Goal: Task Accomplishment & Management: Manage account settings

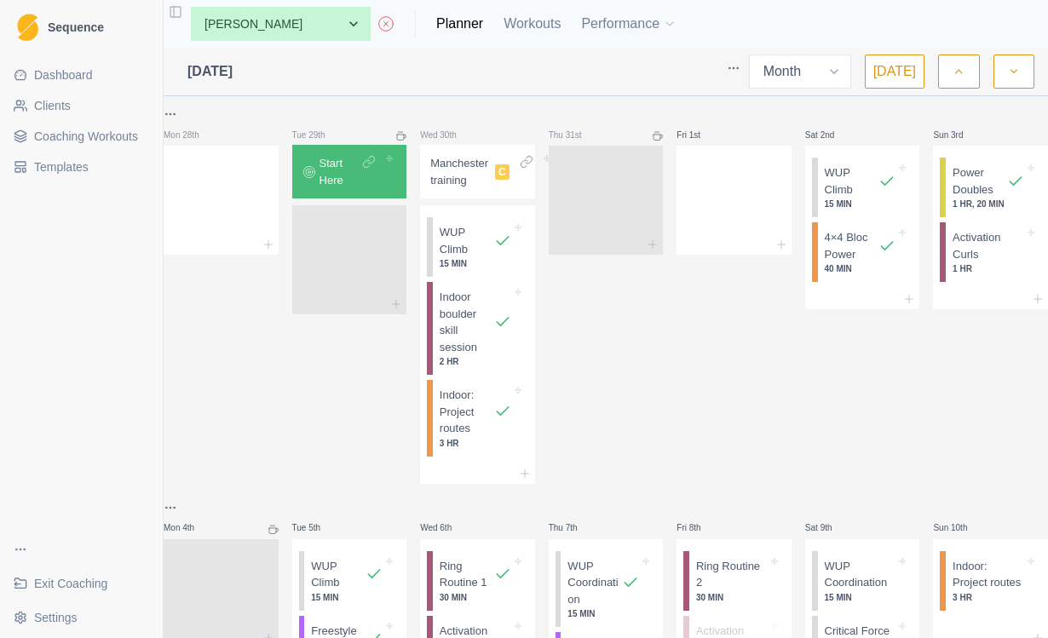
select select "month"
click at [92, 584] on span "Exit Coaching" at bounding box center [70, 583] width 73 height 17
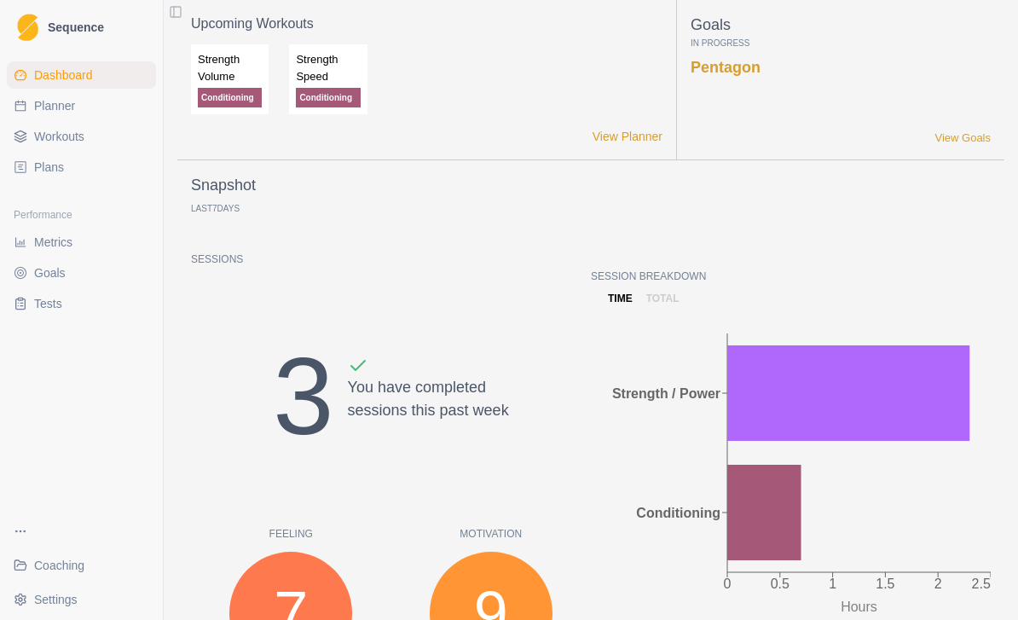
click at [62, 109] on span "Planner" at bounding box center [54, 105] width 41 height 17
select select "month"
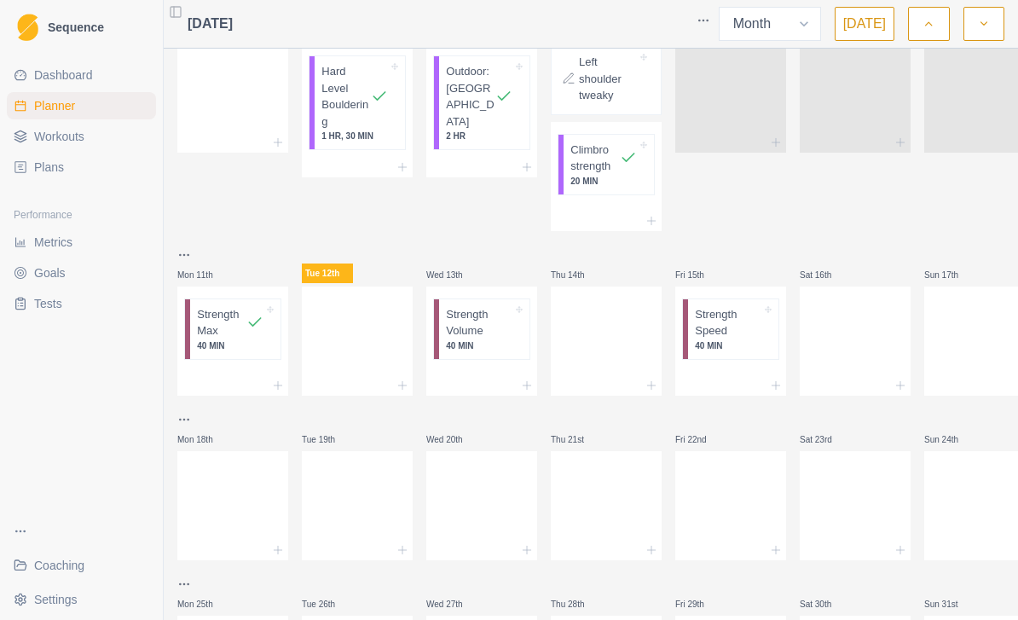
scroll to position [308, 0]
click at [242, 378] on div at bounding box center [232, 388] width 111 height 20
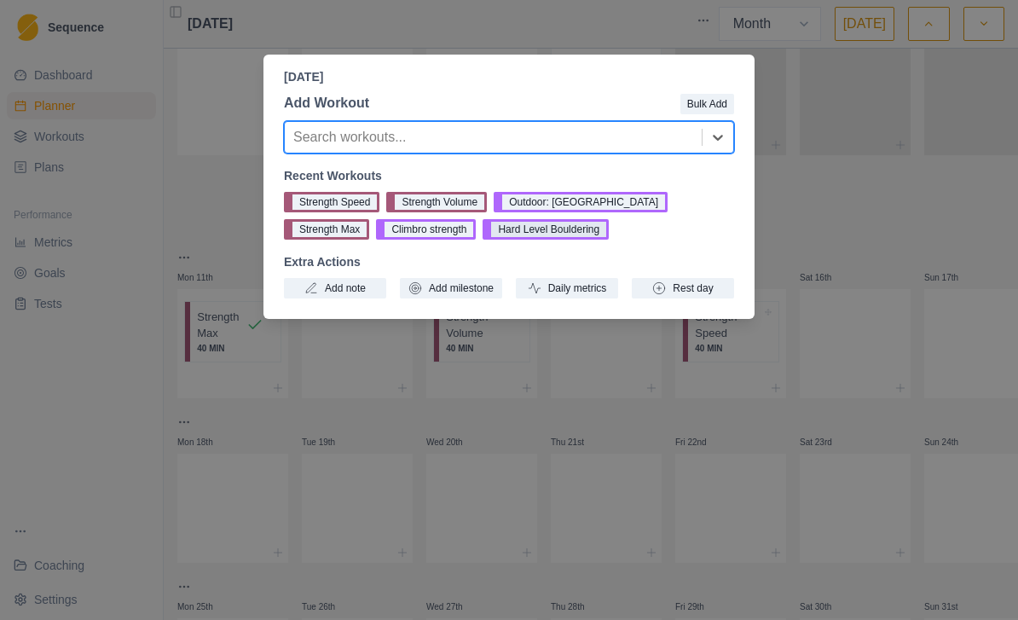
click at [482, 233] on button "Hard Level Bouldering" at bounding box center [545, 229] width 126 height 20
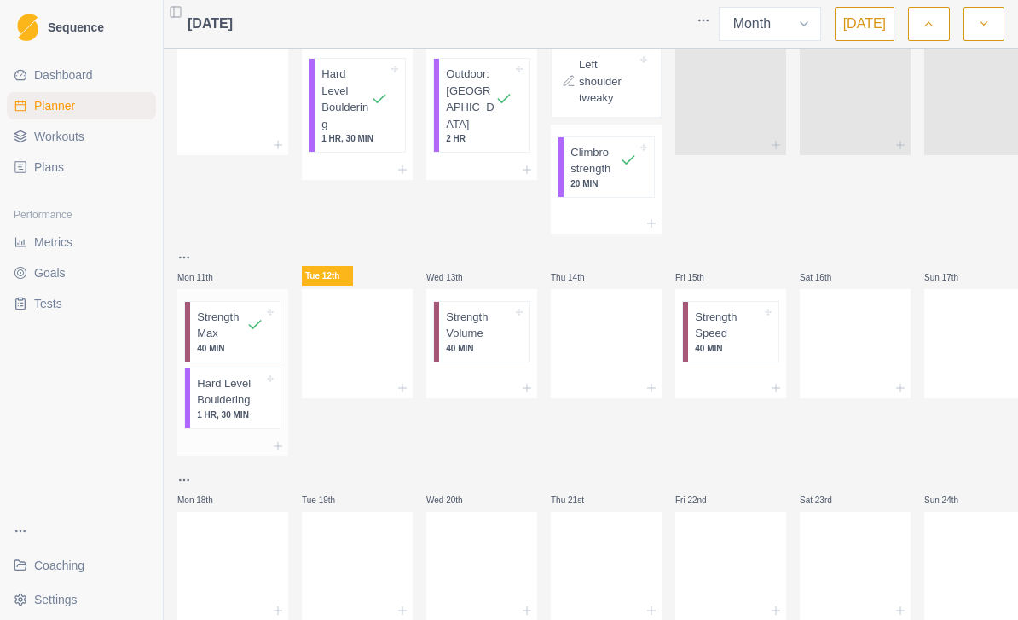
click at [235, 396] on p "Hard Level Bouldering" at bounding box center [230, 391] width 66 height 33
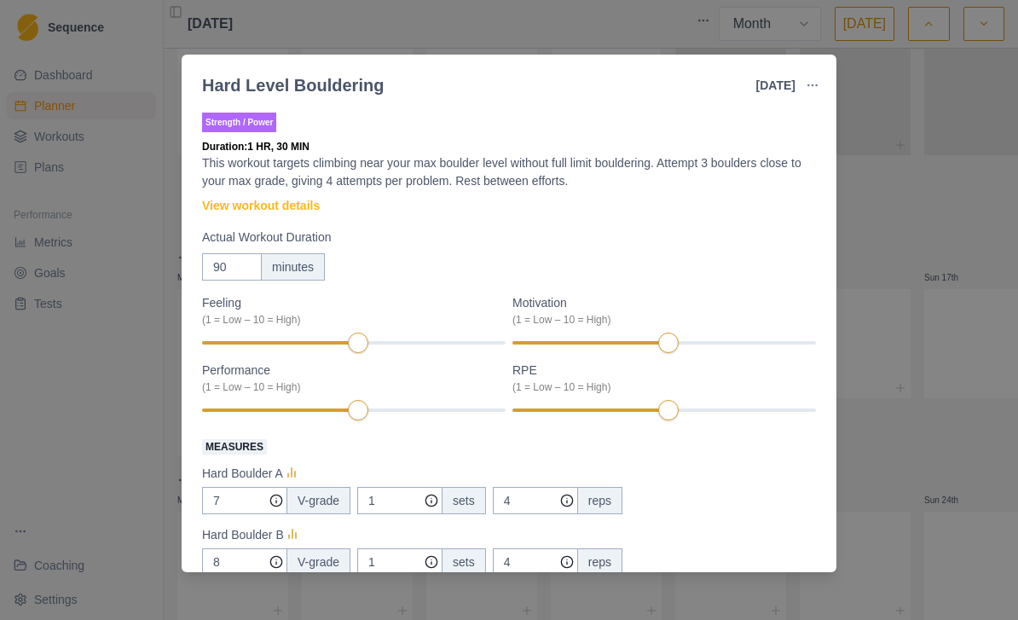
click at [819, 89] on button "button" at bounding box center [812, 85] width 34 height 34
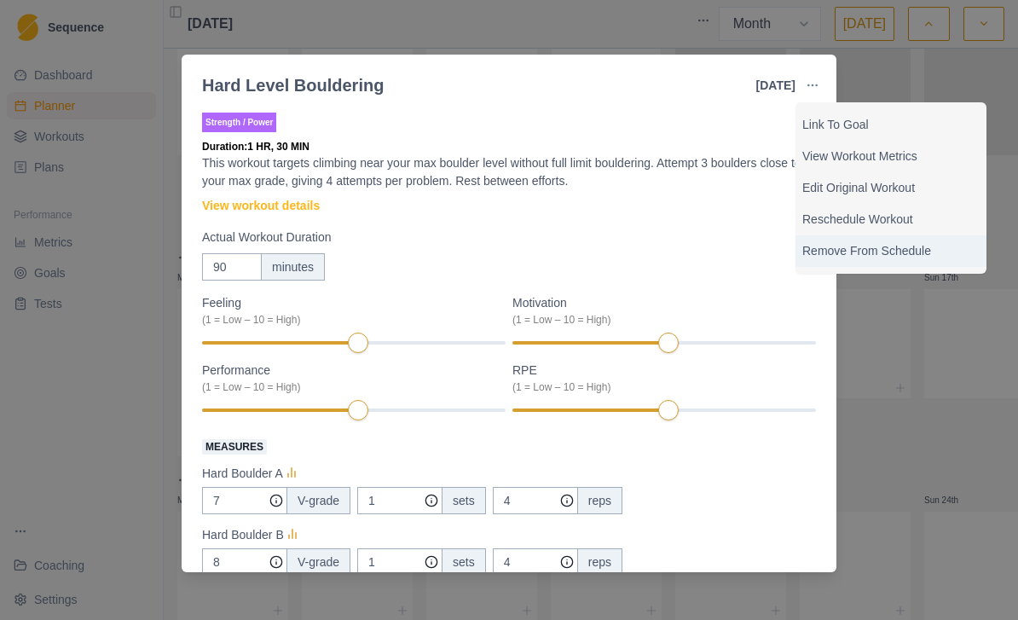
click at [868, 254] on p "Remove From Schedule" at bounding box center [890, 251] width 177 height 18
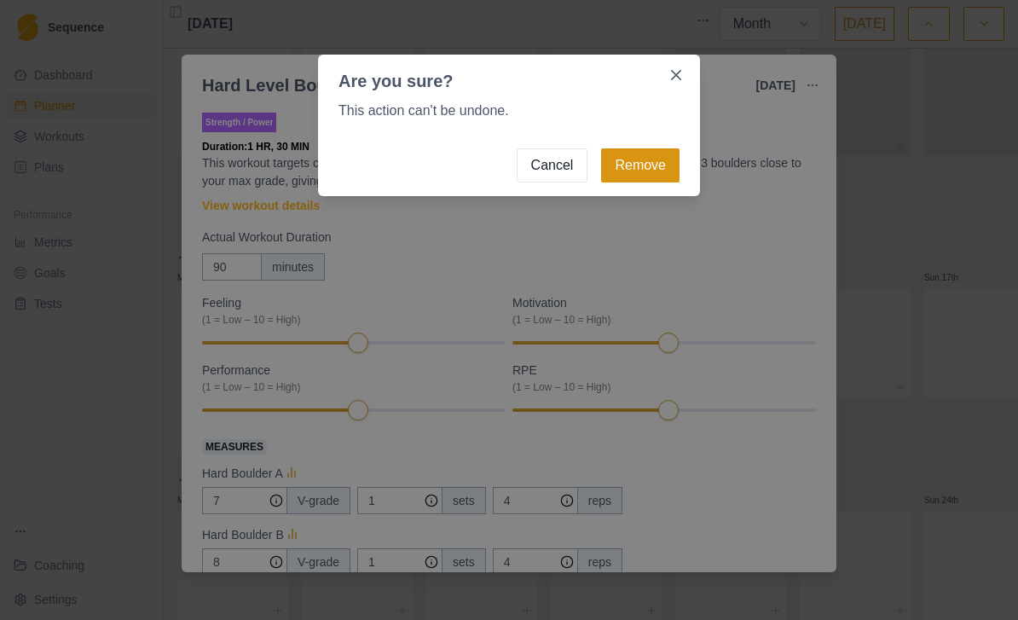
click at [654, 162] on button "Remove" at bounding box center [640, 165] width 78 height 34
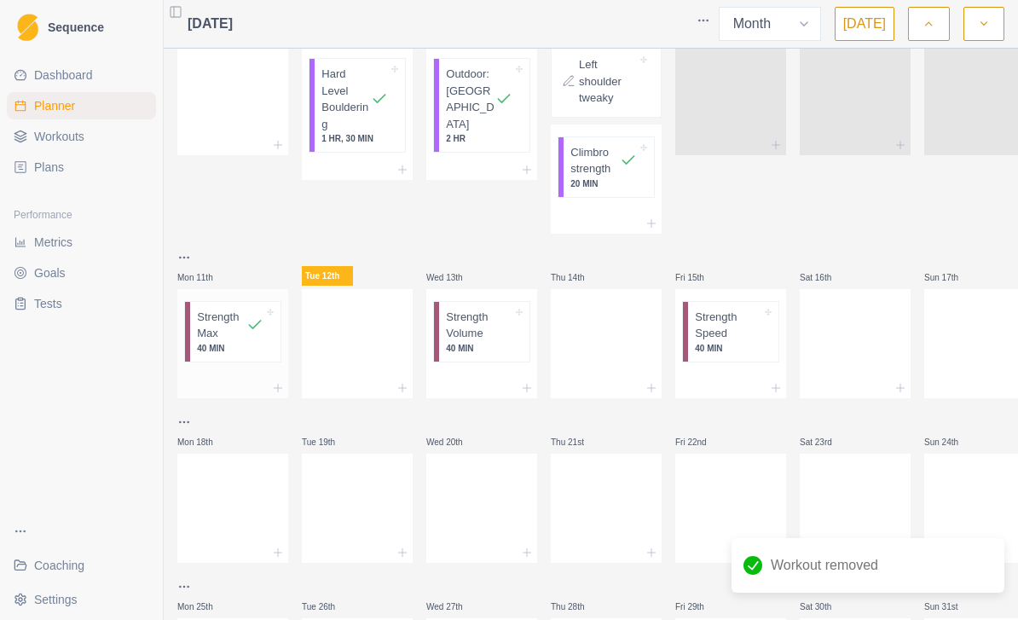
click at [251, 378] on div at bounding box center [232, 388] width 111 height 20
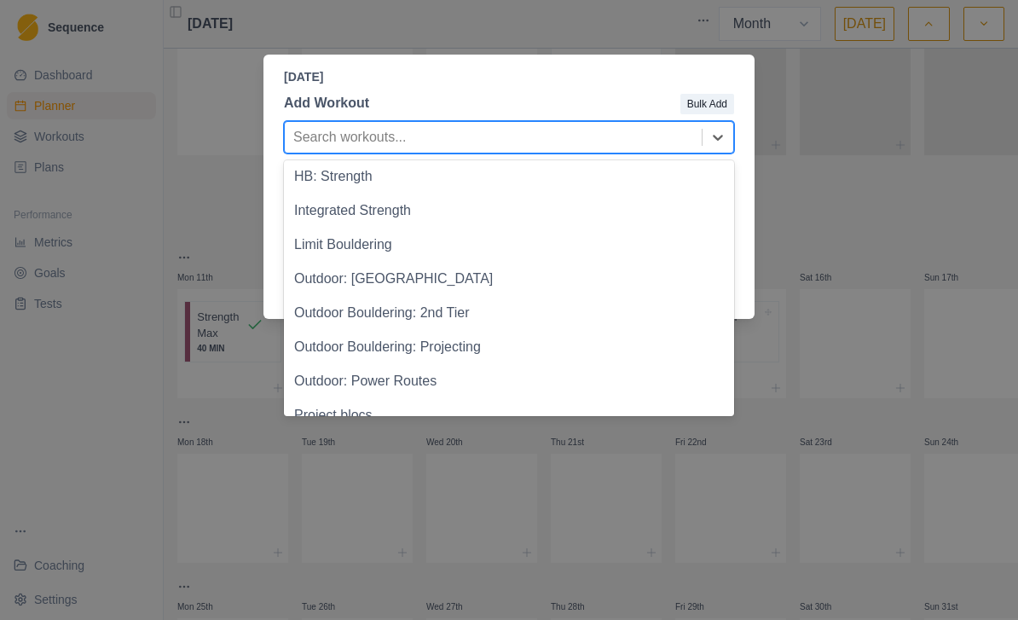
scroll to position [1856, 0]
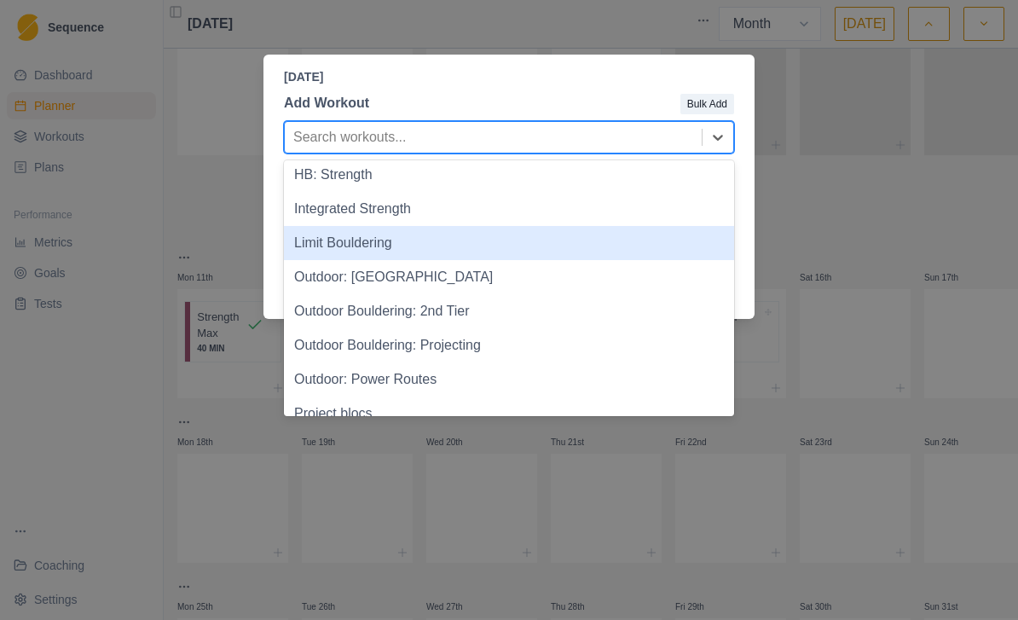
click at [513, 251] on div "Limit Bouldering" at bounding box center [509, 243] width 450 height 34
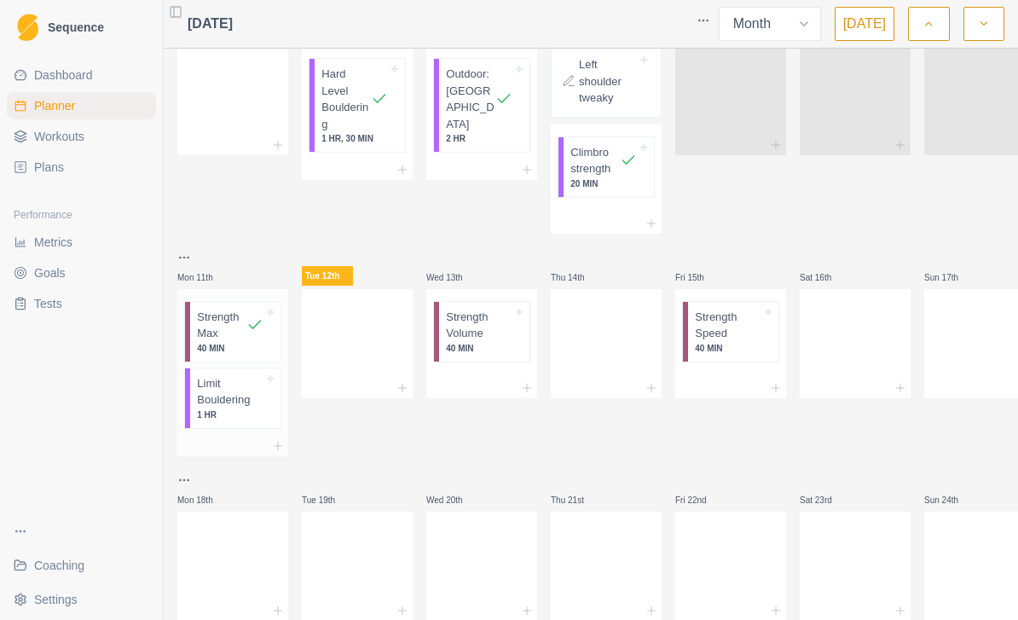
click at [255, 397] on p "Limit Bouldering" at bounding box center [230, 391] width 66 height 33
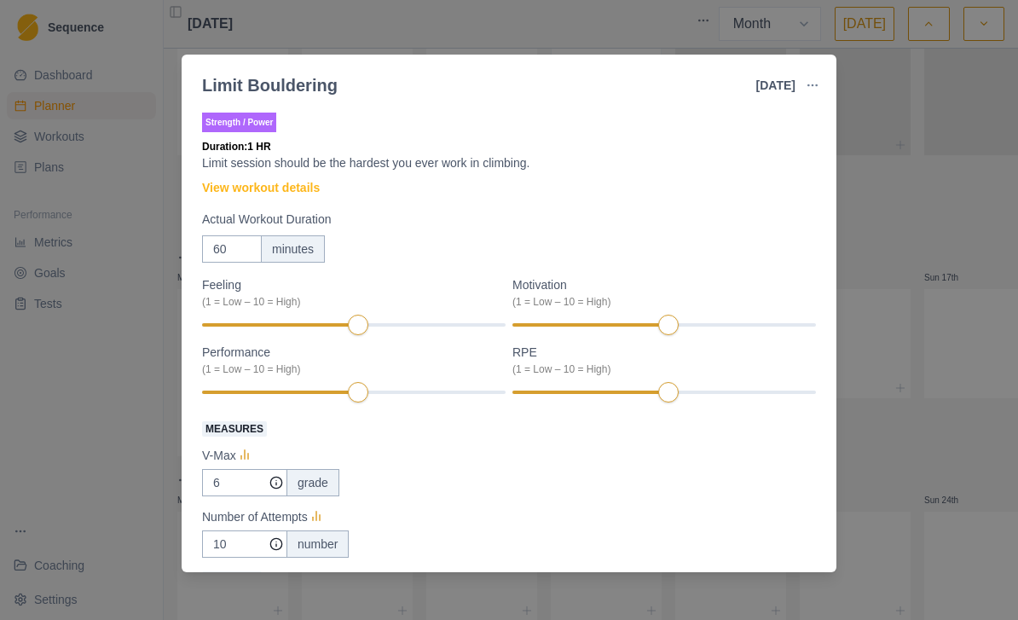
click at [296, 330] on div at bounding box center [353, 325] width 303 height 12
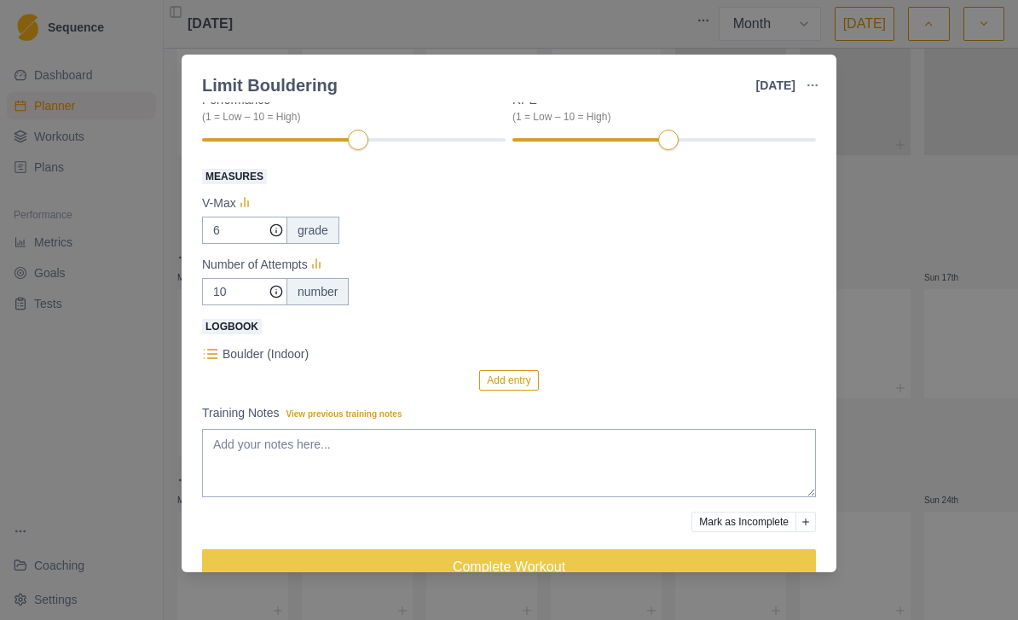
scroll to position [257, 0]
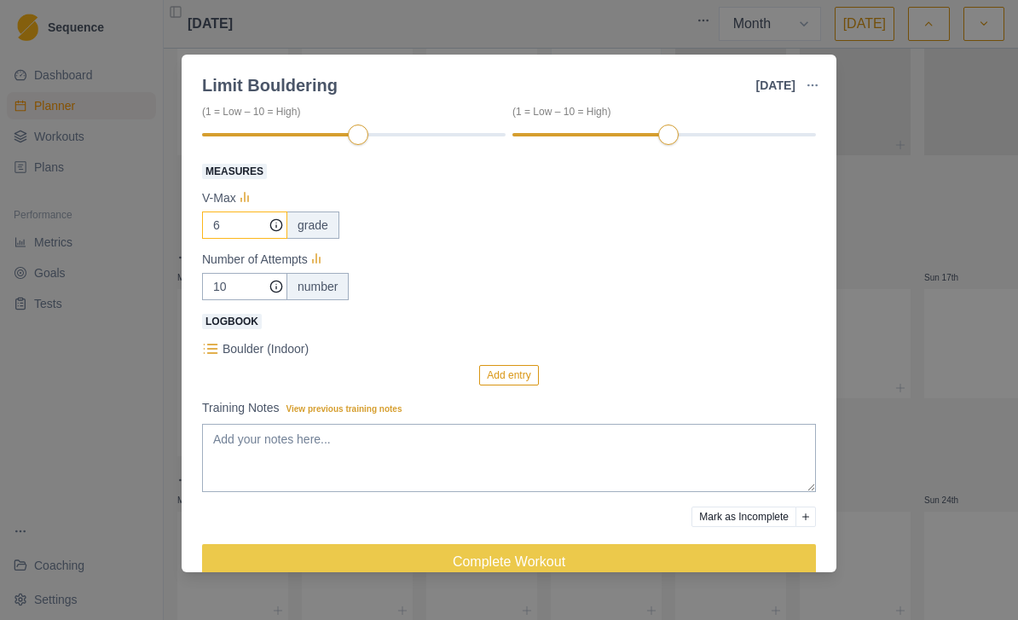
click at [257, 233] on input "6" at bounding box center [244, 224] width 85 height 27
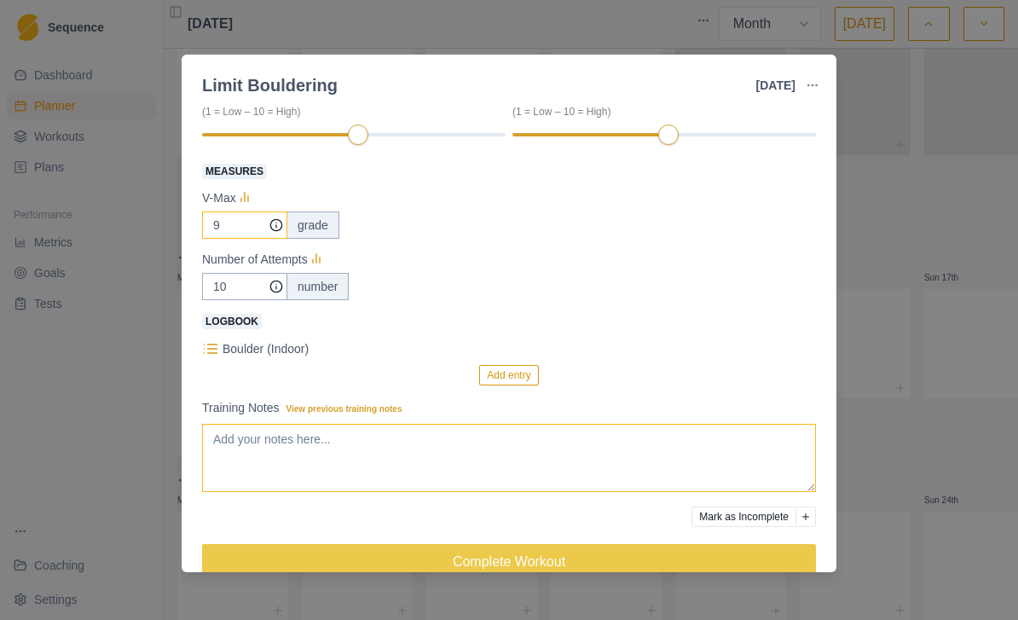
type input "9"
click at [374, 441] on textarea "Training Notes View previous training notes" at bounding box center [509, 458] width 614 height 68
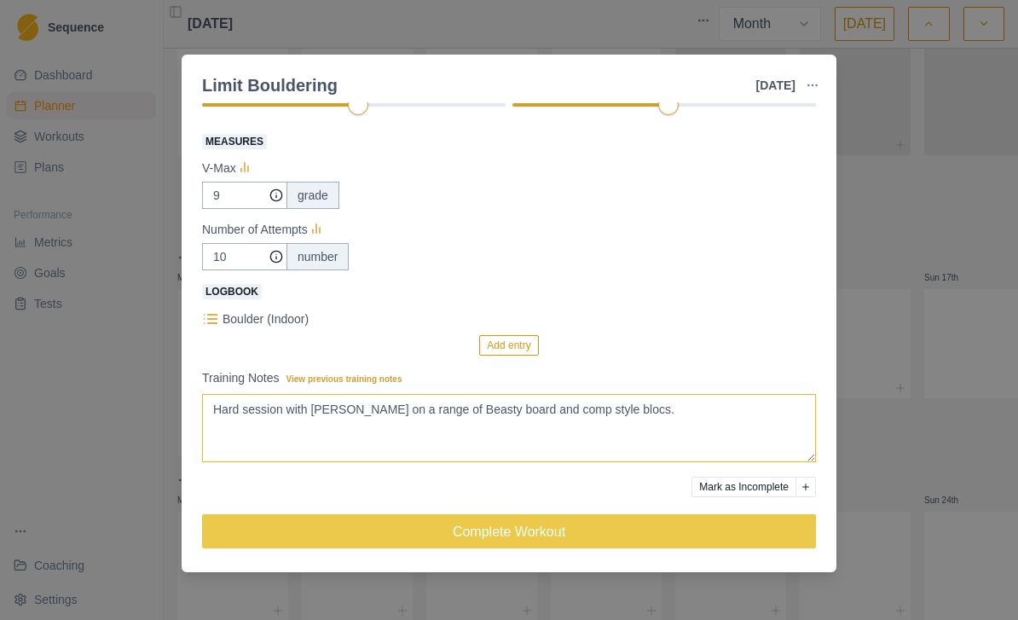
scroll to position [288, 0]
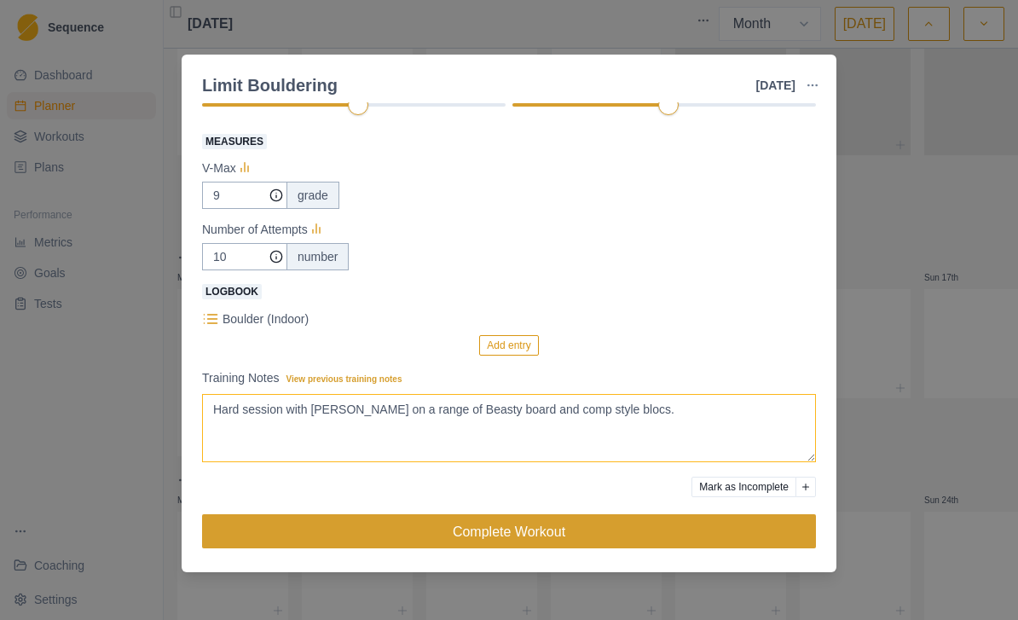
type textarea "Hard session with Dom on a range of Beasty board and comp style blocs."
click at [558, 531] on button "Complete Workout" at bounding box center [509, 531] width 614 height 34
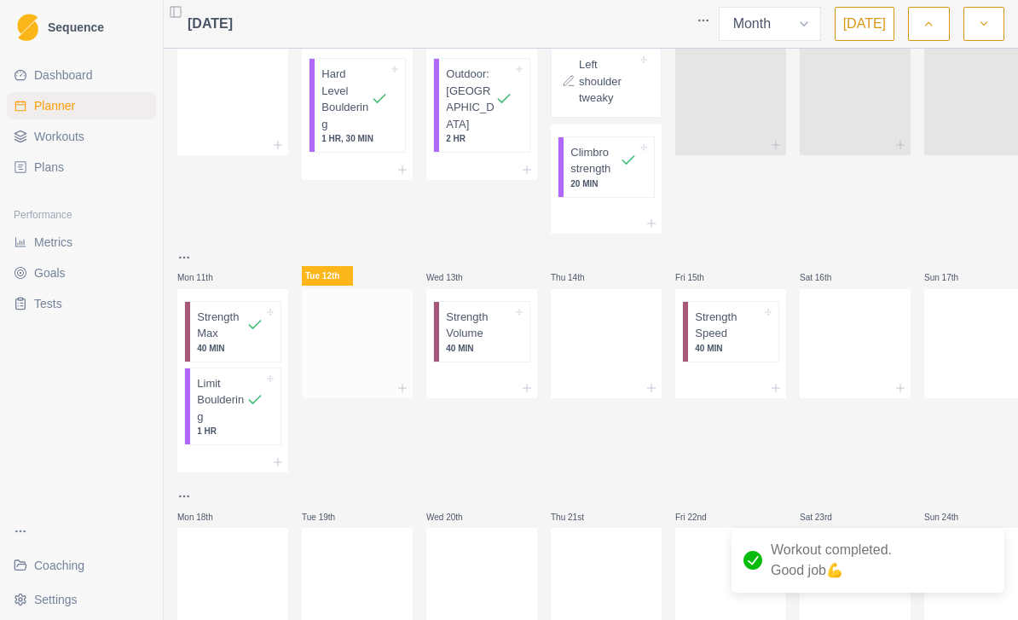
click at [357, 352] on div at bounding box center [357, 340] width 111 height 75
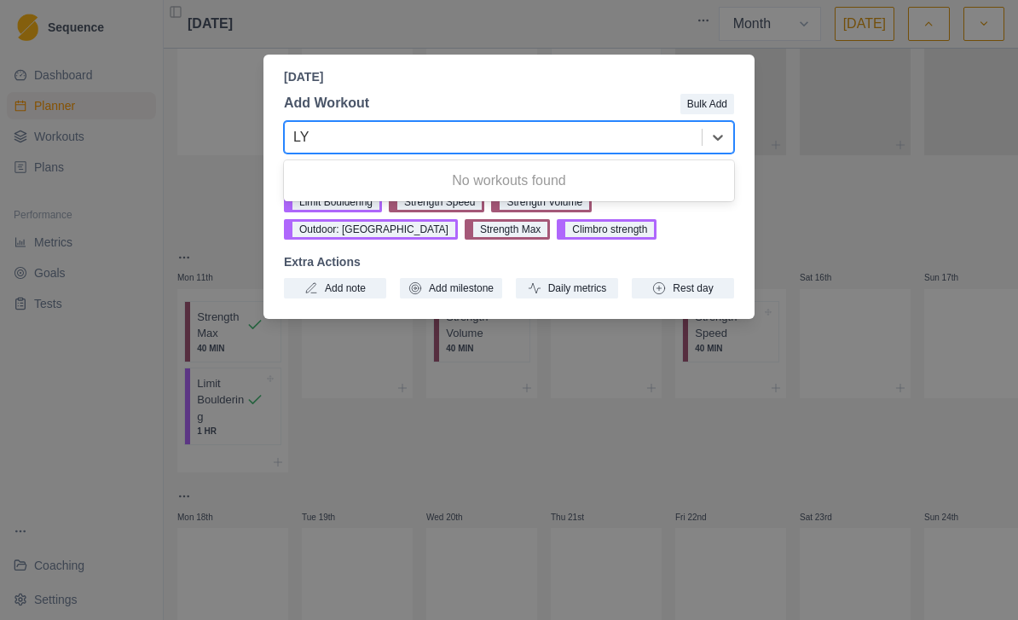
type input "L"
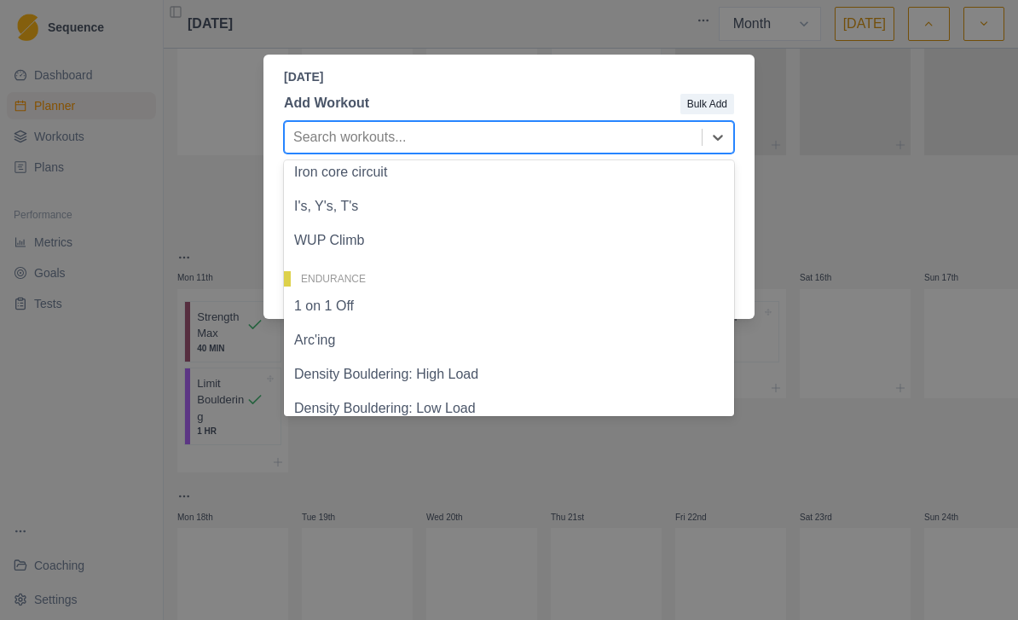
scroll to position [532, 0]
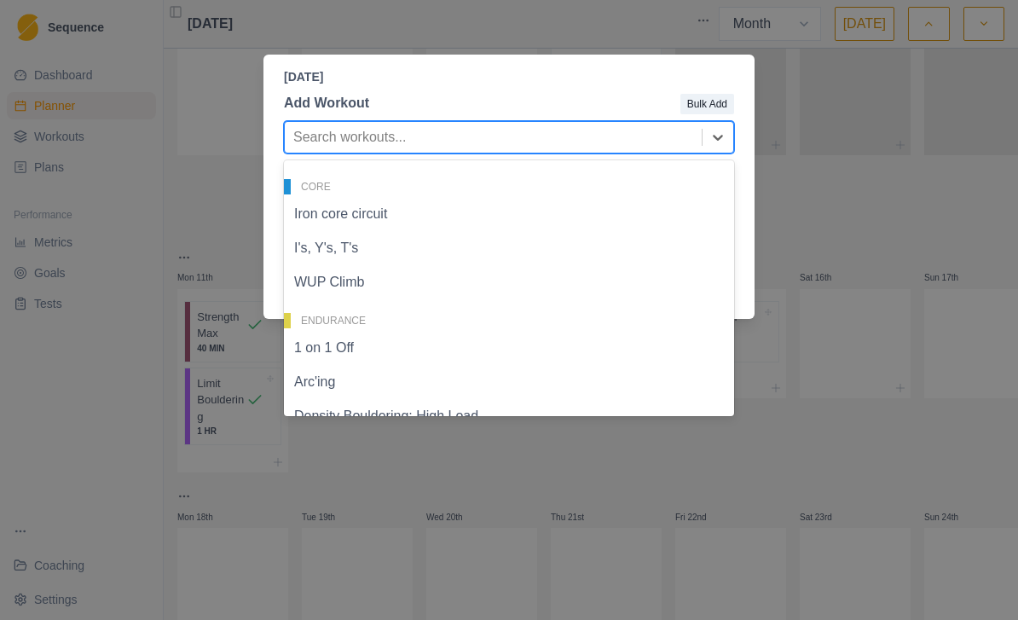
click at [446, 236] on div "I's, Y's, T's" at bounding box center [509, 248] width 450 height 34
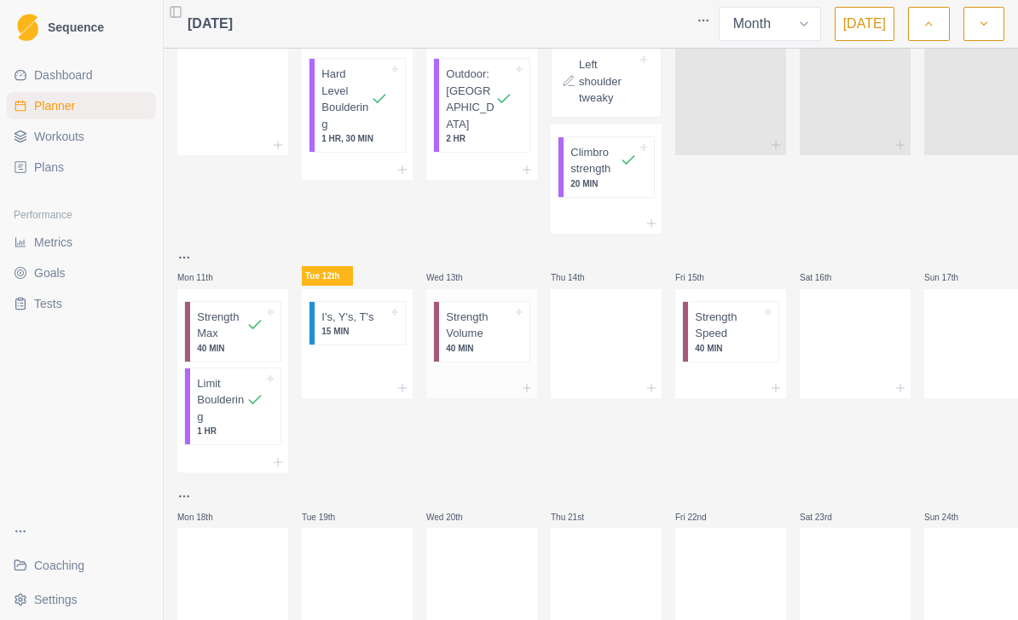
click at [484, 329] on p "Strength Volume" at bounding box center [479, 325] width 66 height 33
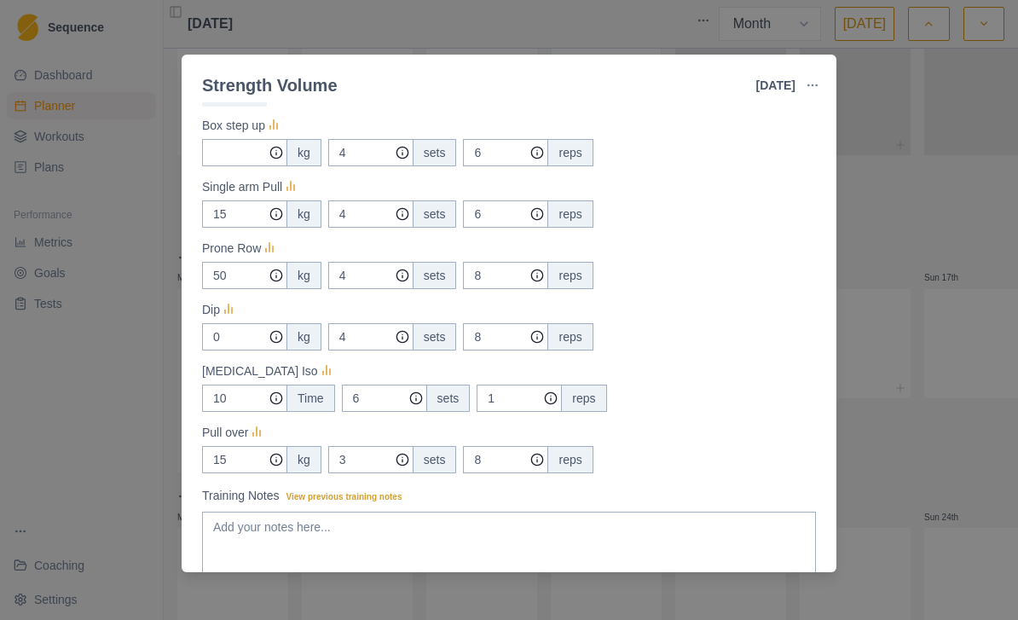
scroll to position [334, 0]
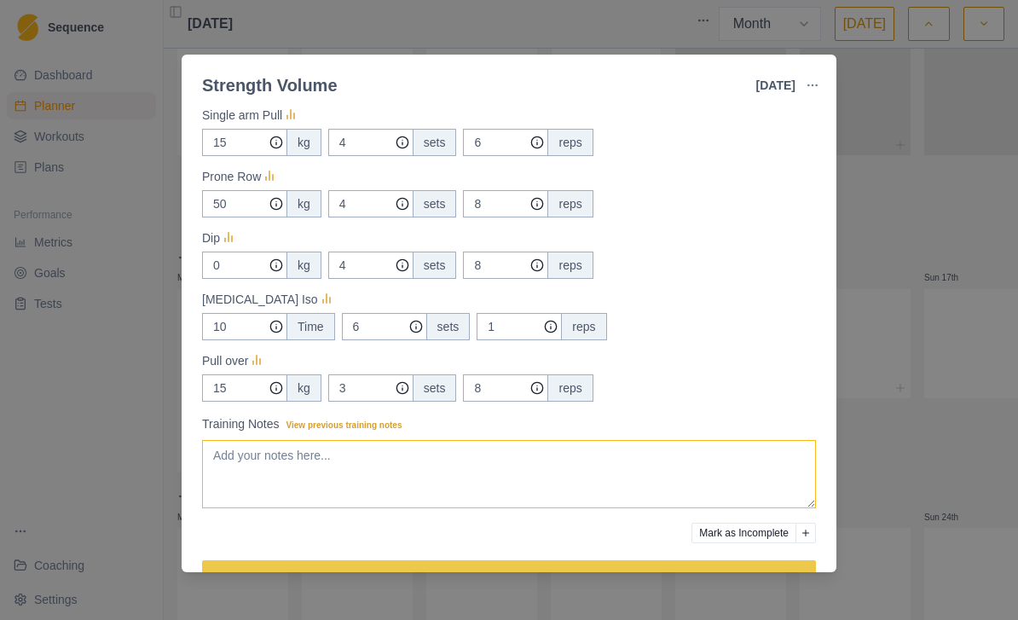
click at [482, 454] on textarea "Training Notes View previous training notes" at bounding box center [509, 474] width 614 height 68
click at [345, 457] on textarea "Add in rear delt fly by JOhn meadows" at bounding box center [509, 474] width 614 height 68
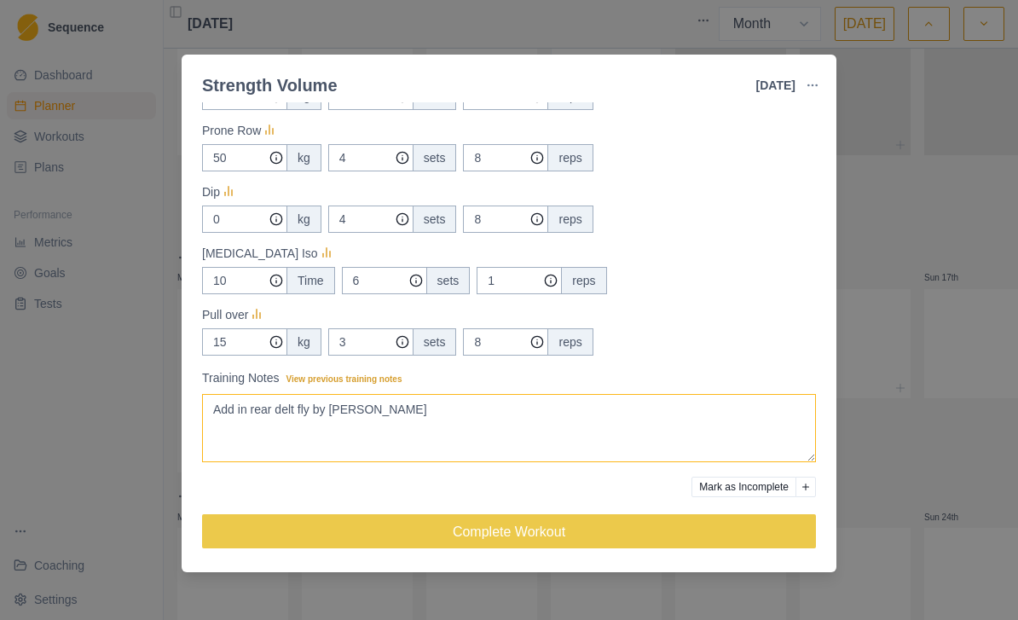
scroll to position [381, 0]
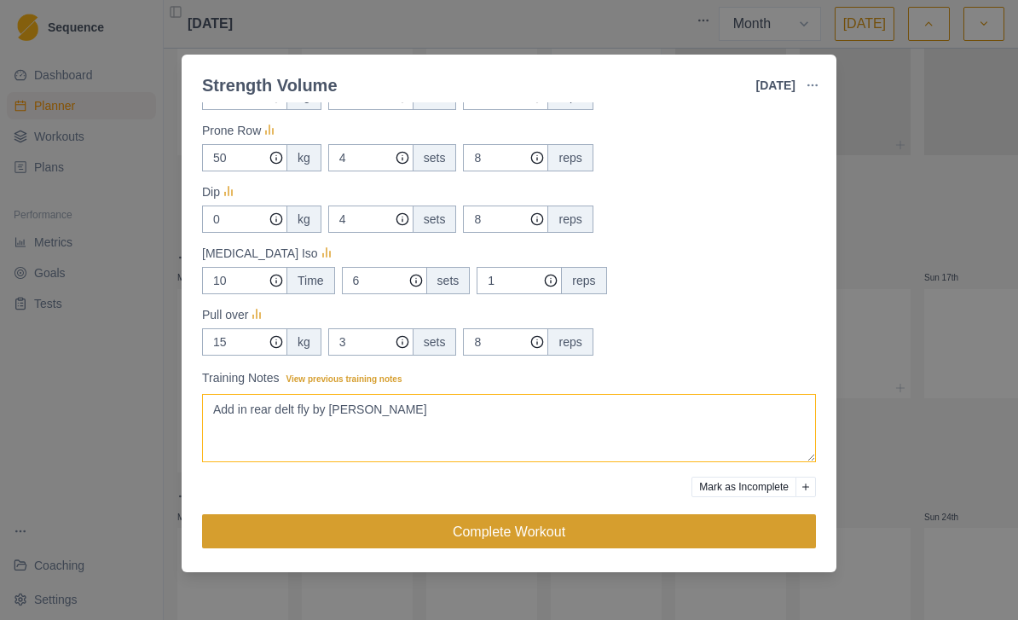
type textarea "Add in rear delt fly by [PERSON_NAME]"
click at [583, 538] on button "Complete Workout" at bounding box center [509, 531] width 614 height 34
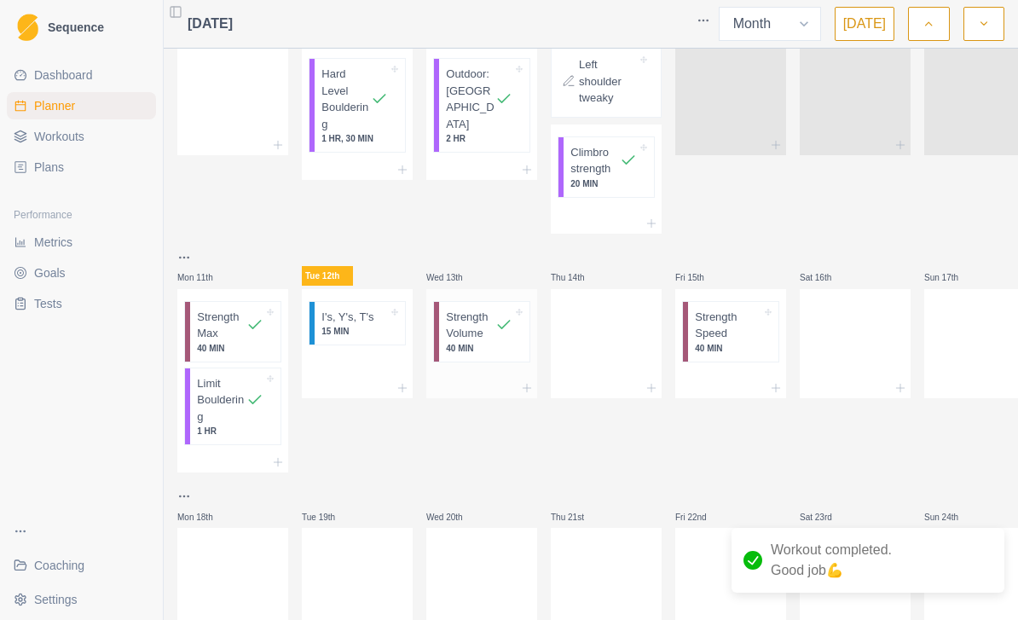
click at [490, 326] on p "Strength Volume" at bounding box center [470, 325] width 49 height 33
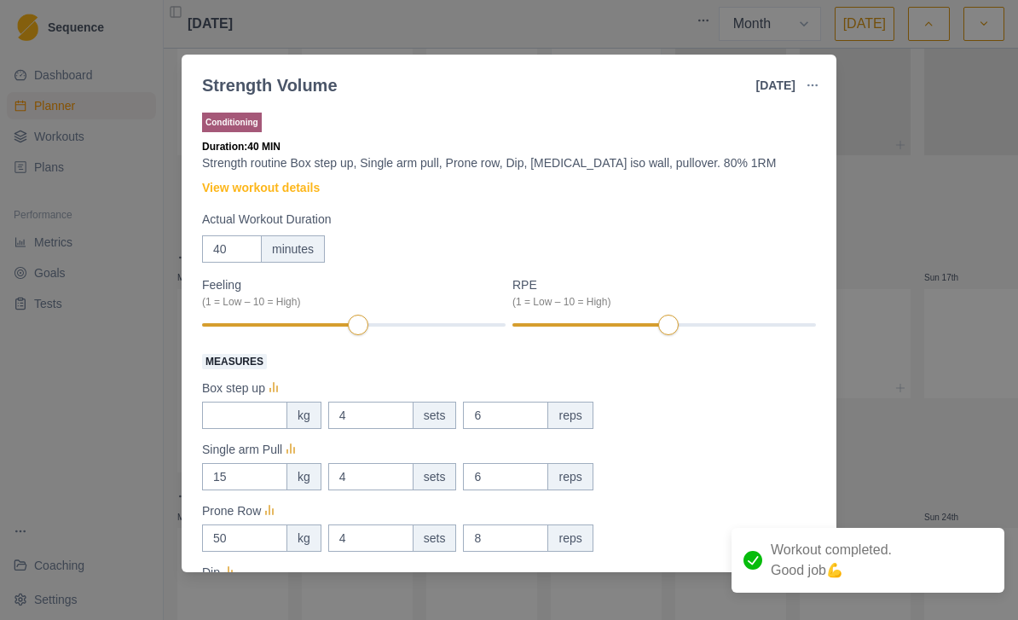
click at [824, 84] on button "button" at bounding box center [812, 85] width 34 height 34
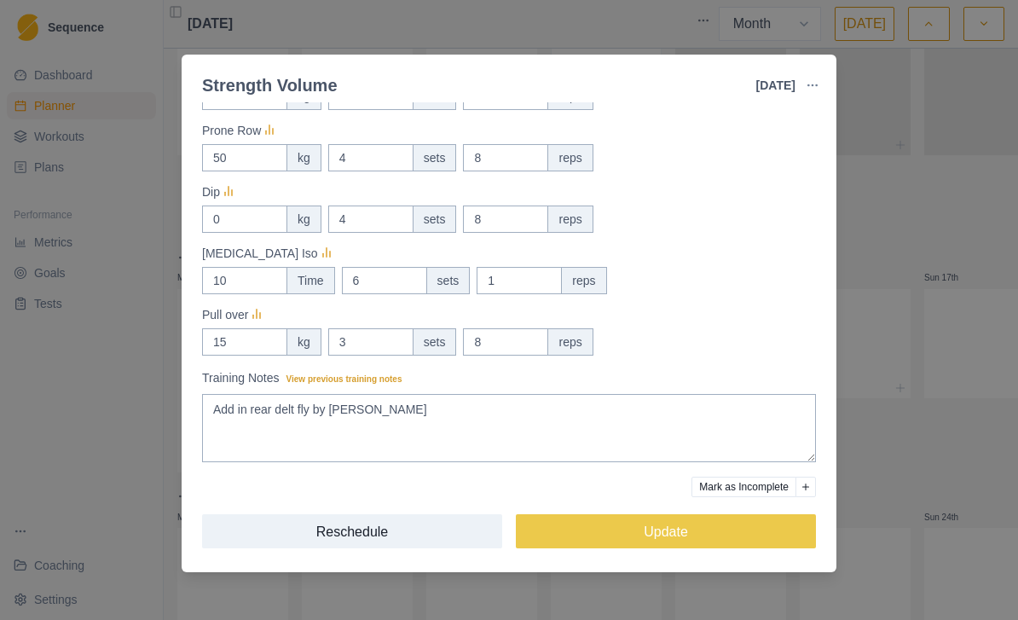
click at [742, 483] on button "Mark as Incomplete" at bounding box center [743, 486] width 105 height 20
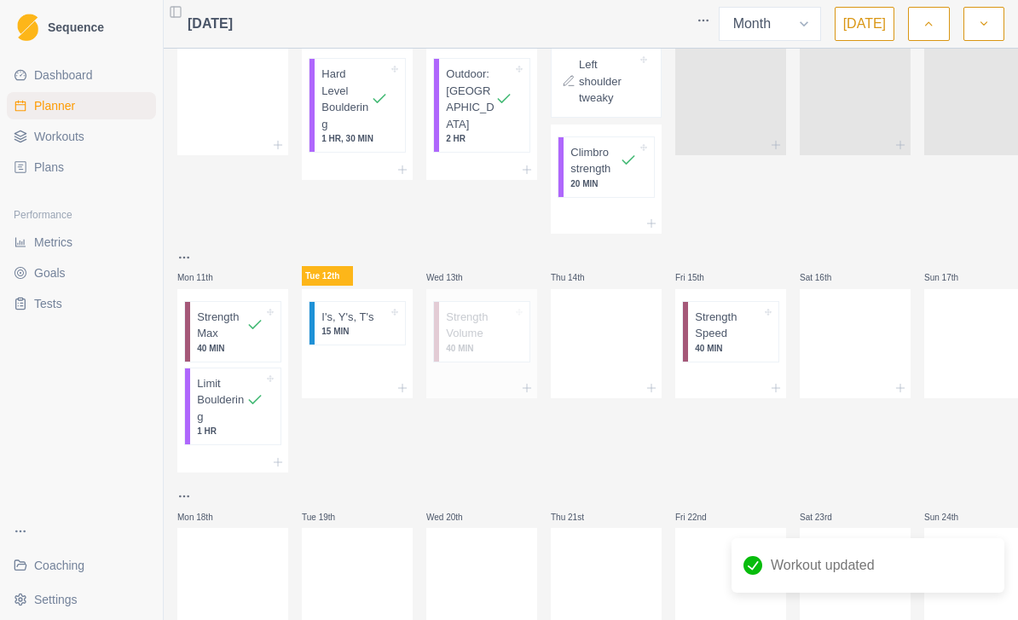
click at [492, 320] on p "Strength Volume" at bounding box center [479, 325] width 66 height 33
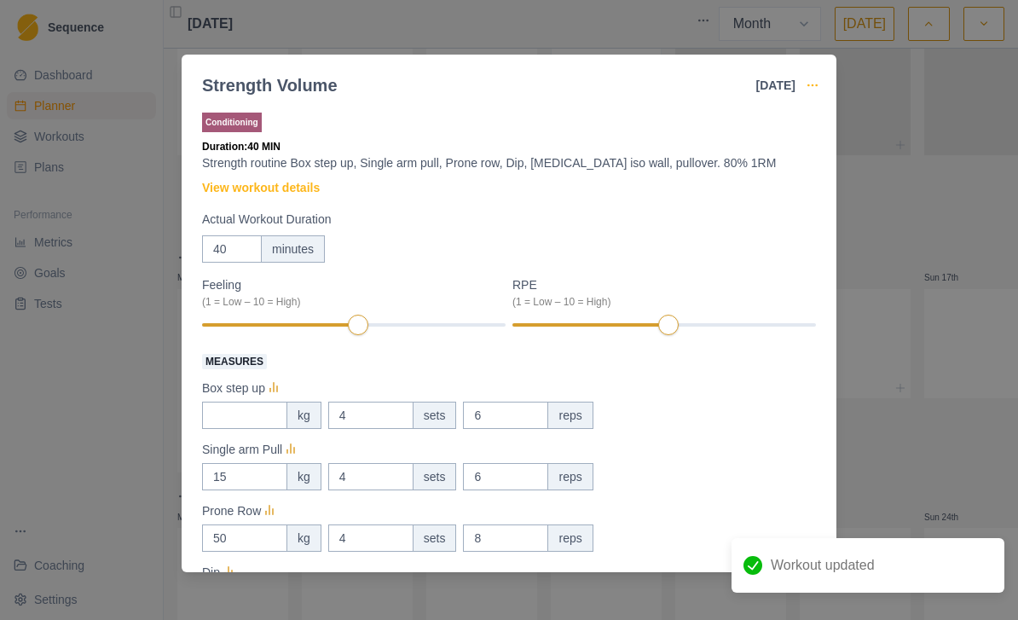
click at [816, 87] on icon "button" at bounding box center [812, 85] width 14 height 14
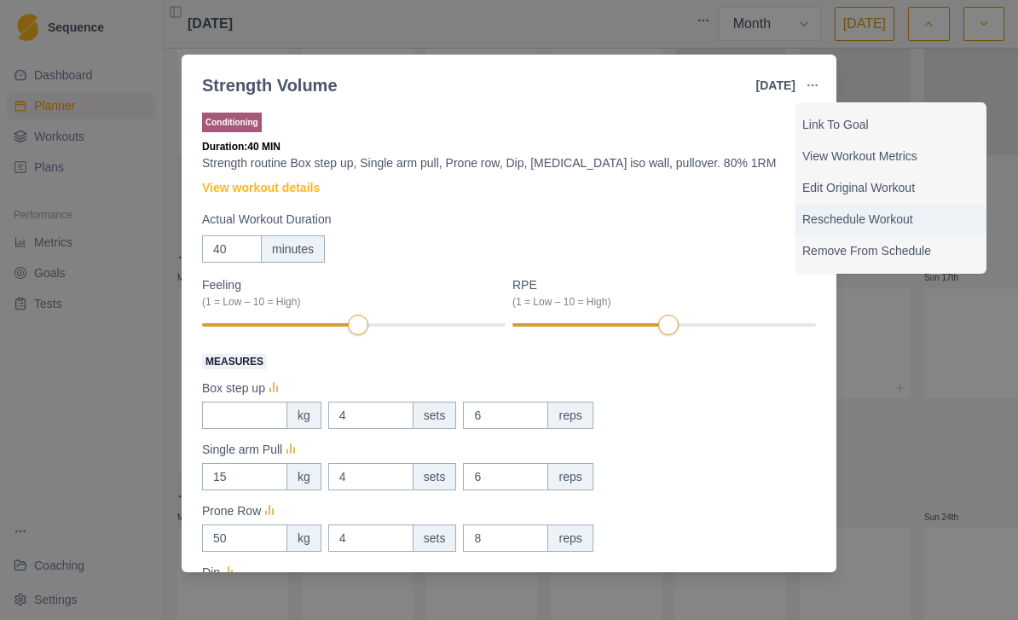
click at [908, 222] on p "Reschedule Workout" at bounding box center [890, 220] width 177 height 18
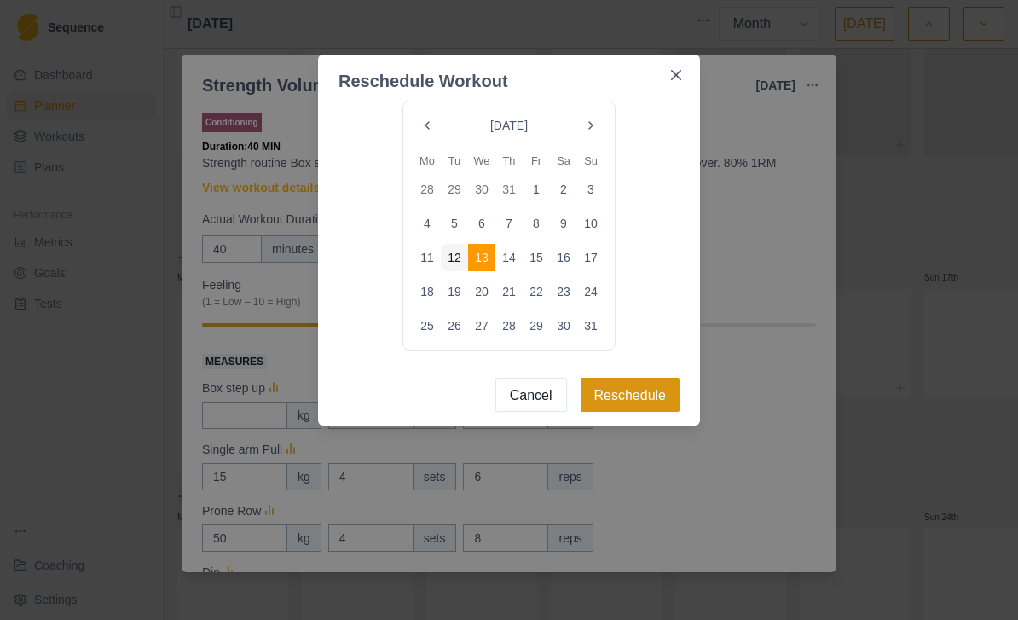
click at [638, 394] on button "Reschedule" at bounding box center [630, 395] width 100 height 34
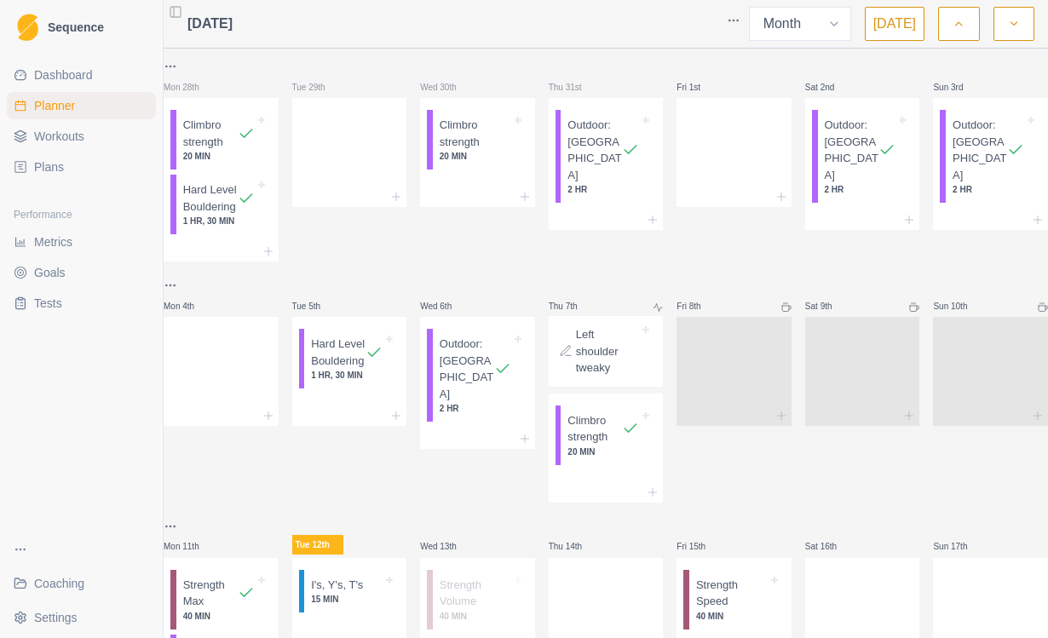
select select "month"
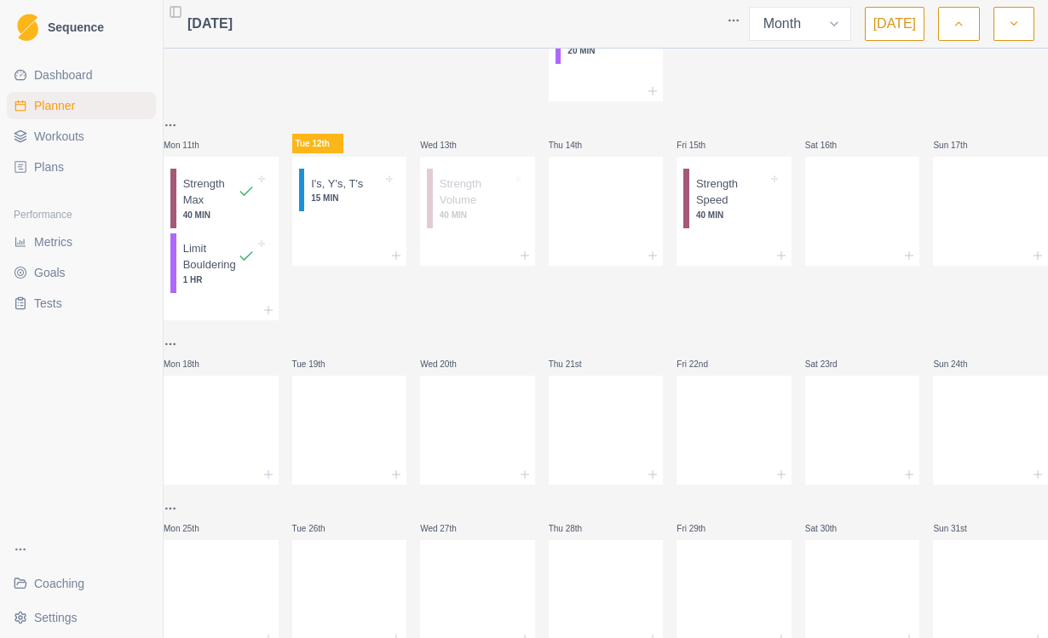
scroll to position [402, 0]
click at [483, 208] on p "Strength Volume" at bounding box center [476, 191] width 72 height 33
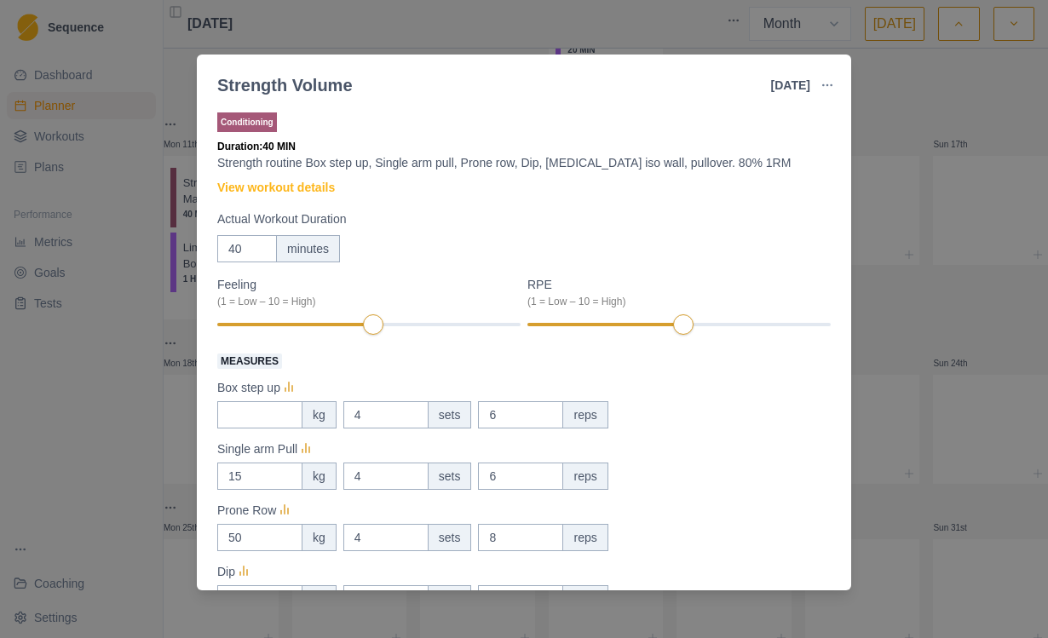
click at [828, 93] on button "button" at bounding box center [827, 85] width 34 height 34
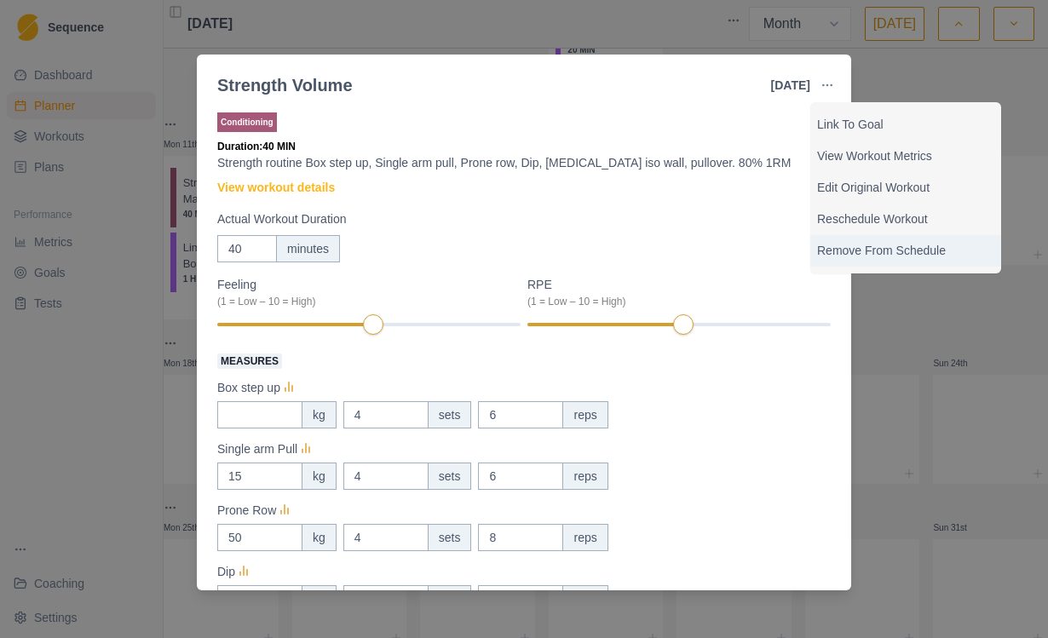
click at [898, 250] on p "Remove From Schedule" at bounding box center [905, 251] width 177 height 18
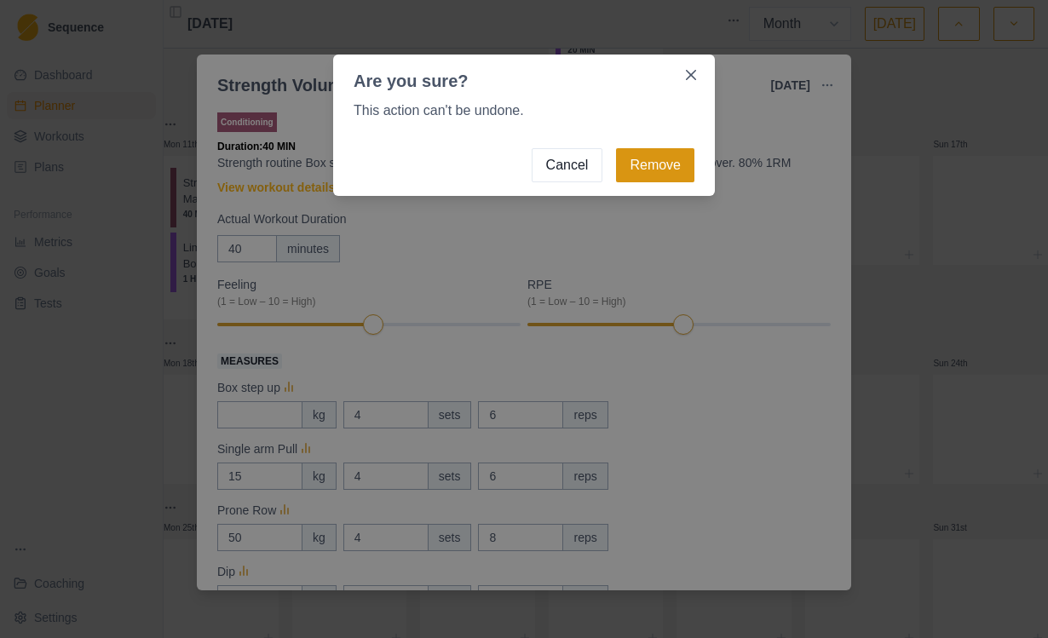
click at [665, 170] on button "Remove" at bounding box center [655, 165] width 78 height 34
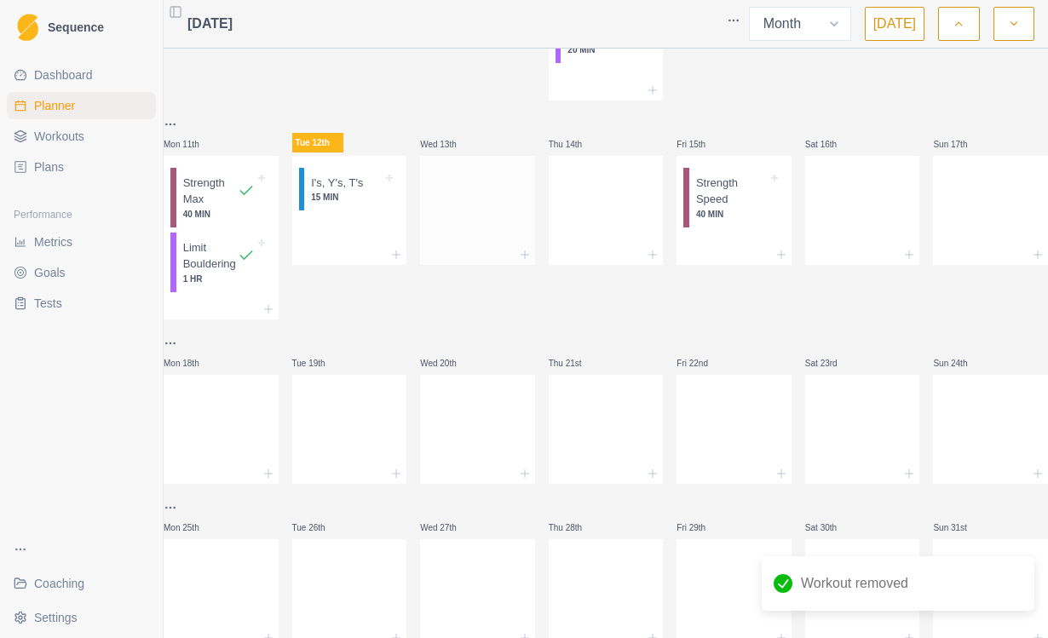
click at [494, 245] on div at bounding box center [477, 207] width 115 height 75
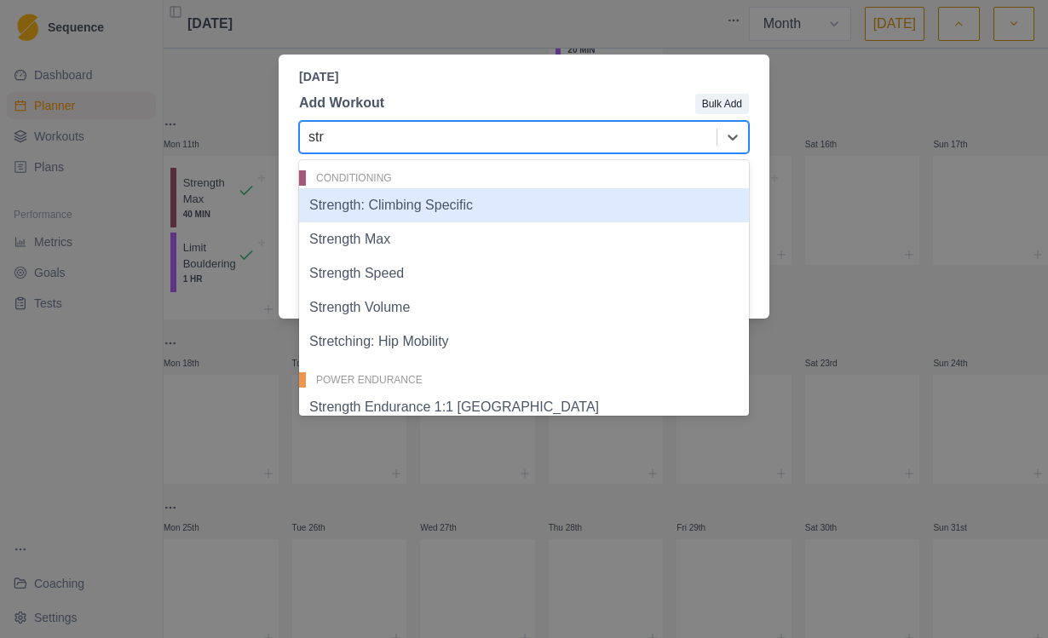
type input "stre"
click at [440, 307] on div "Strength Volume" at bounding box center [524, 308] width 450 height 34
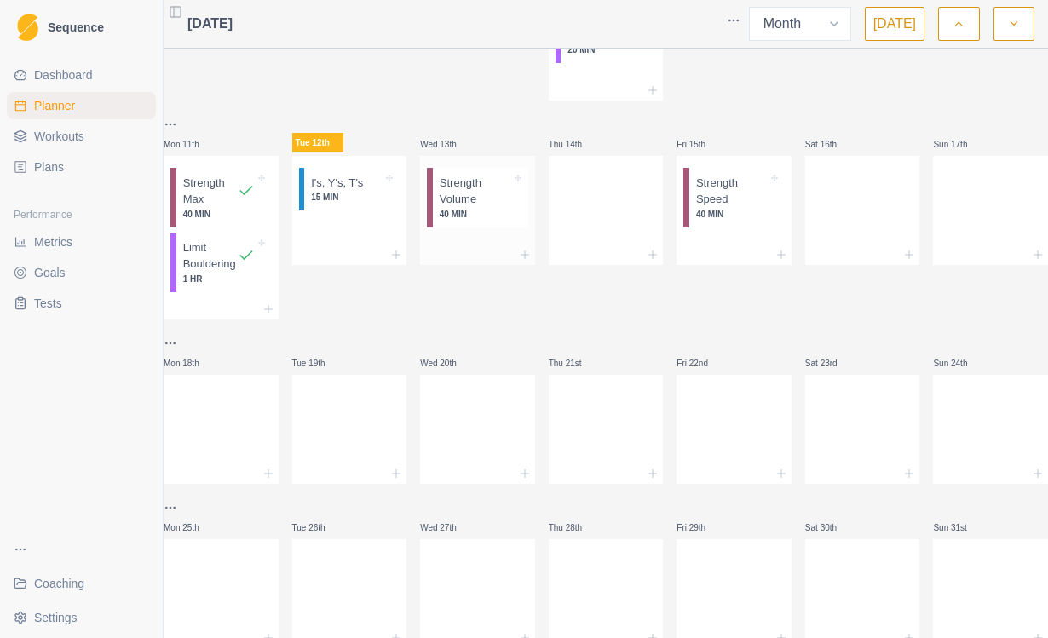
click at [501, 208] on p "Strength Volume" at bounding box center [476, 191] width 72 height 33
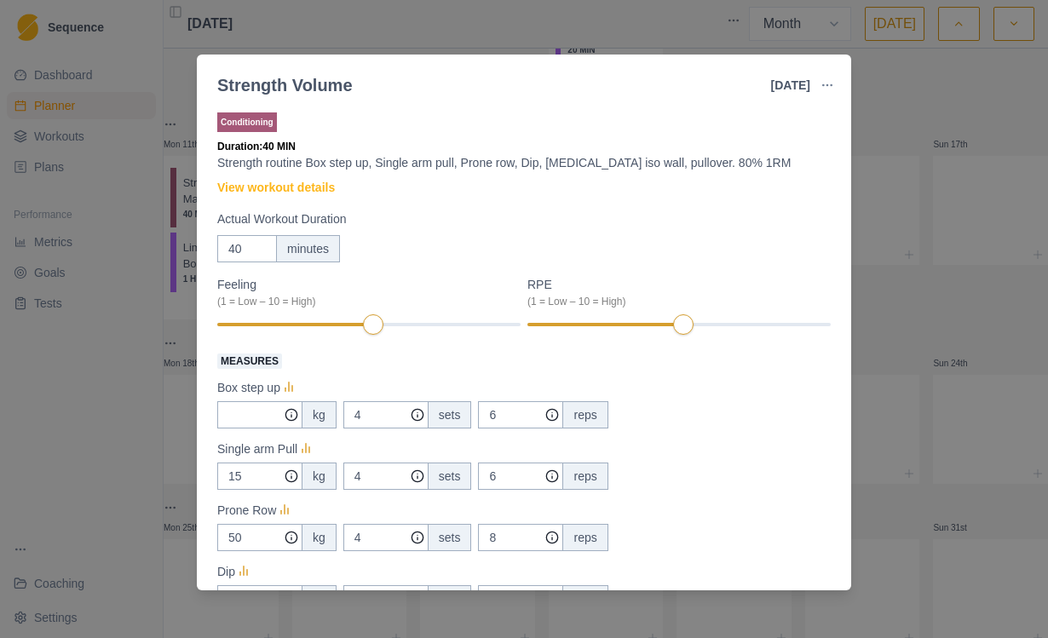
scroll to position [0, 0]
click at [914, 328] on div "Strength Volume [DATE] Link To Goal View Workout Metrics Edit Original Workout …" at bounding box center [524, 319] width 1048 height 638
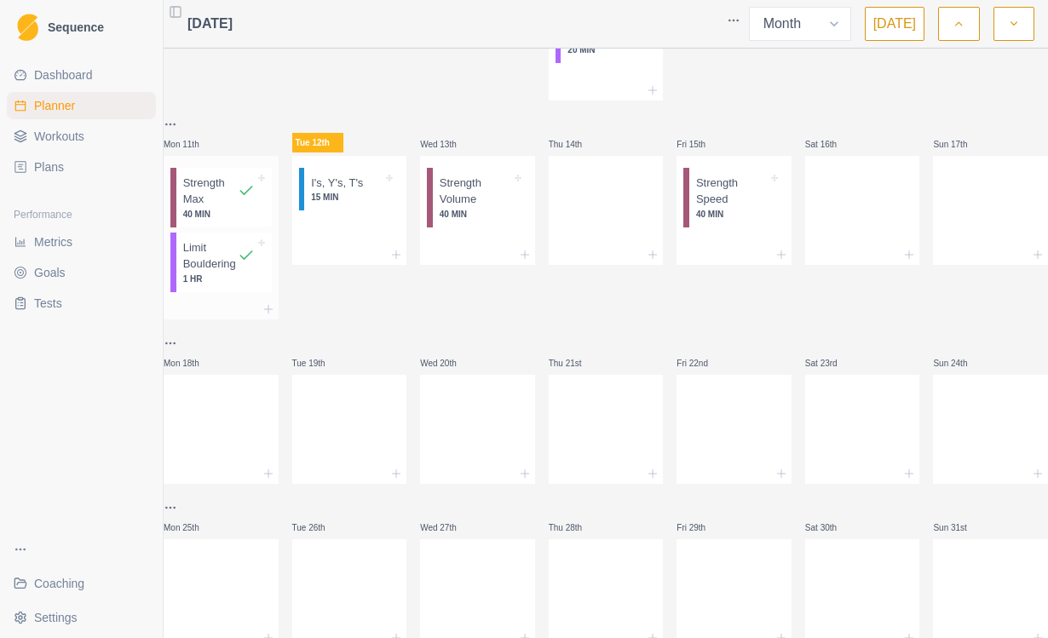
click at [231, 208] on p "Strength Max" at bounding box center [210, 191] width 55 height 33
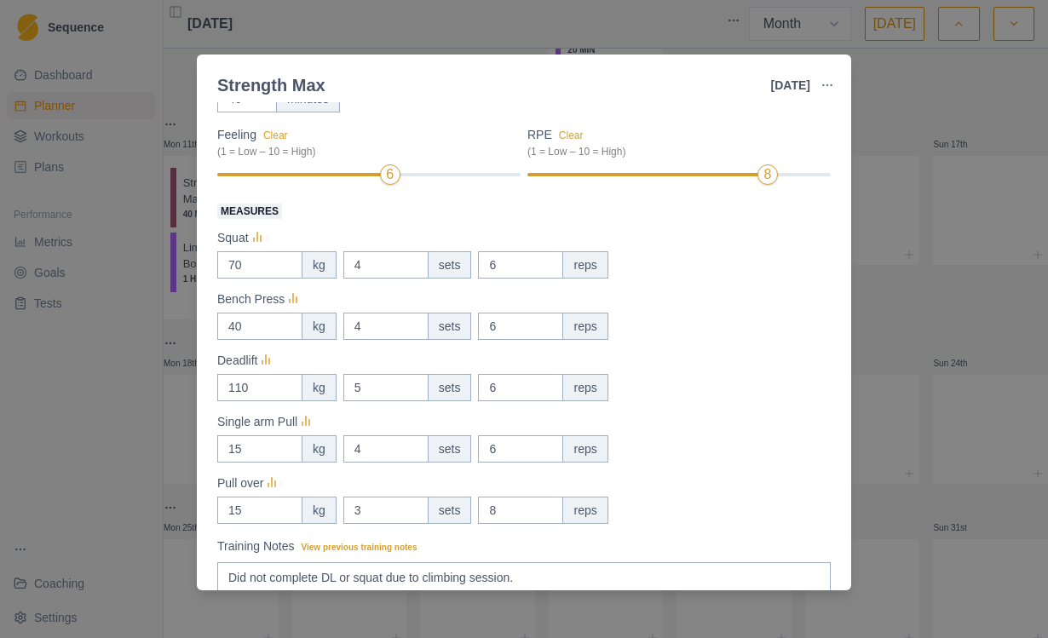
scroll to position [163, 0]
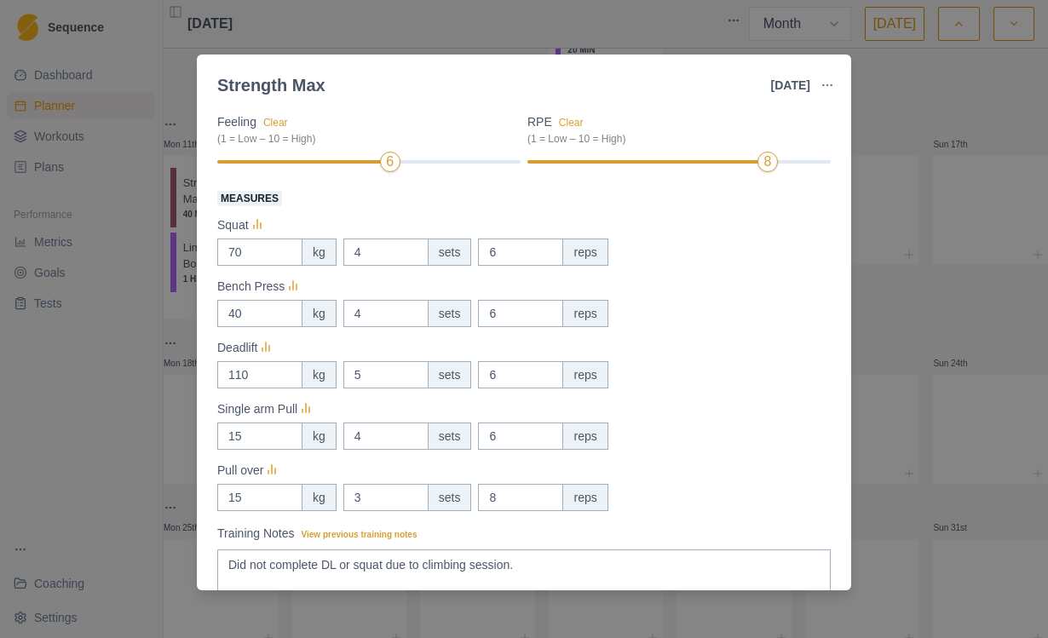
click at [952, 331] on div "Strength Max [DATE] Link To Goal View Workout Metrics Edit Original Workout Res…" at bounding box center [524, 319] width 1048 height 638
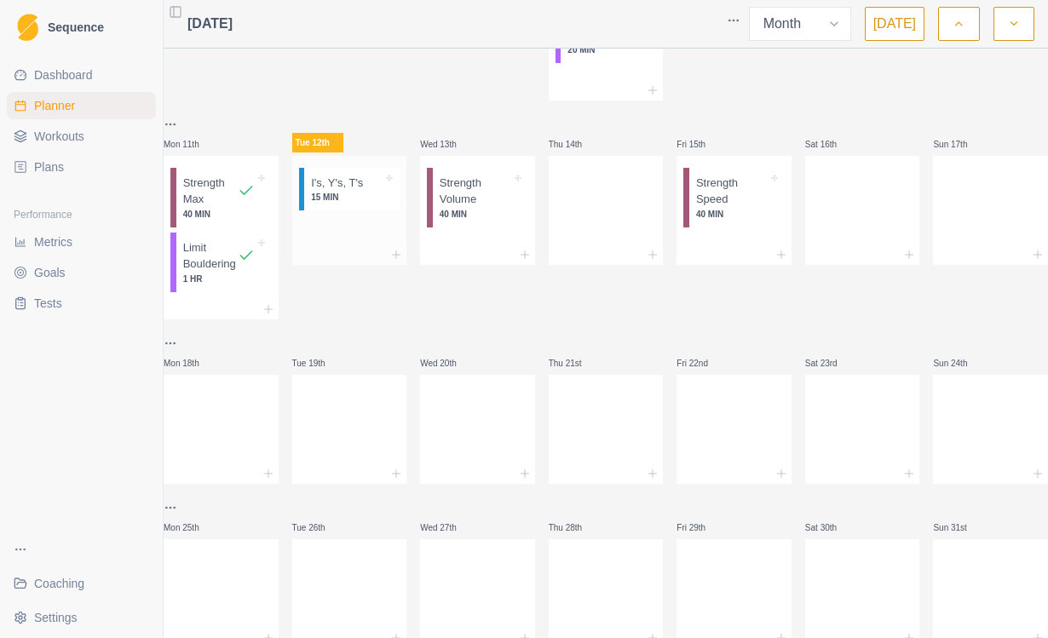
click at [353, 245] on div at bounding box center [349, 230] width 115 height 27
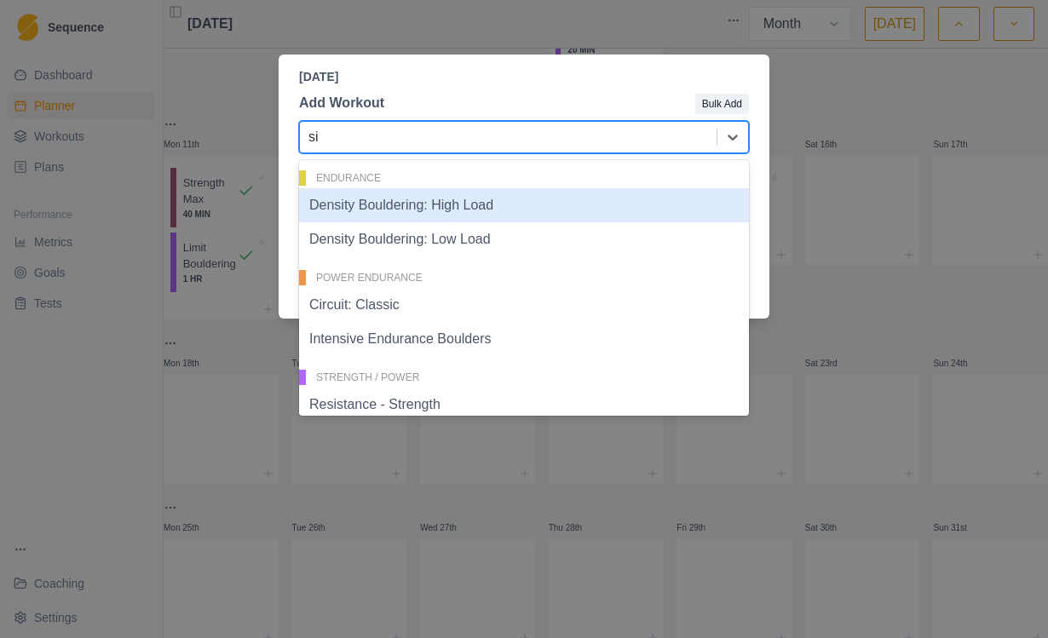
type input "s"
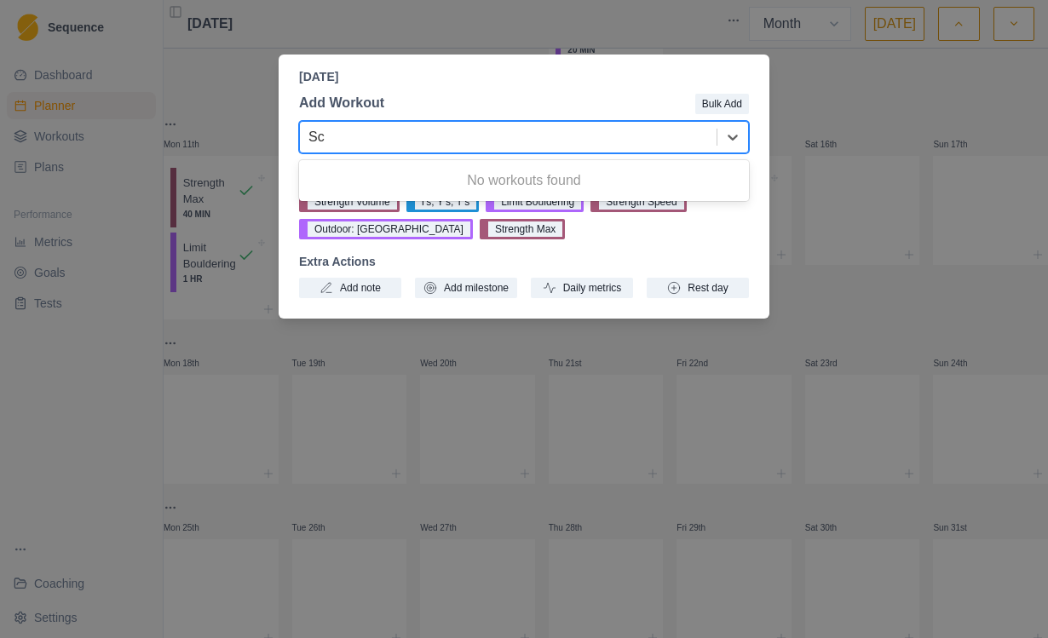
type input "S"
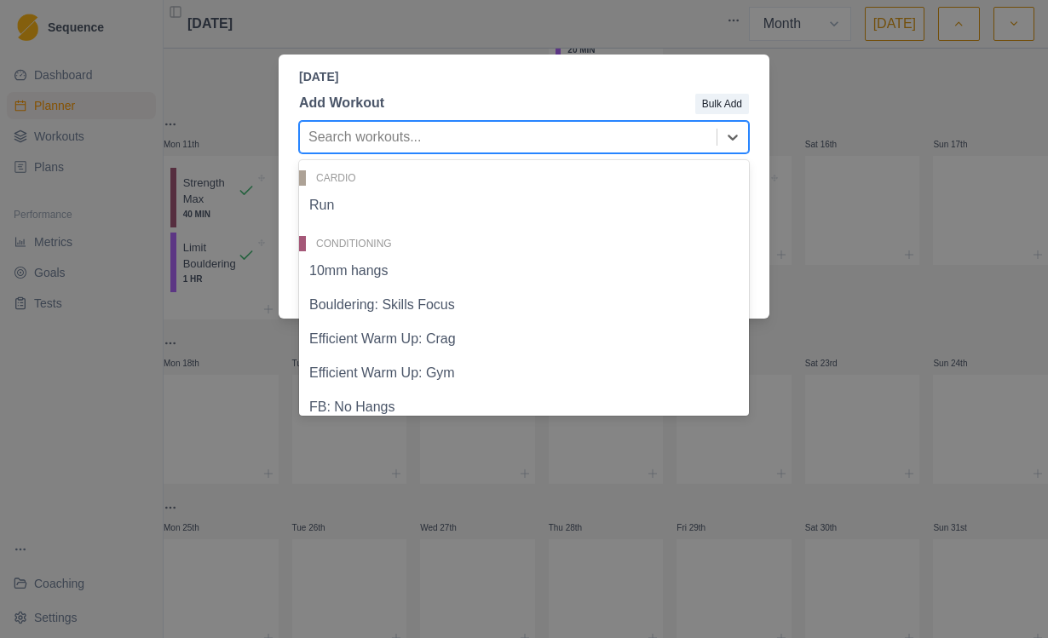
click at [593, 89] on div "Add Workout Bulk Add Boulder: [GEOGRAPHIC_DATA], 38 of 58. 58 results available…" at bounding box center [524, 195] width 491 height 219
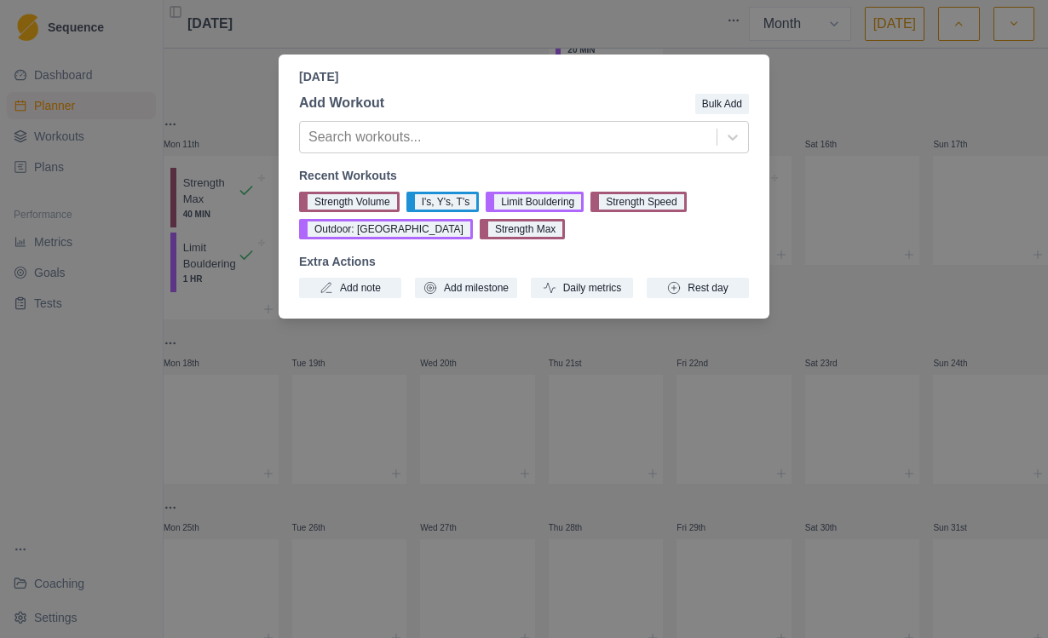
click at [225, 235] on div "[DATE] Add Workout Bulk Add Search workouts... Recent Workouts Strength Volume …" at bounding box center [524, 319] width 1048 height 638
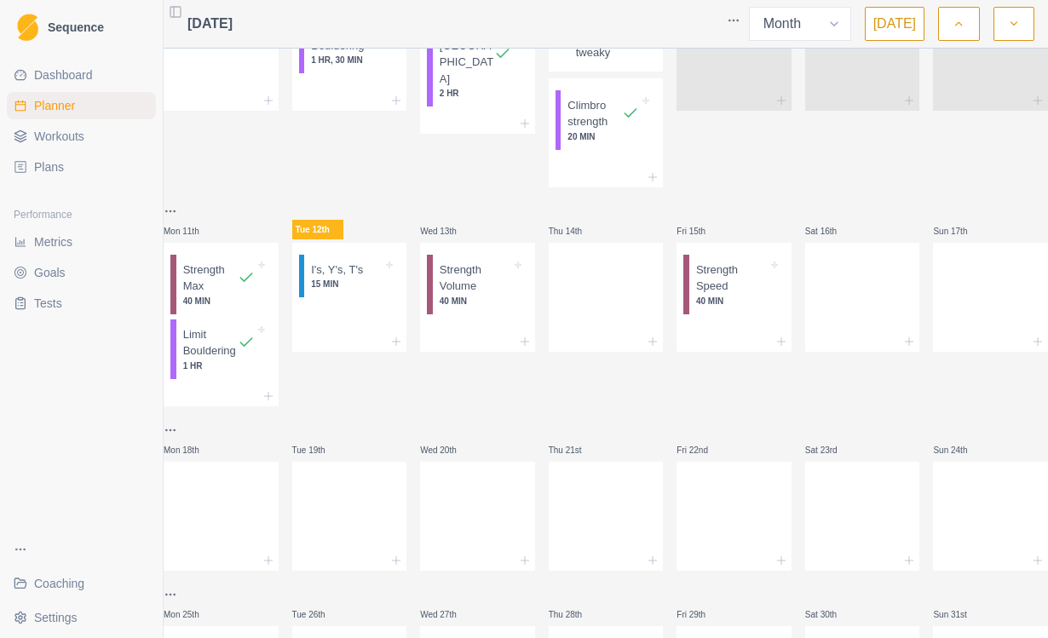
scroll to position [326, 0]
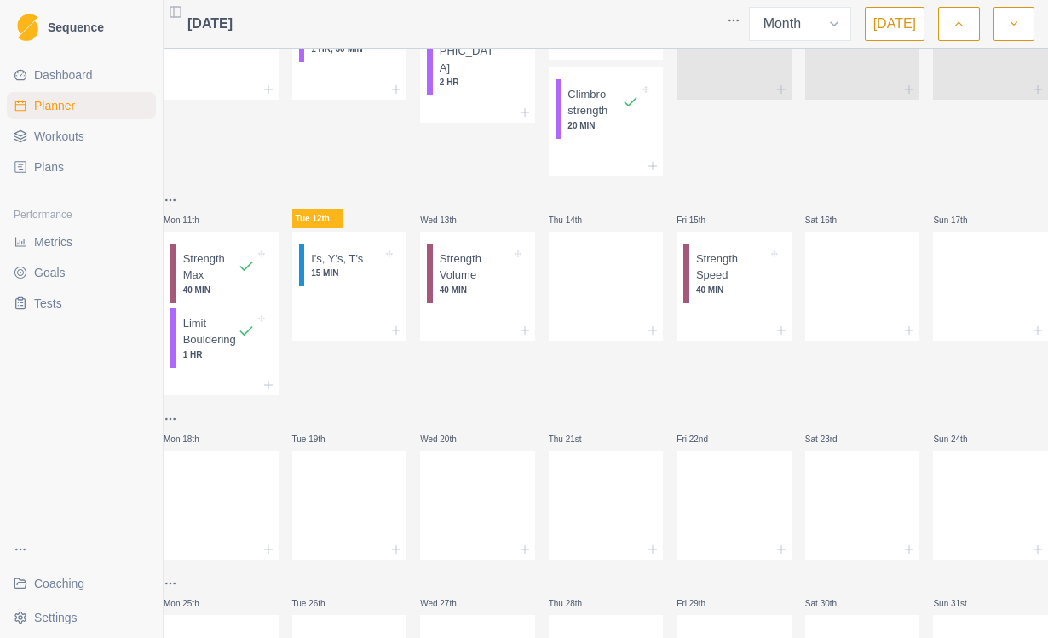
click at [53, 139] on span "Workouts" at bounding box center [59, 136] width 50 height 17
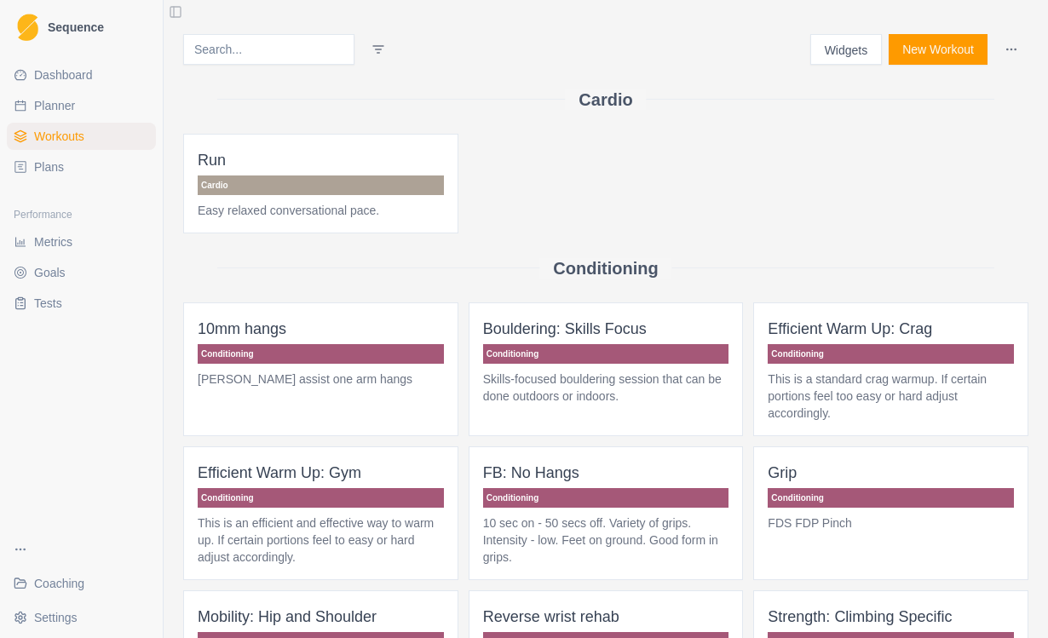
click at [924, 61] on button "New Workout" at bounding box center [938, 49] width 99 height 31
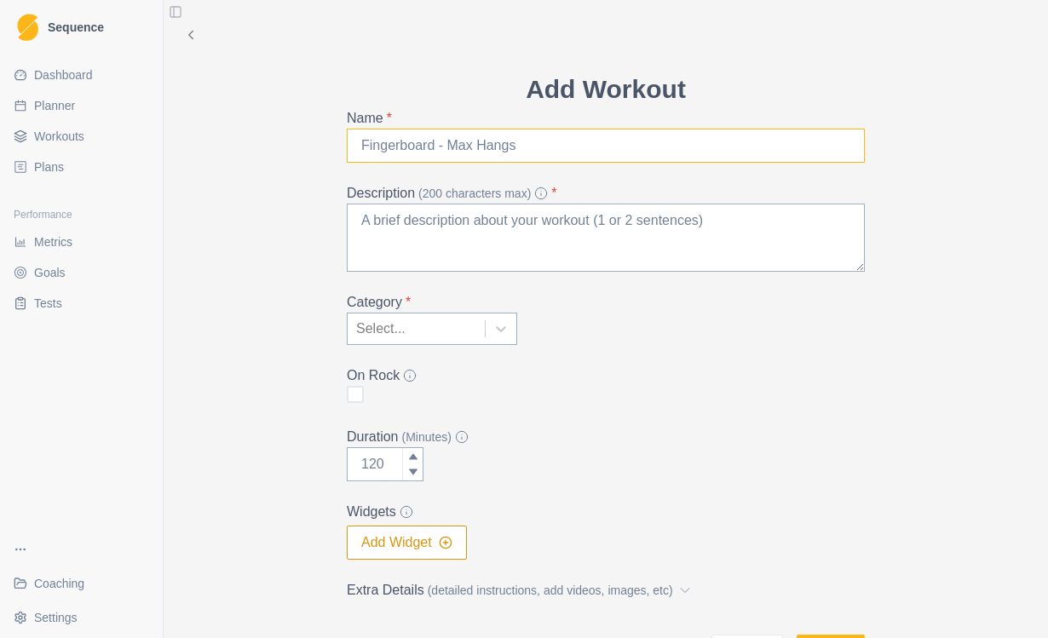
click at [575, 149] on input "Name *" at bounding box center [606, 146] width 518 height 34
type input "Scap/rear delt"
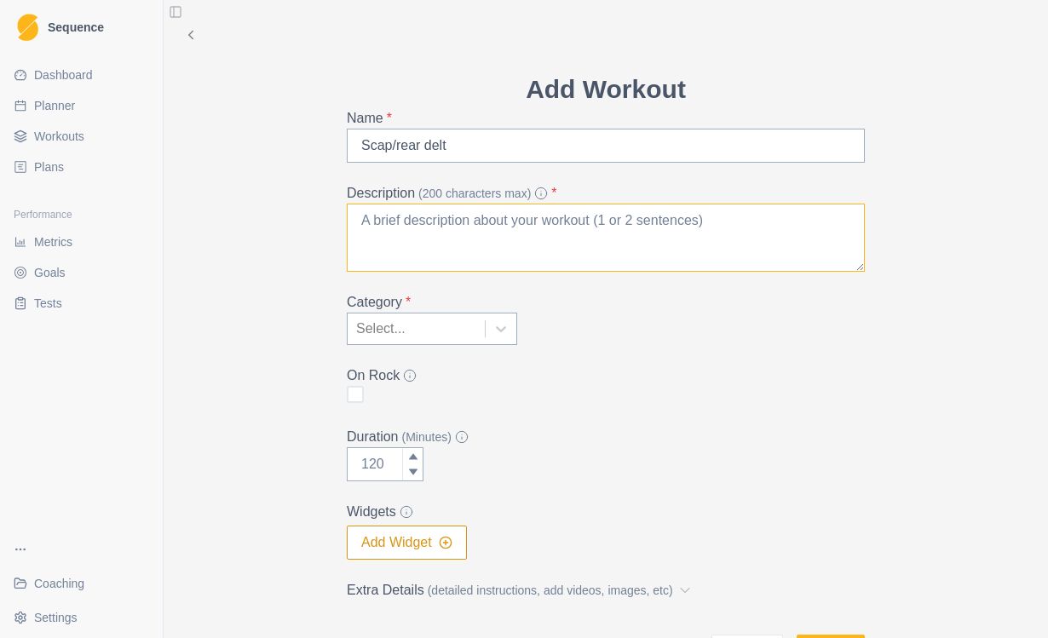
click at [449, 224] on textarea "Description (200 characters max) *" at bounding box center [606, 238] width 518 height 68
type textarea "Scap pulls, rear delt fly, pullovers, LYTP"
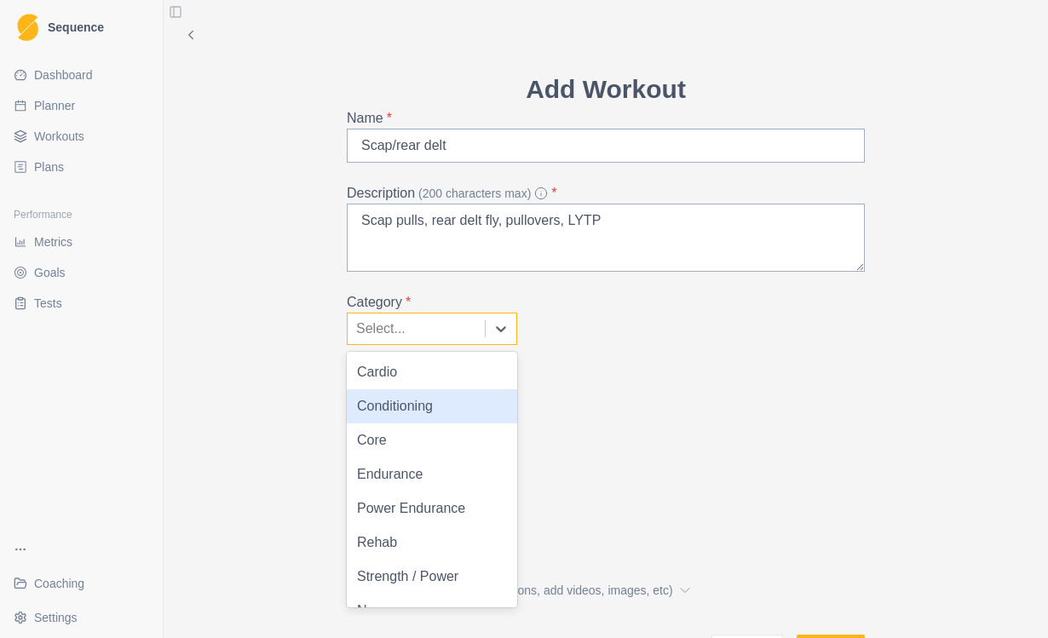
click at [463, 409] on div "Conditioning" at bounding box center [432, 406] width 170 height 34
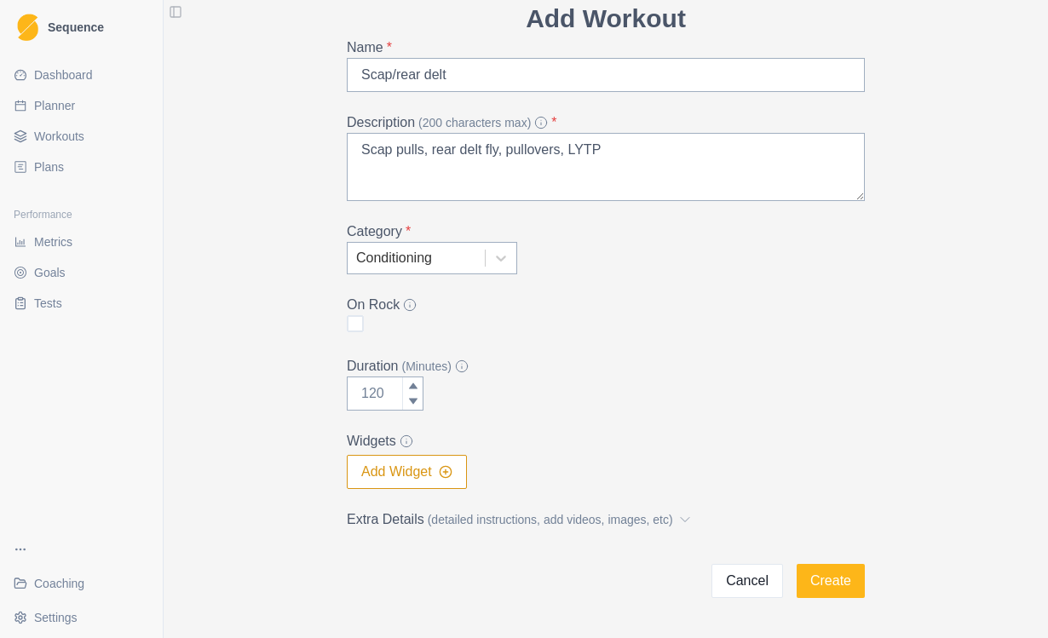
scroll to position [70, 0]
type input "1"
click at [412, 396] on div at bounding box center [412, 403] width 20 height 17
type input "30"
click at [438, 475] on button "Add Widget" at bounding box center [407, 473] width 120 height 34
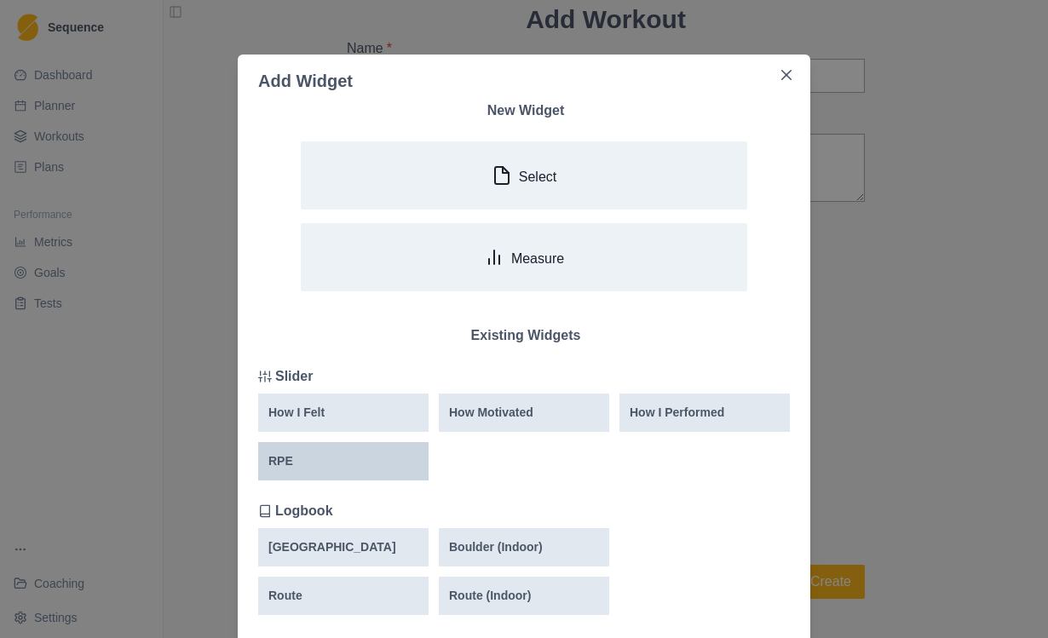
click at [364, 464] on div "RPE" at bounding box center [343, 462] width 150 height 18
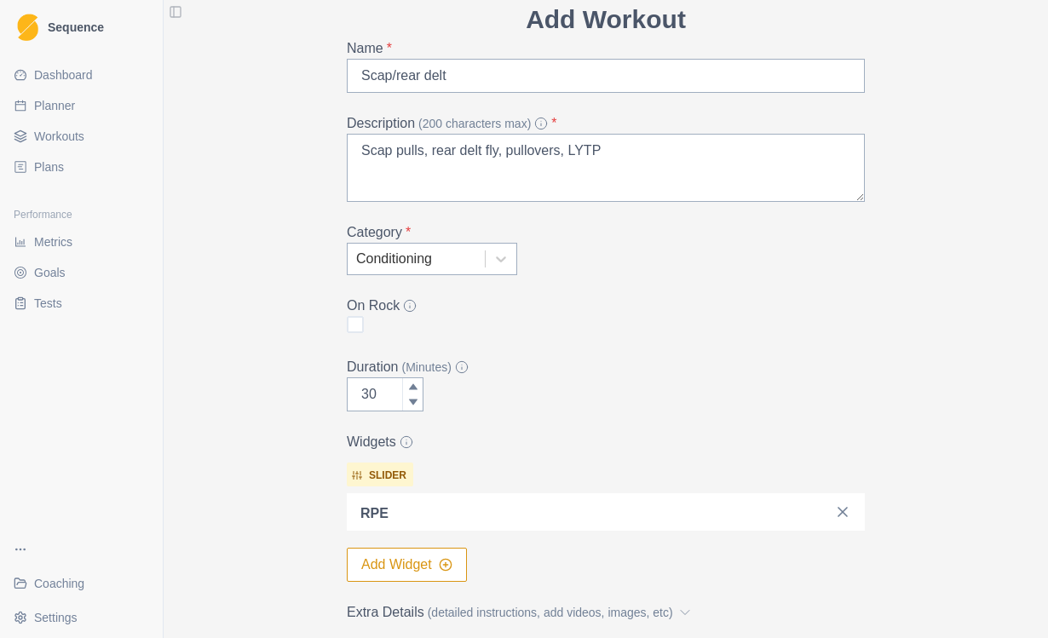
click at [428, 562] on button "Add Widget" at bounding box center [407, 565] width 120 height 34
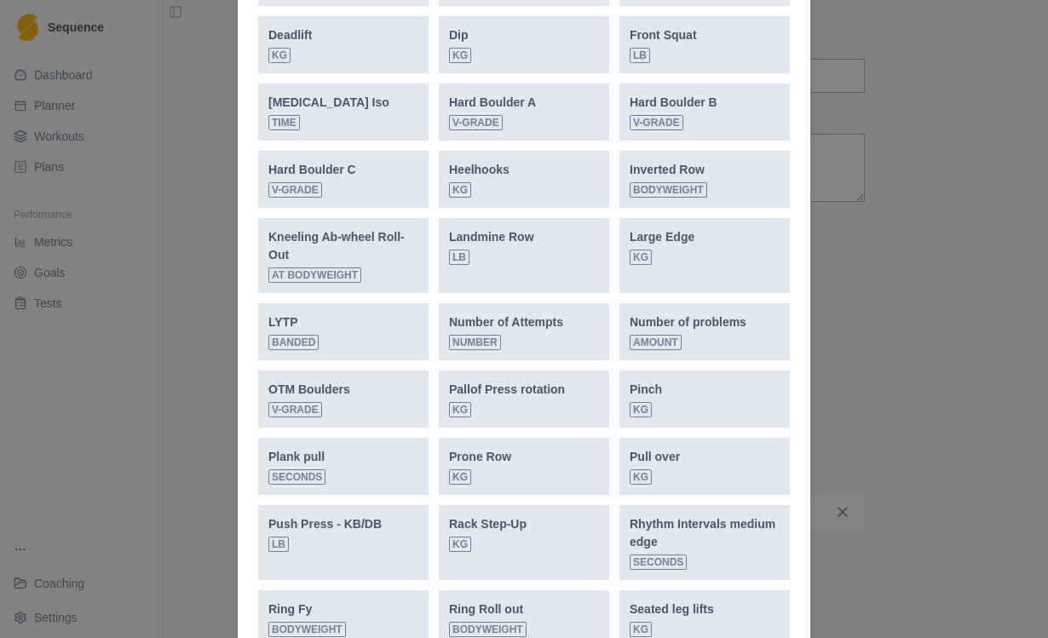
scroll to position [1087, 0]
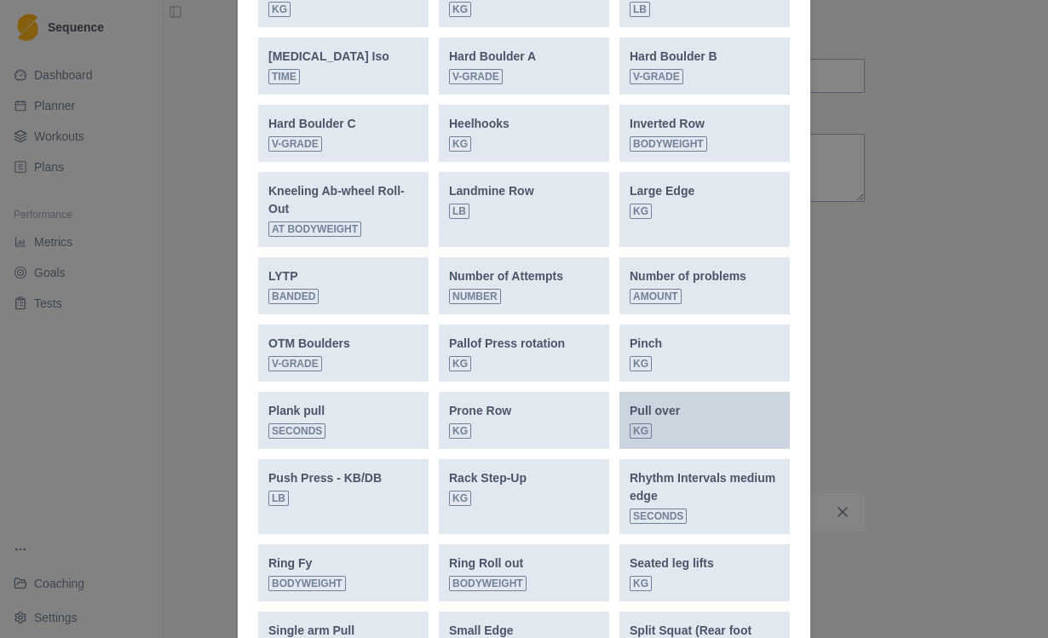
click at [720, 422] on div "Pull over kg" at bounding box center [705, 420] width 150 height 37
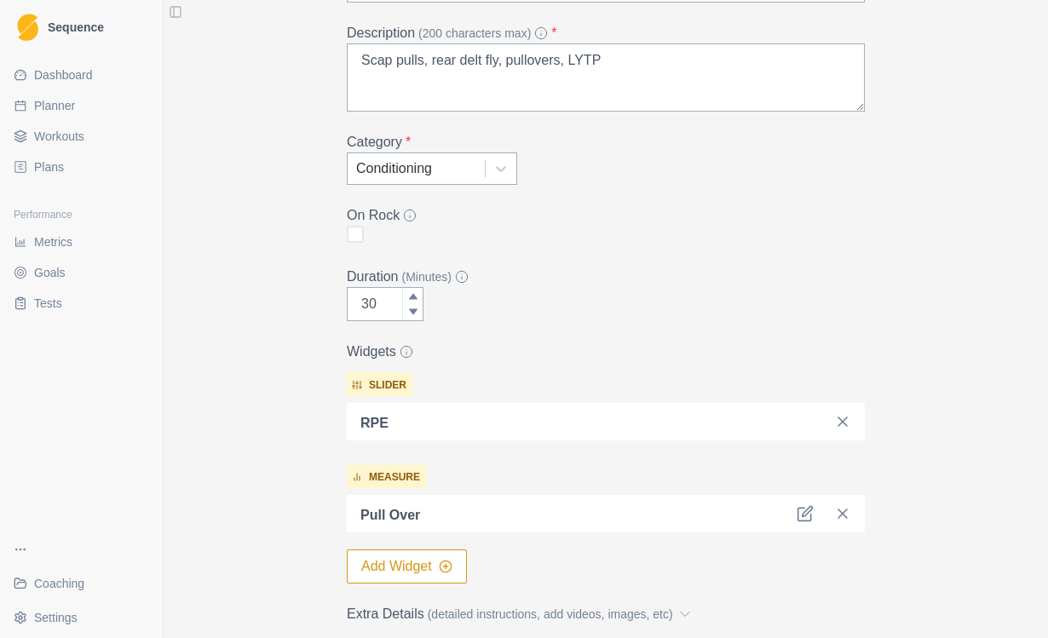
scroll to position [216, 0]
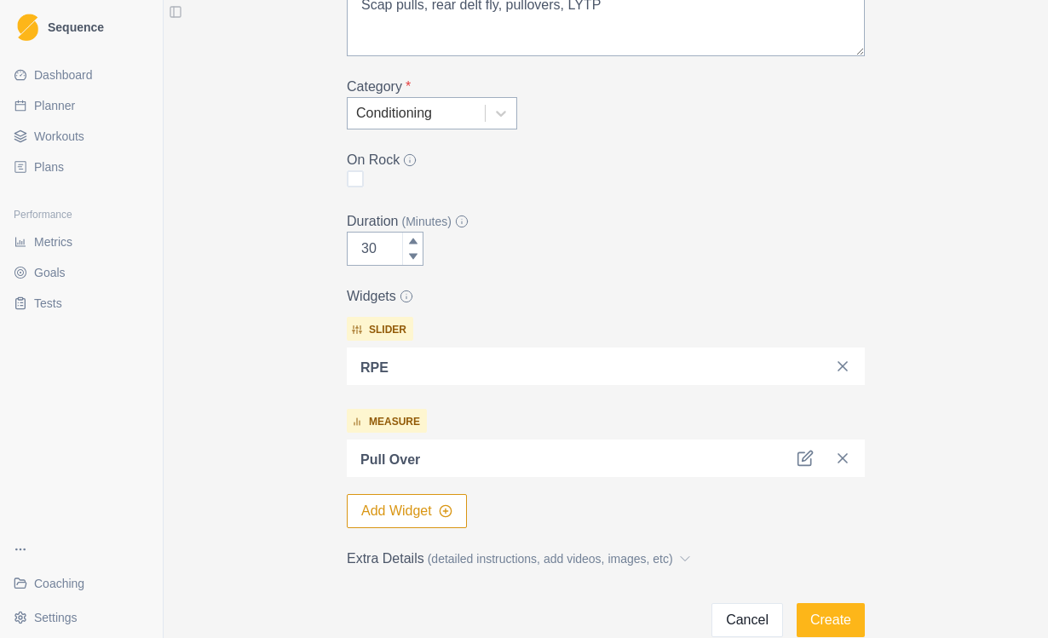
click at [428, 508] on button "Add Widget" at bounding box center [407, 511] width 120 height 34
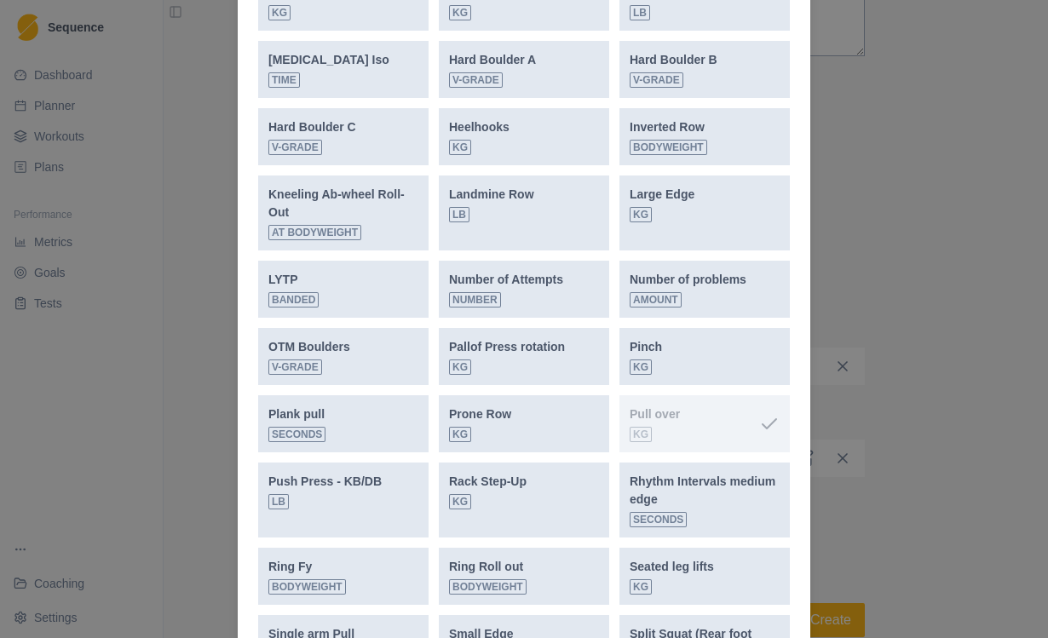
scroll to position [1085, 0]
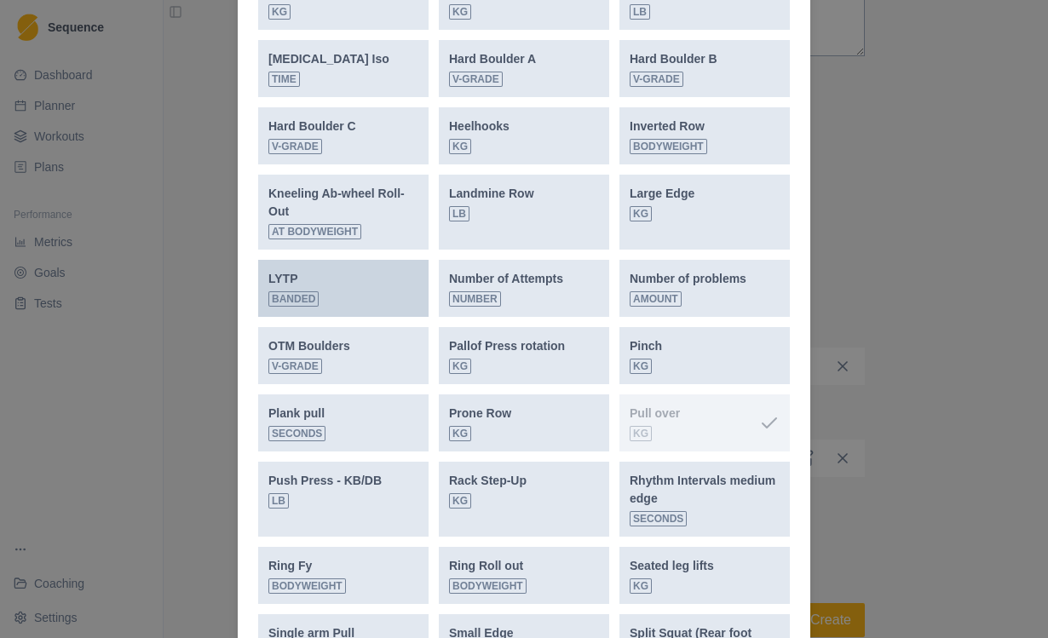
click at [397, 297] on div "LYTP Banded" at bounding box center [343, 288] width 150 height 37
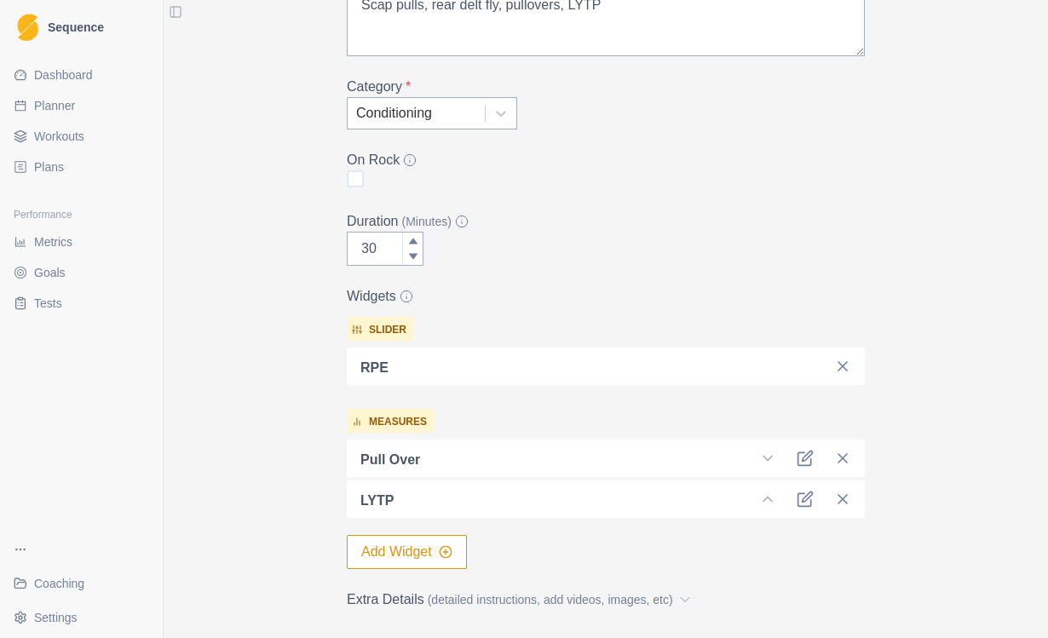
click at [414, 557] on button "Add Widget" at bounding box center [407, 552] width 120 height 34
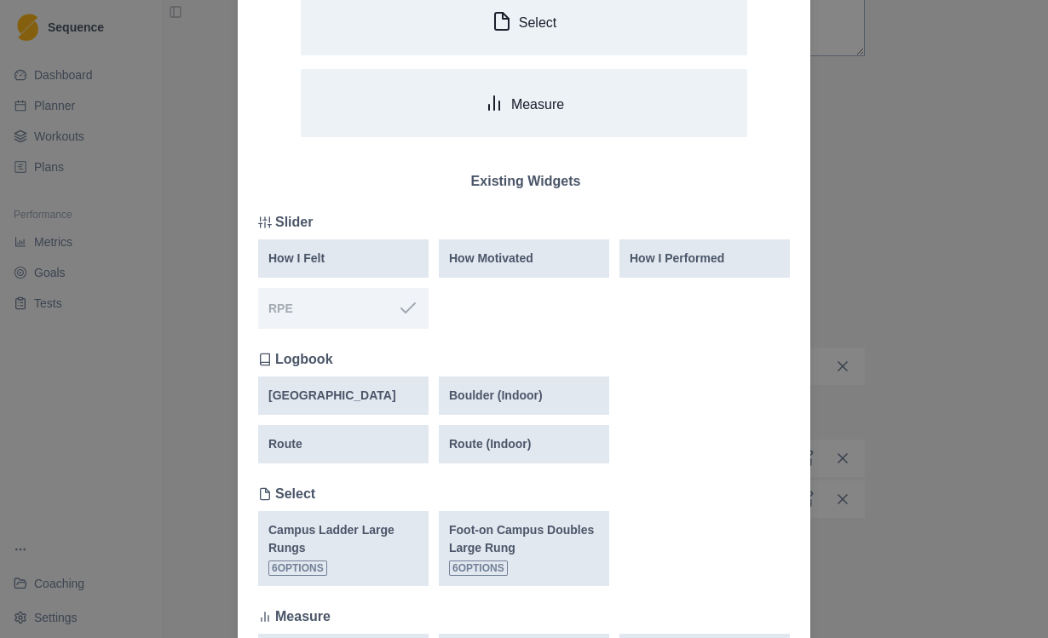
scroll to position [0, 0]
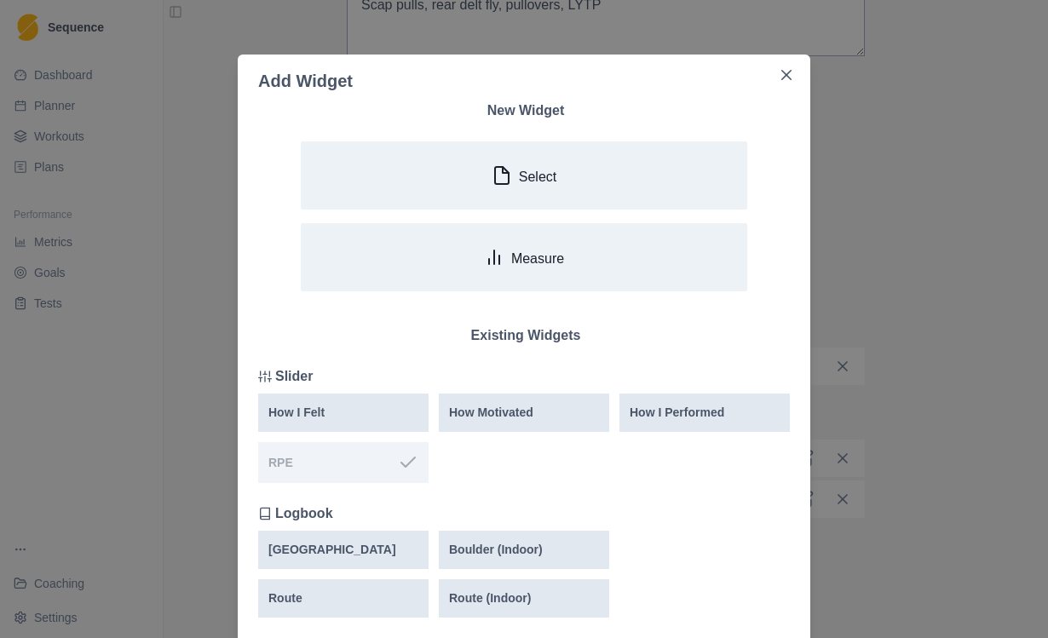
click at [675, 451] on div "How I Felt How Motivated How I Performed RPE" at bounding box center [524, 438] width 532 height 89
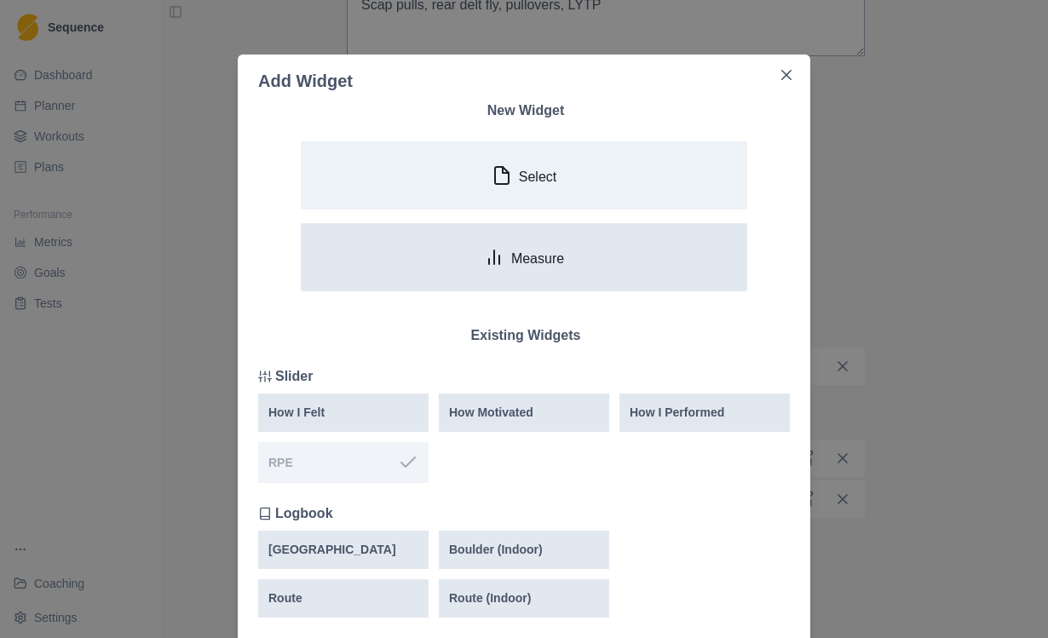
click at [617, 257] on button "Measure" at bounding box center [524, 257] width 447 height 68
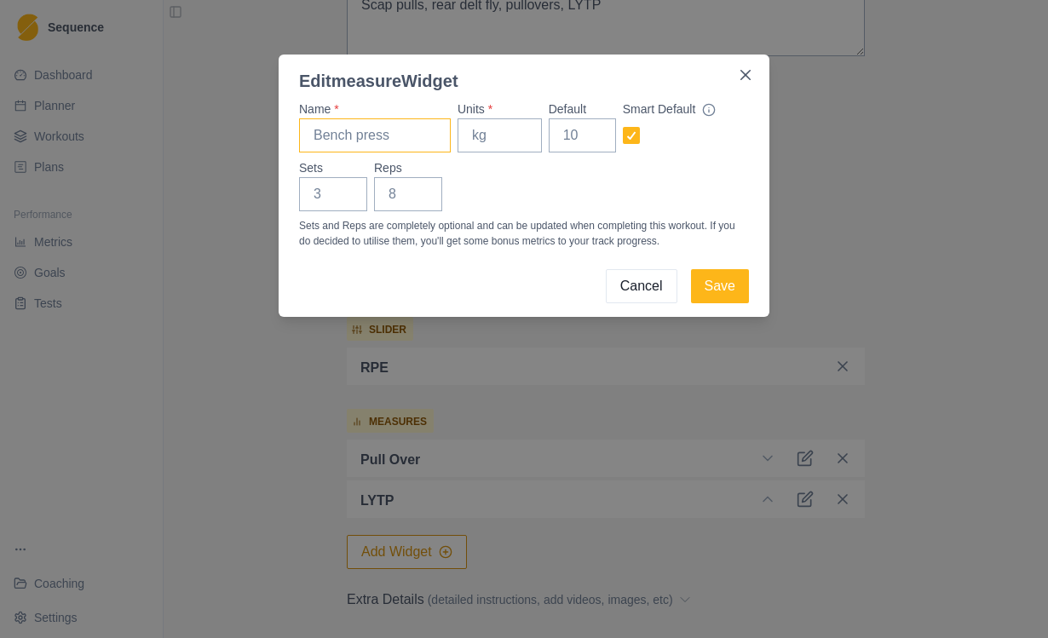
click at [395, 150] on input "Name *" at bounding box center [375, 135] width 152 height 34
type input "Scap pull"
click at [534, 144] on input "Units *" at bounding box center [500, 135] width 84 height 34
type input "Bodyweight"
click at [339, 194] on input "Sets" at bounding box center [333, 194] width 68 height 34
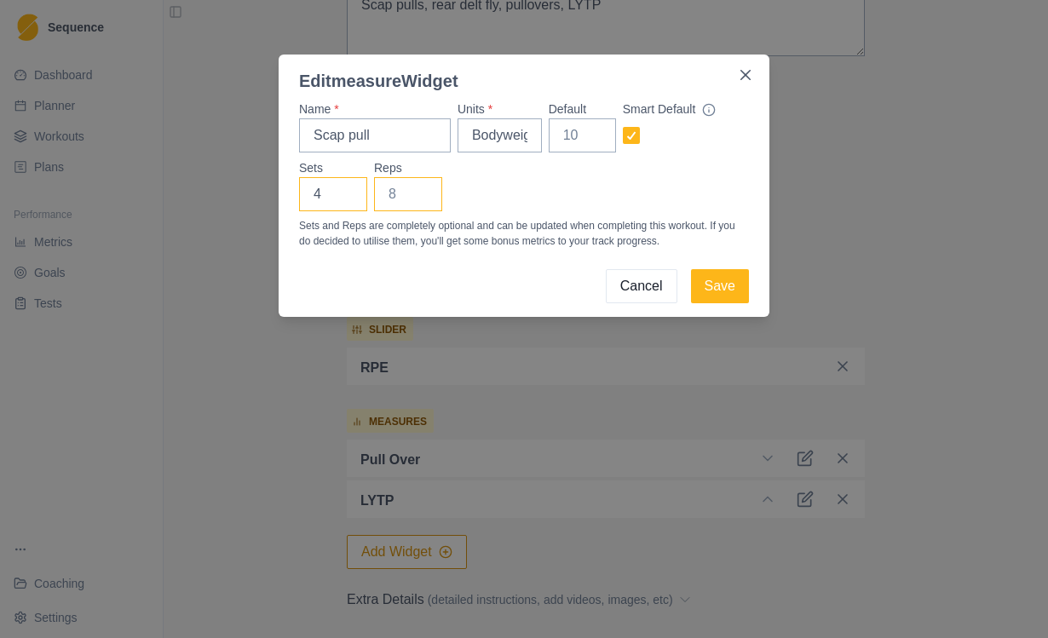
type input "4"
click at [401, 199] on input "Reps" at bounding box center [408, 194] width 68 height 34
type input "6"
click at [726, 281] on button "Save" at bounding box center [720, 286] width 58 height 34
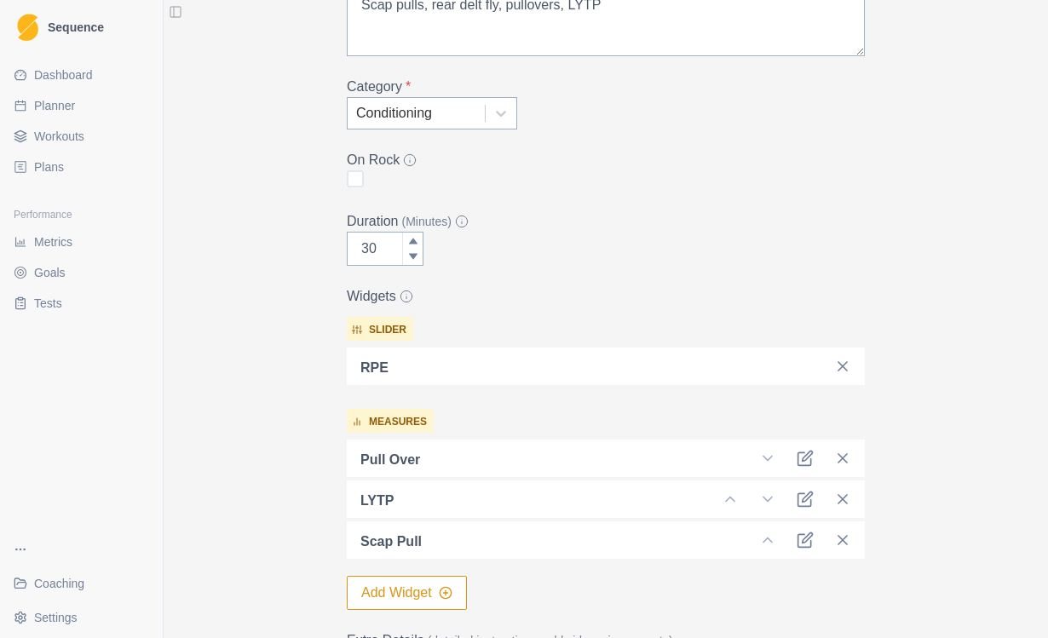
click at [418, 597] on button "Add Widget" at bounding box center [407, 593] width 120 height 34
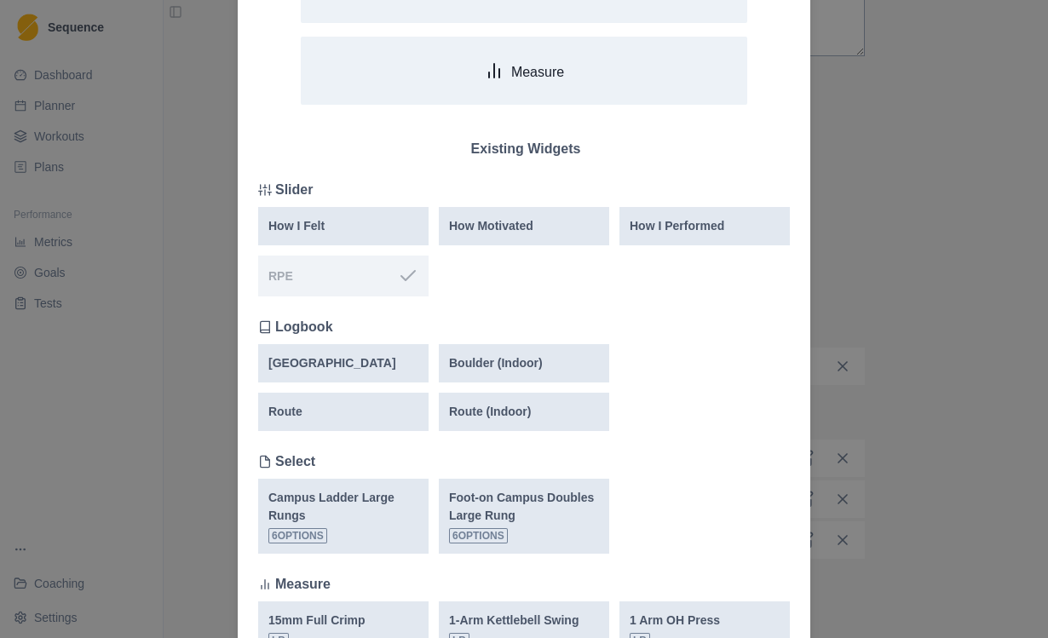
scroll to position [168, 0]
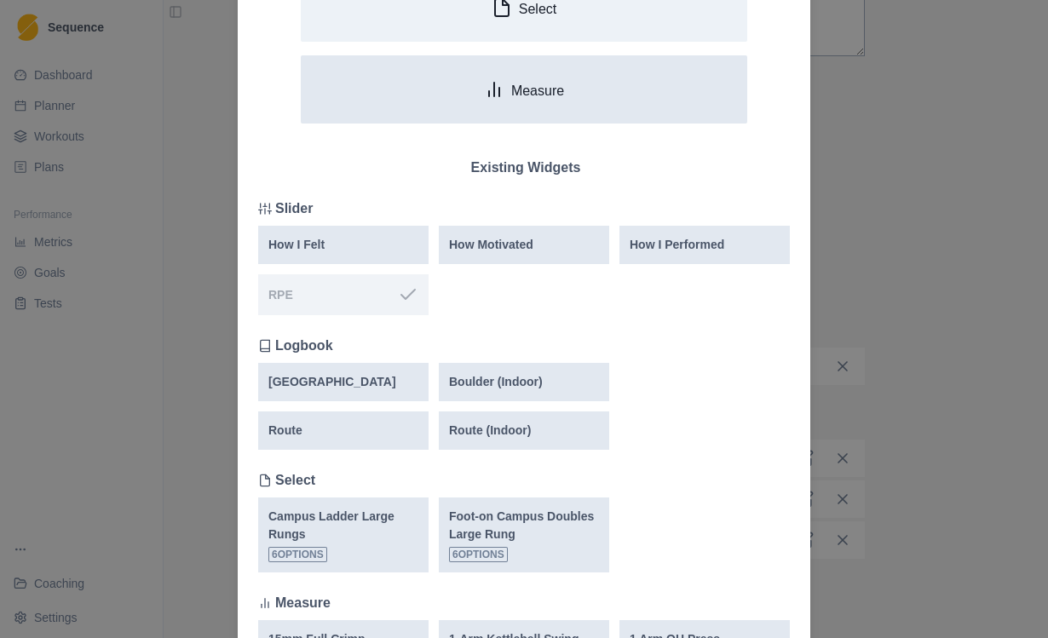
click at [596, 100] on button "Measure" at bounding box center [524, 89] width 447 height 68
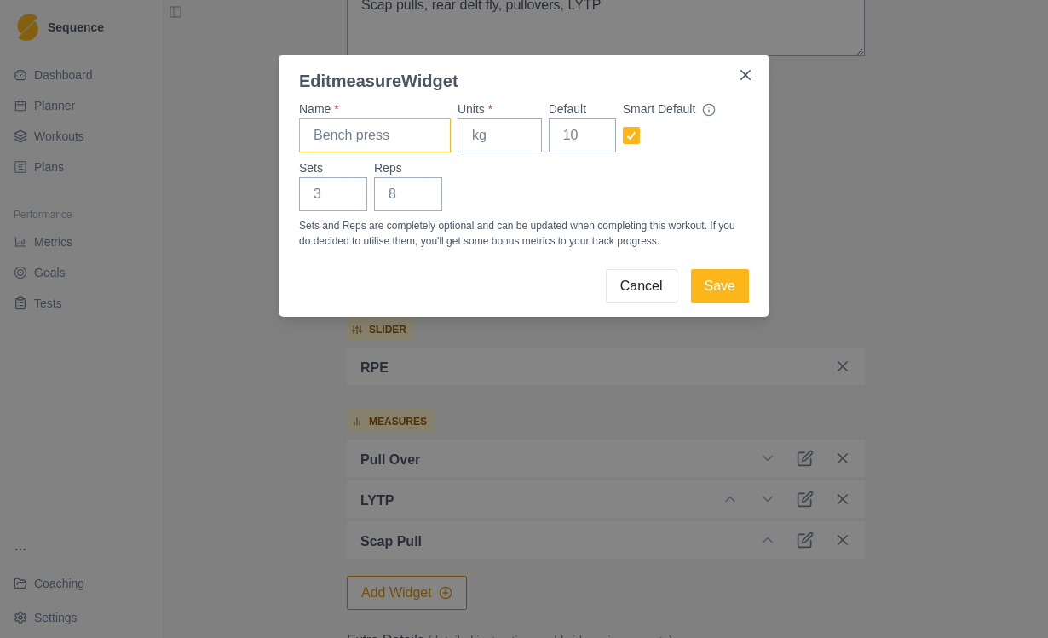
click at [429, 143] on input "Name *" at bounding box center [375, 135] width 152 height 34
type input "Rear delt fly"
click at [518, 141] on input "Units *" at bounding box center [500, 135] width 84 height 34
type input "kg"
click at [347, 201] on input "Sets" at bounding box center [333, 194] width 68 height 34
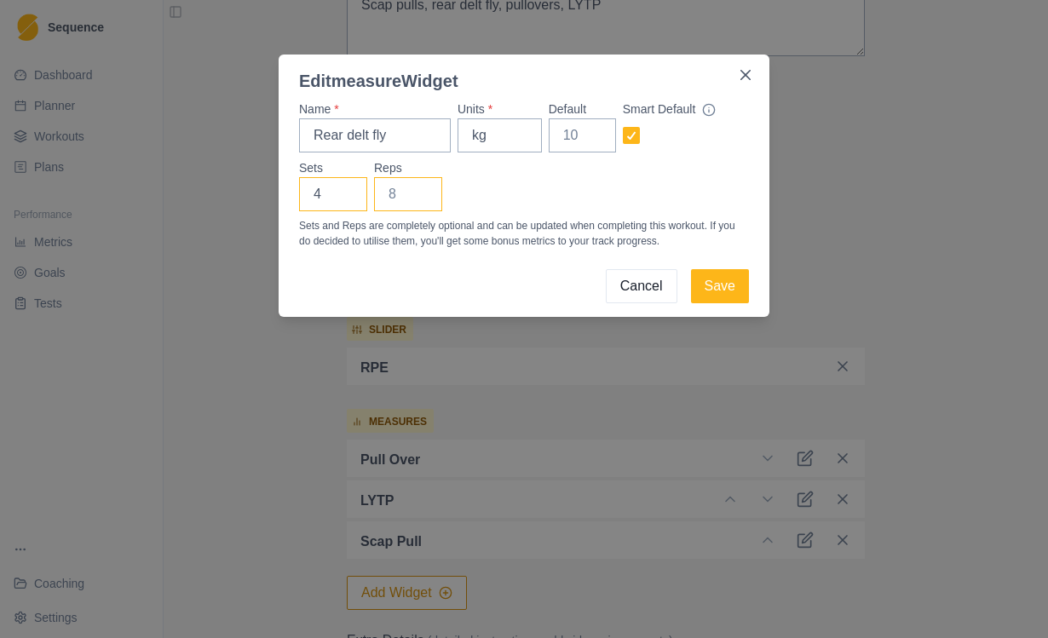
type input "4"
click at [434, 200] on input "Reps" at bounding box center [408, 194] width 68 height 34
type input "12"
click at [723, 296] on button "Save" at bounding box center [720, 286] width 58 height 34
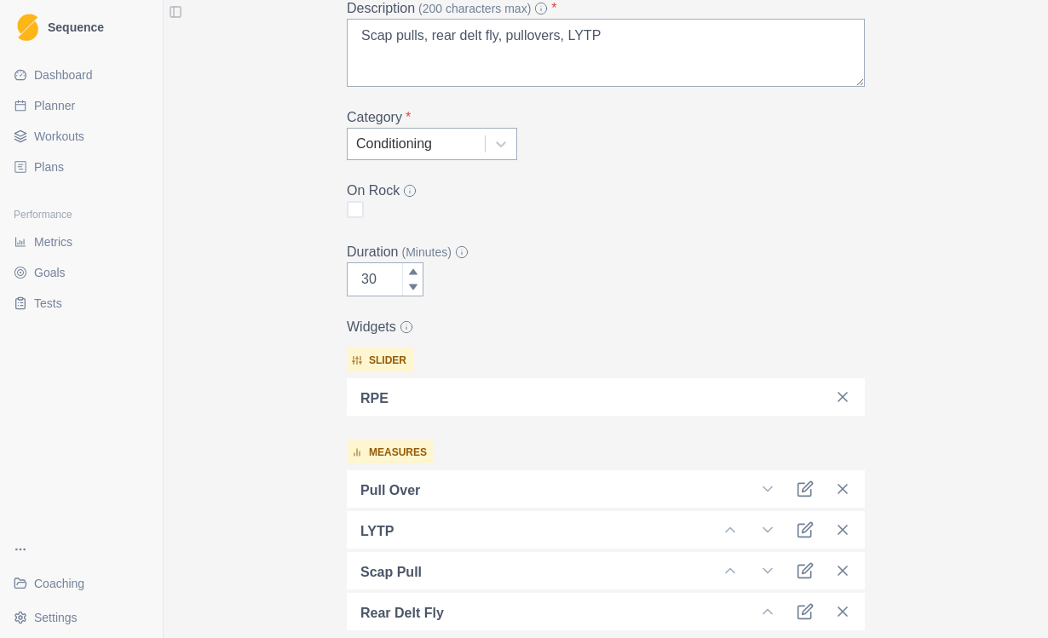
scroll to position [187, 0]
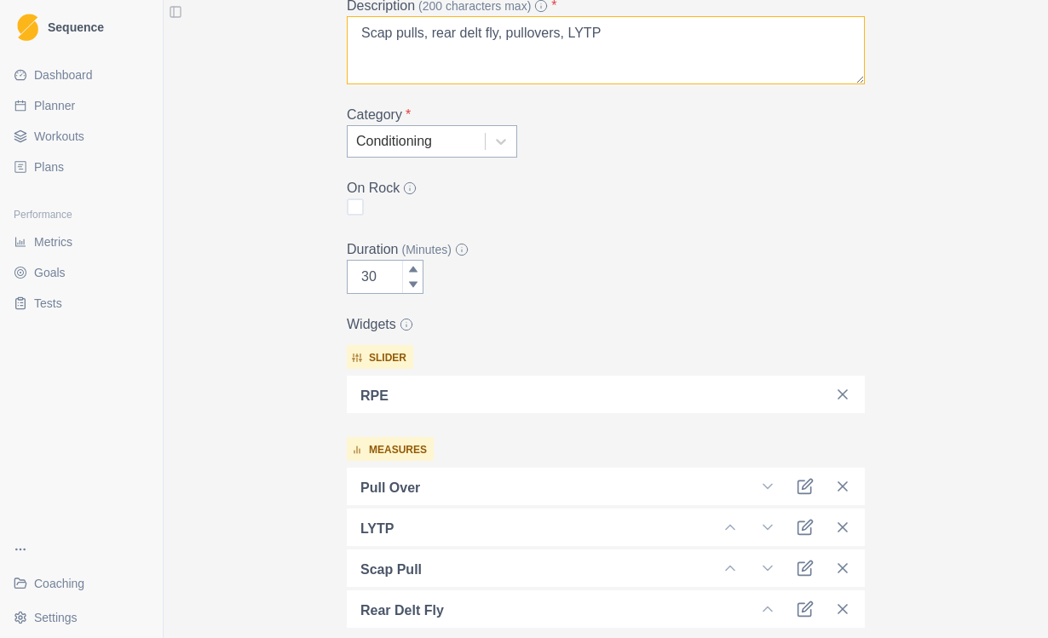
click at [367, 32] on textarea "Scap pulls, rear delt fly, pullovers, LYTP" at bounding box center [606, 50] width 518 height 68
click at [365, 37] on textarea "Scap pulls, rear delt fly, pullovers, LYTP" at bounding box center [606, 50] width 518 height 68
click at [391, 28] on textarea "Scap pulls, rear delt fly, pullovers, LYTP" at bounding box center [606, 50] width 518 height 68
click at [391, 27] on textarea "Scap pulls, rear delt fly, pullovers, LYTP" at bounding box center [606, 50] width 518 height 68
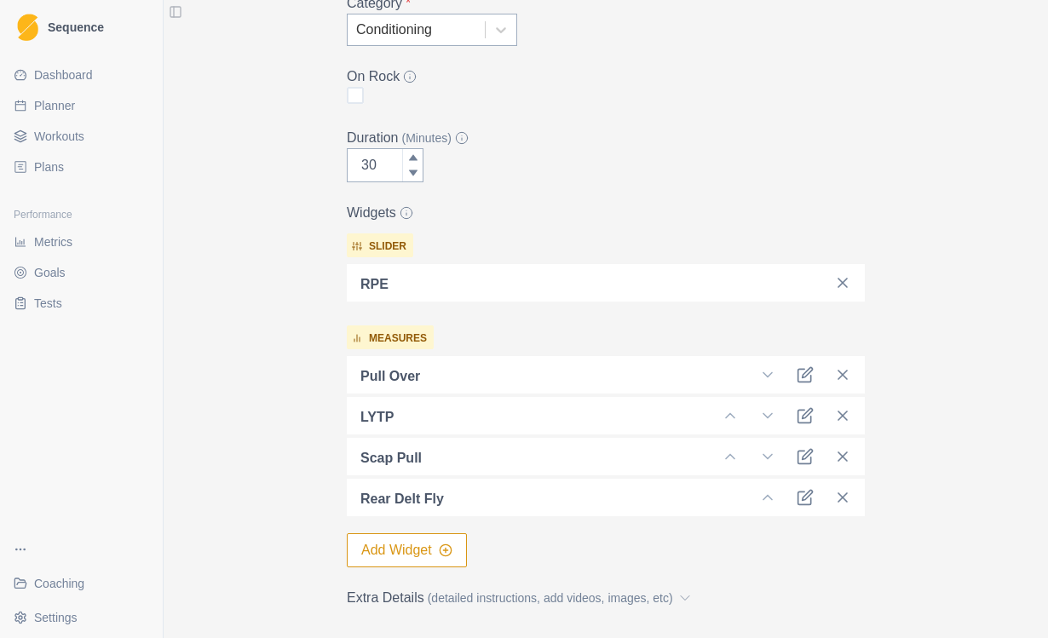
scroll to position [304, 0]
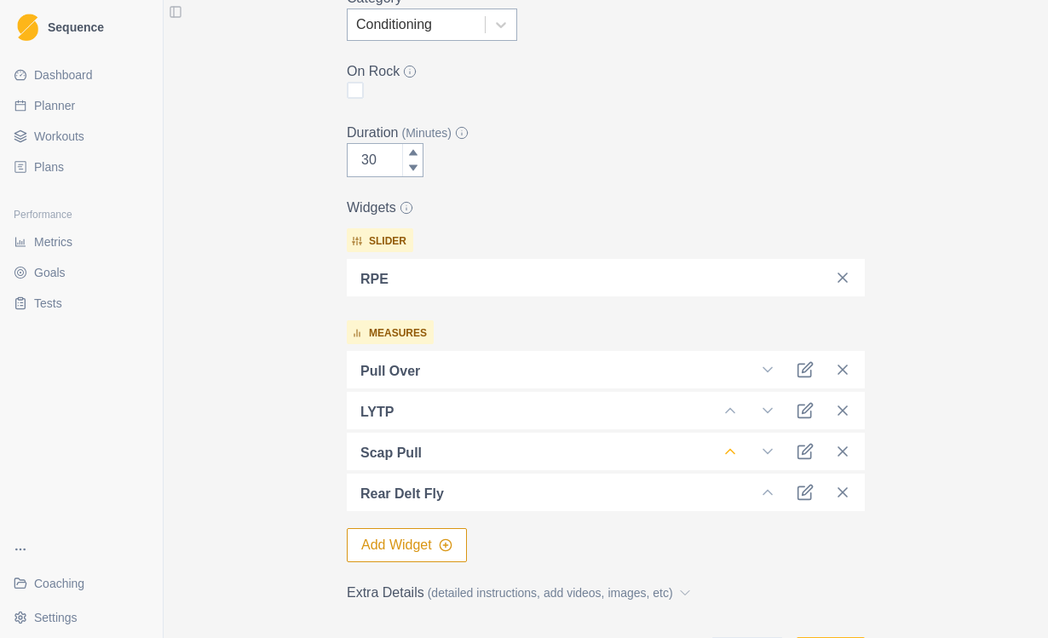
click at [733, 451] on icon at bounding box center [730, 451] width 17 height 17
click at [730, 409] on polyline at bounding box center [730, 411] width 9 height 4
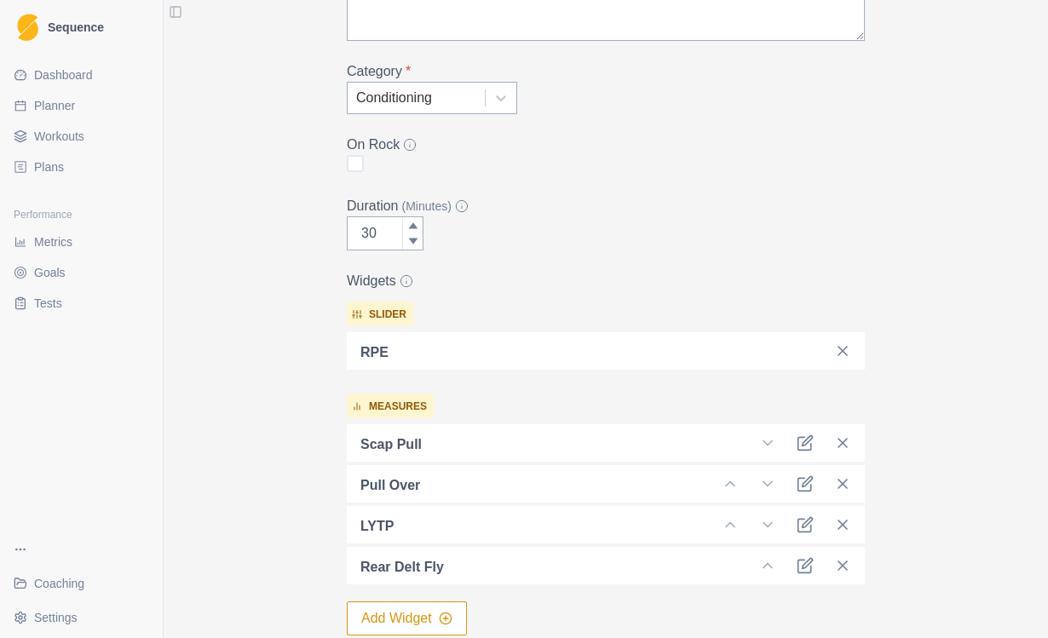
scroll to position [245, 0]
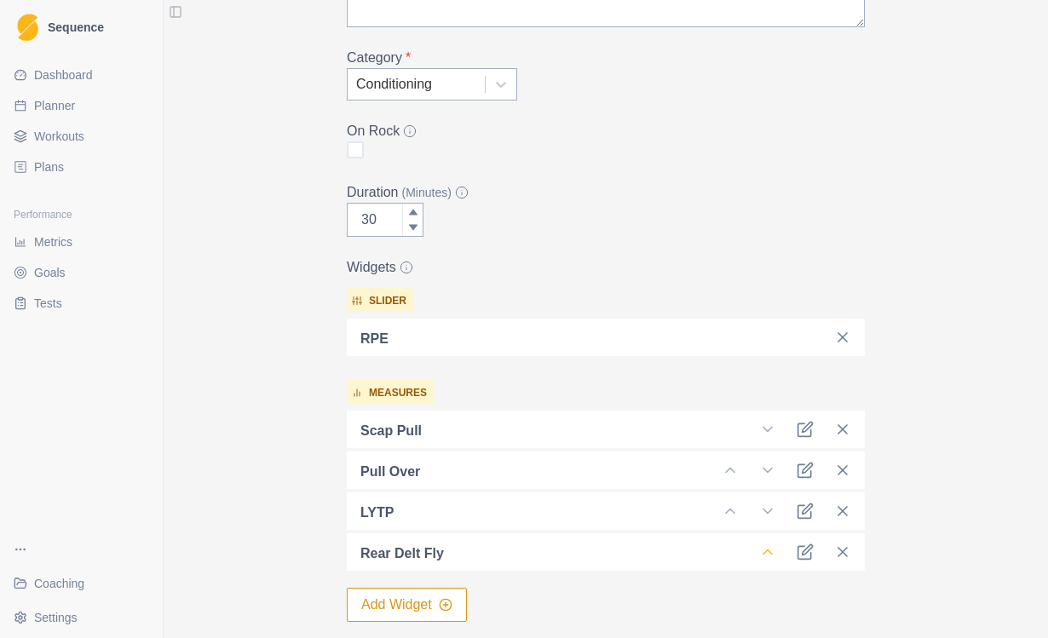
click at [767, 554] on icon at bounding box center [767, 552] width 17 height 17
click at [731, 510] on polyline at bounding box center [730, 512] width 9 height 4
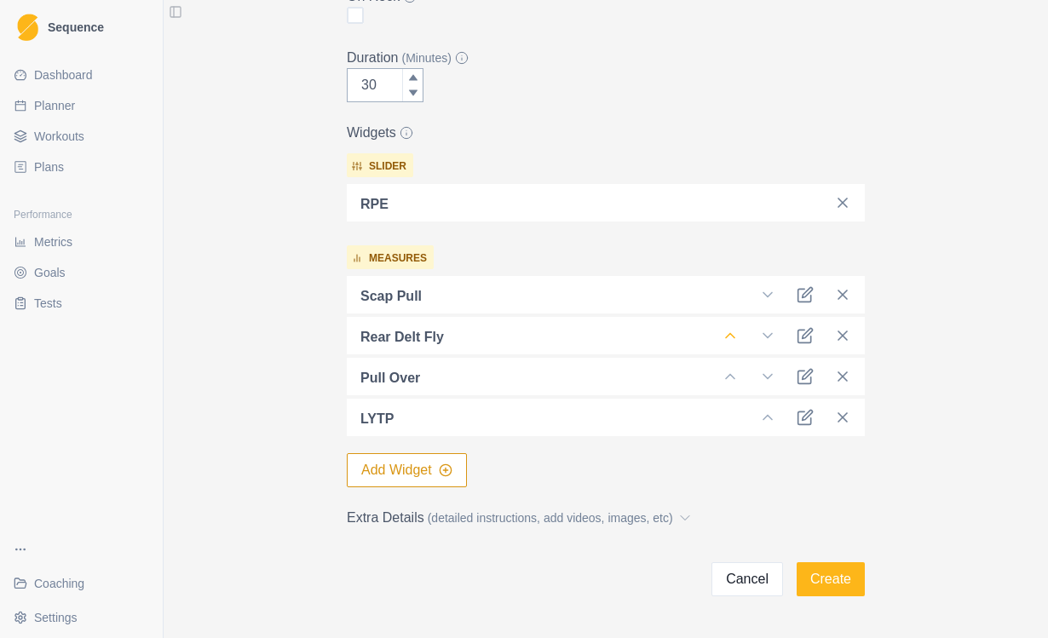
scroll to position [377, 0]
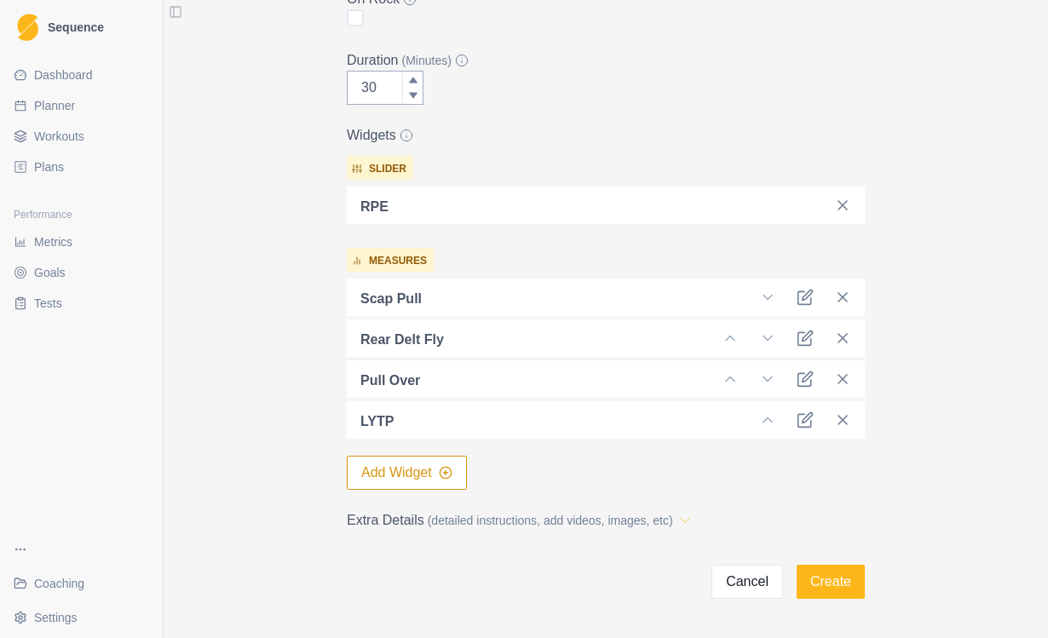
click at [694, 523] on icon at bounding box center [685, 520] width 17 height 17
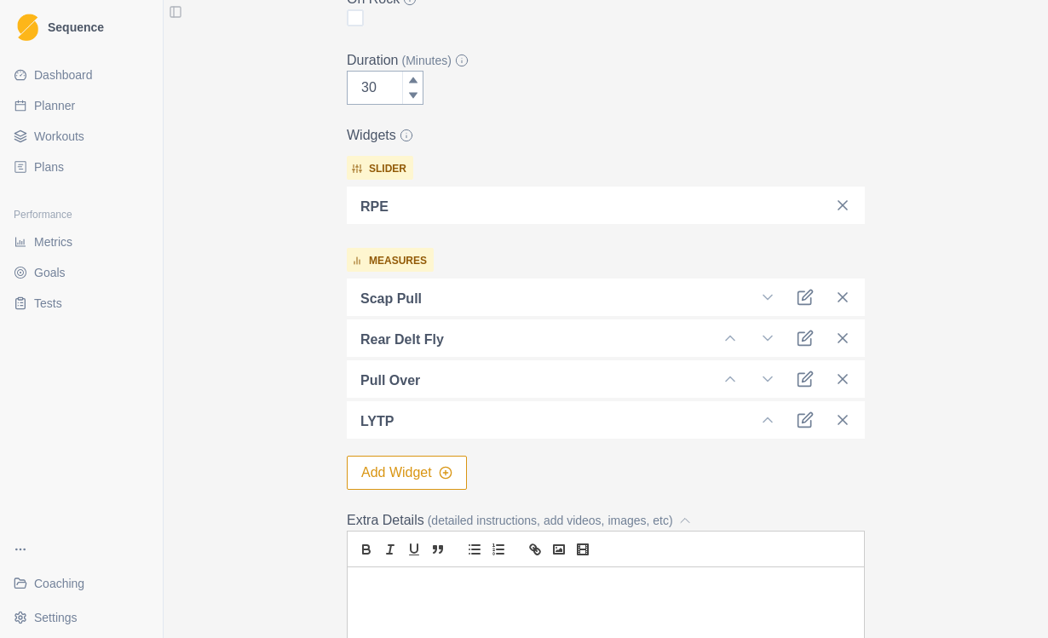
click at [471, 589] on p at bounding box center [606, 588] width 491 height 20
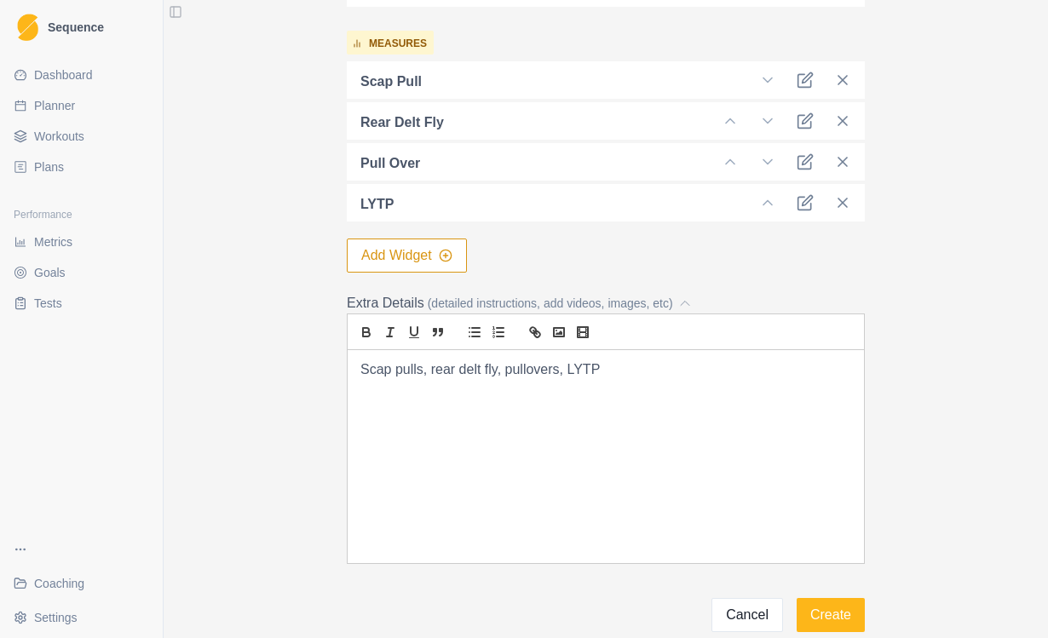
scroll to position [591, 0]
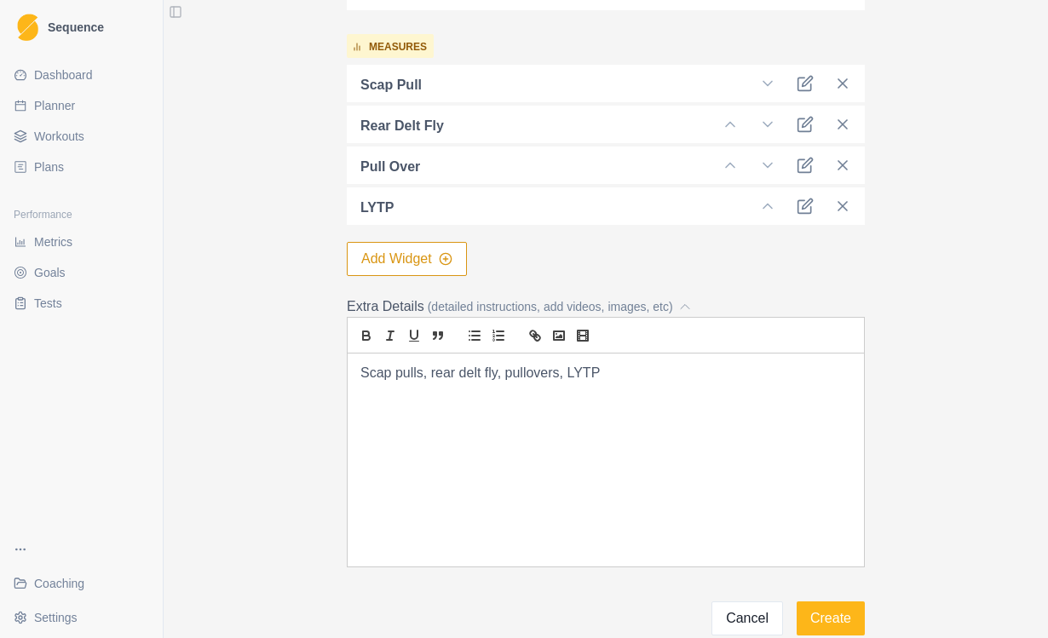
click at [441, 375] on p "Scap pulls, rear delt fly, pullovers, LYTP" at bounding box center [606, 374] width 491 height 20
click at [361, 379] on p "Scap pulls, rear delt fly, pullovers, LYTP" at bounding box center [606, 374] width 491 height 20
click at [460, 493] on div "Scap pulls, rear delt fly, pullovers, LYTP" at bounding box center [606, 460] width 516 height 213
click at [372, 438] on div "Scap pulls, rear delt fly, pullovers, LYTP" at bounding box center [606, 460] width 516 height 213
click at [386, 471] on div "Scap pulls, rear delt fly, pullovers, LYTP" at bounding box center [606, 460] width 516 height 213
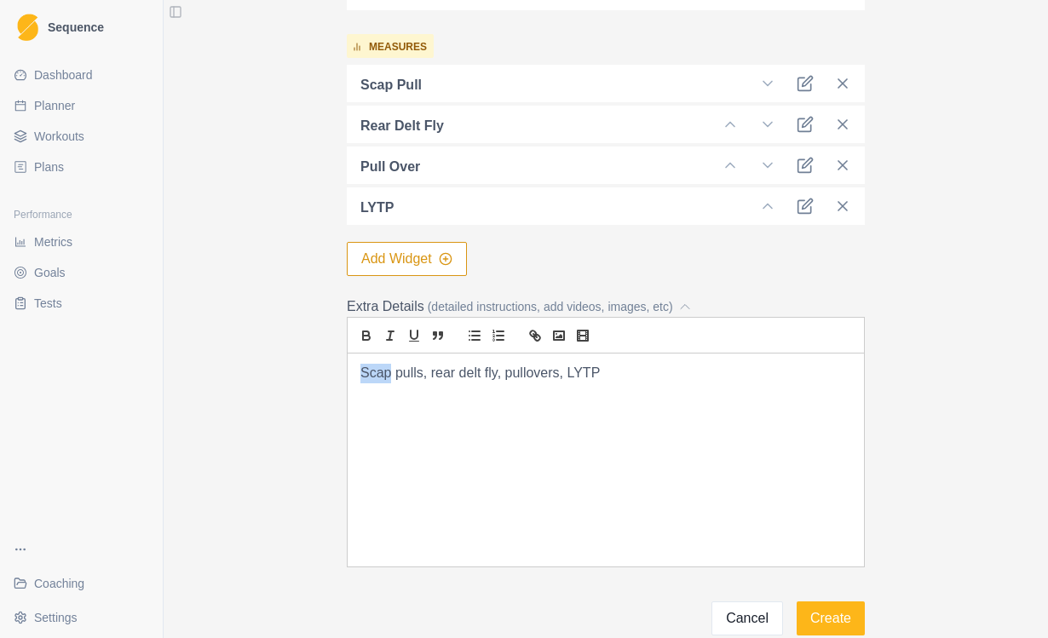
click at [349, 367] on div "Scap pulls, rear delt fly, pullovers, LYTP" at bounding box center [606, 460] width 516 height 213
click at [395, 457] on div "Scap pulls, rear delt fly, pullovers, LYTP" at bounding box center [606, 460] width 516 height 213
click at [450, 380] on p "Scap pulls, rear delt fly, pullovers, LYTP" at bounding box center [606, 374] width 491 height 20
click at [476, 374] on p "4 x 6 Scap pulls, rear delt fly, pullovers, LYTP" at bounding box center [606, 374] width 491 height 20
click at [458, 373] on p "4 x 6 Scap pulls, rear delt fly, pullovers, LYTP" at bounding box center [606, 374] width 491 height 20
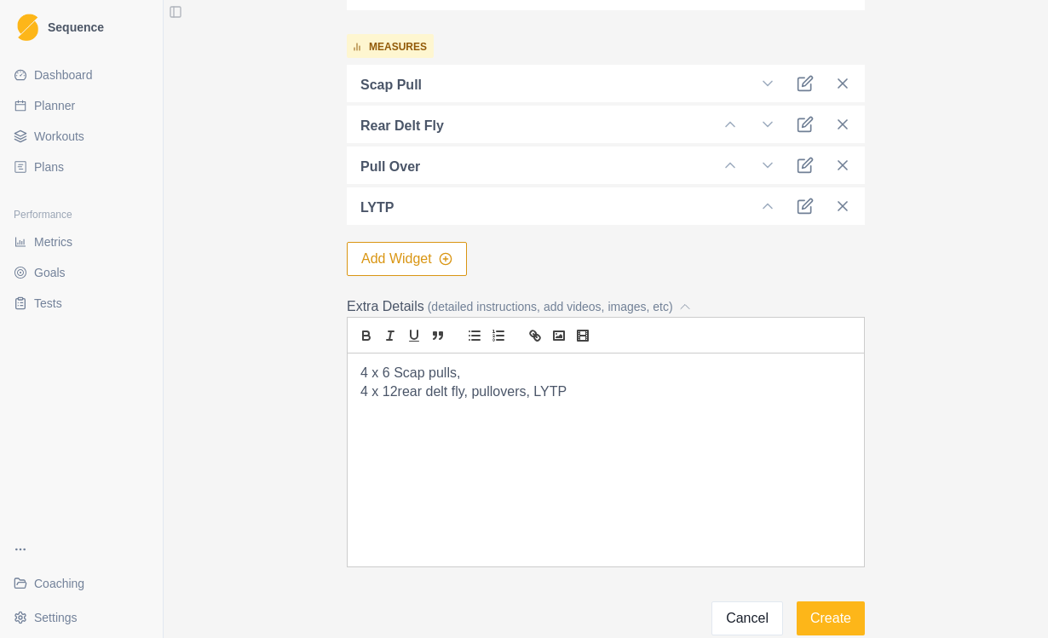
click at [468, 395] on p "4 x 12rear delt fly, pullovers, LYTP" at bounding box center [606, 393] width 491 height 20
click at [456, 412] on p "4 x 8 pullovers, LYTP" at bounding box center [606, 412] width 491 height 20
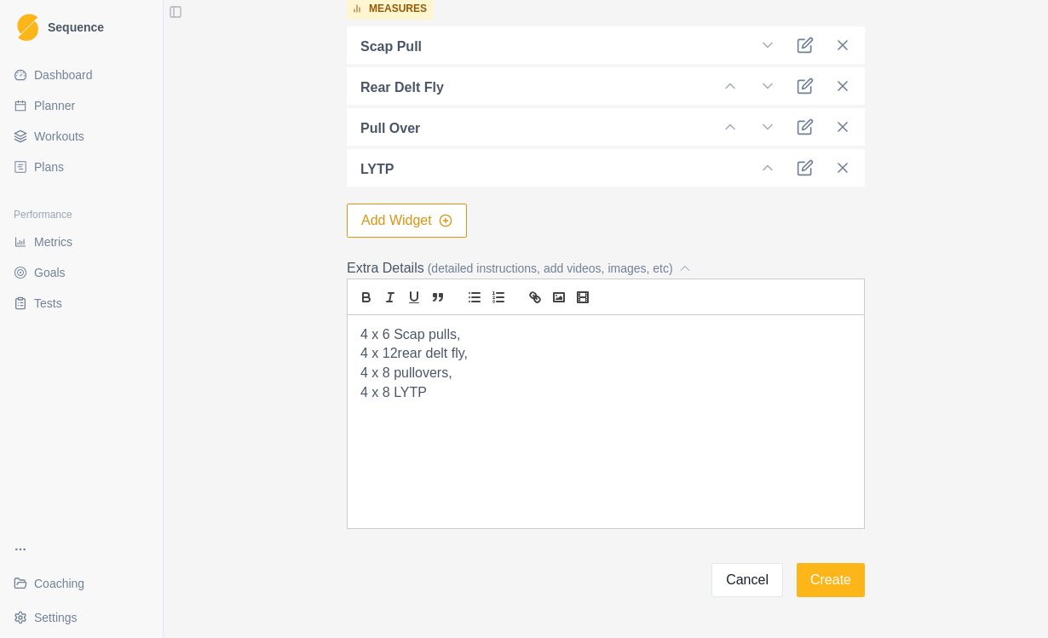
scroll to position [628, 0]
click at [828, 581] on button "Create" at bounding box center [831, 581] width 68 height 34
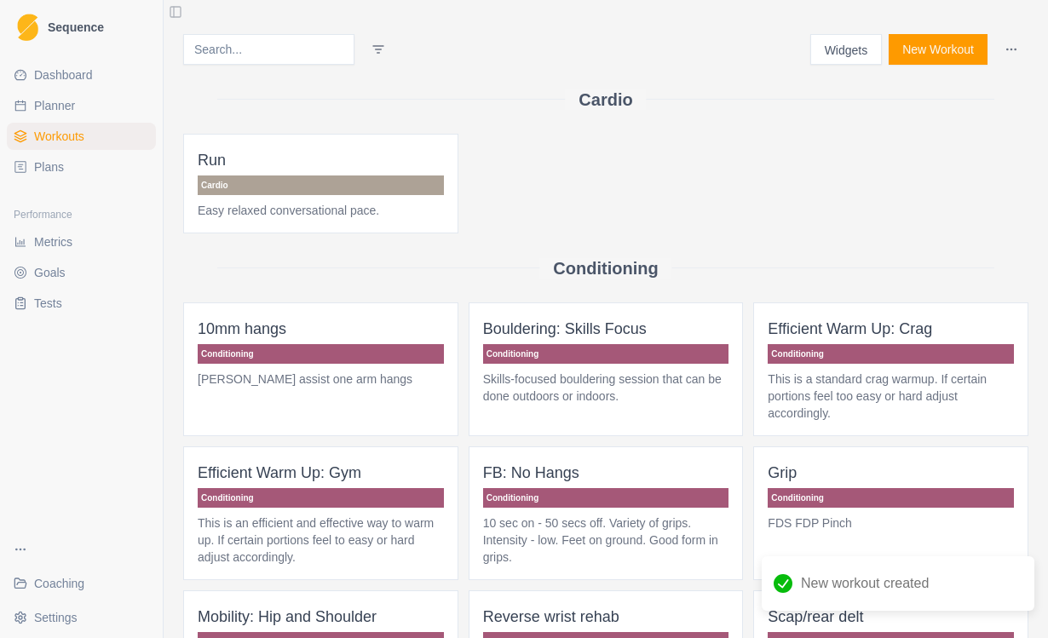
click at [89, 110] on link "Planner" at bounding box center [81, 105] width 149 height 27
select select "month"
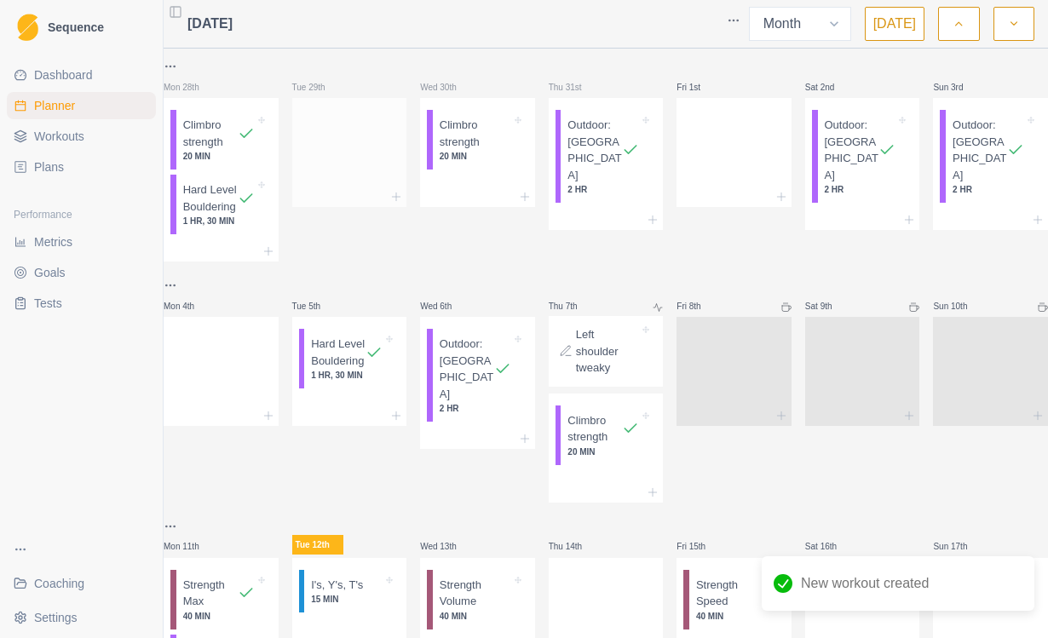
click at [358, 157] on div at bounding box center [349, 149] width 115 height 75
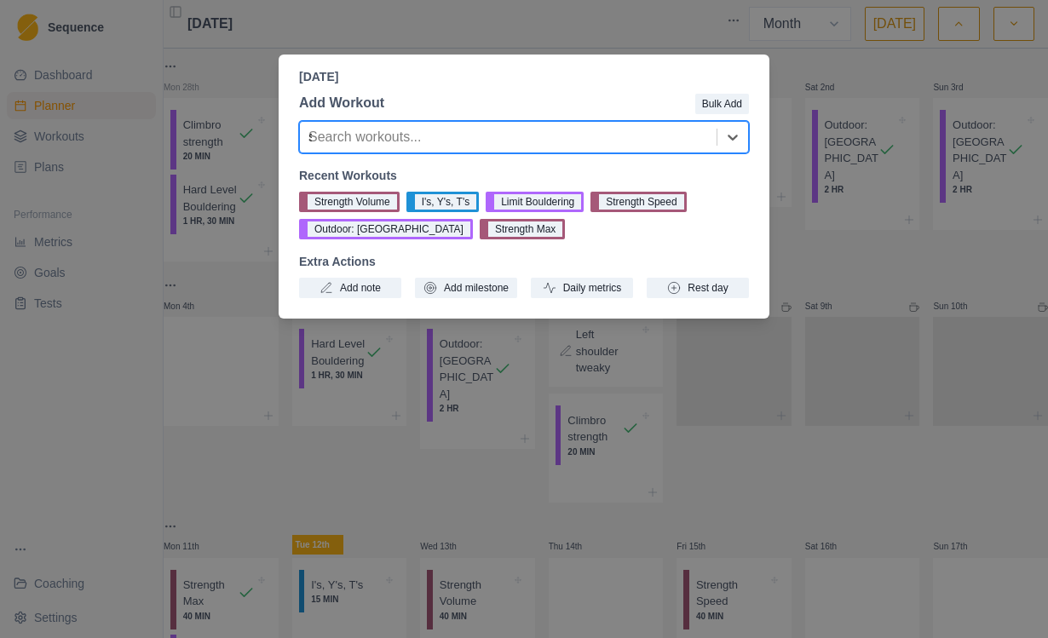
type input "sca"
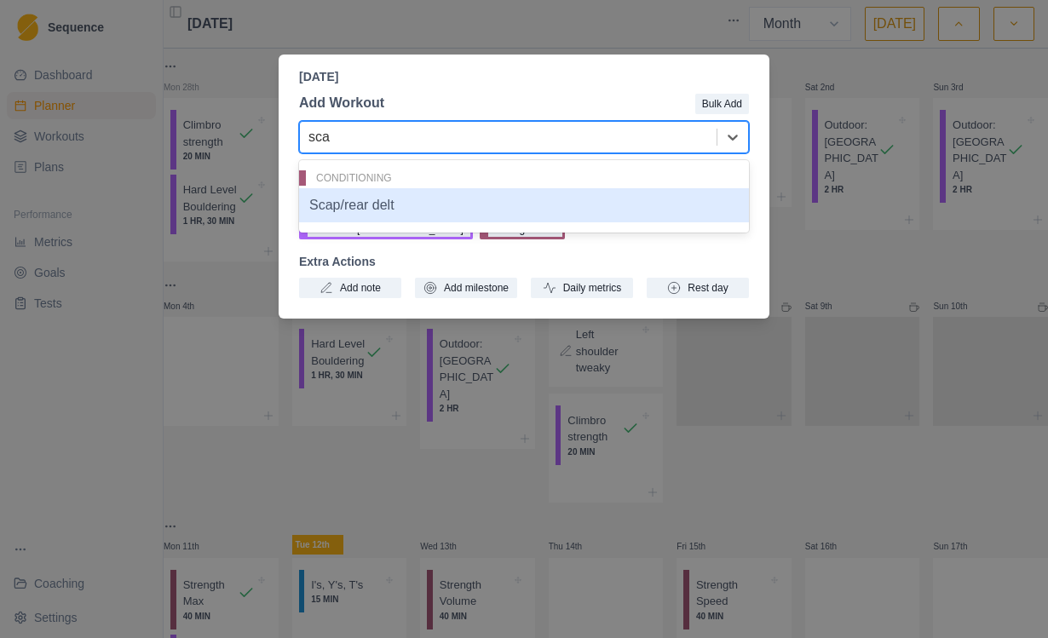
click at [380, 199] on div "Scap/rear delt" at bounding box center [524, 205] width 450 height 34
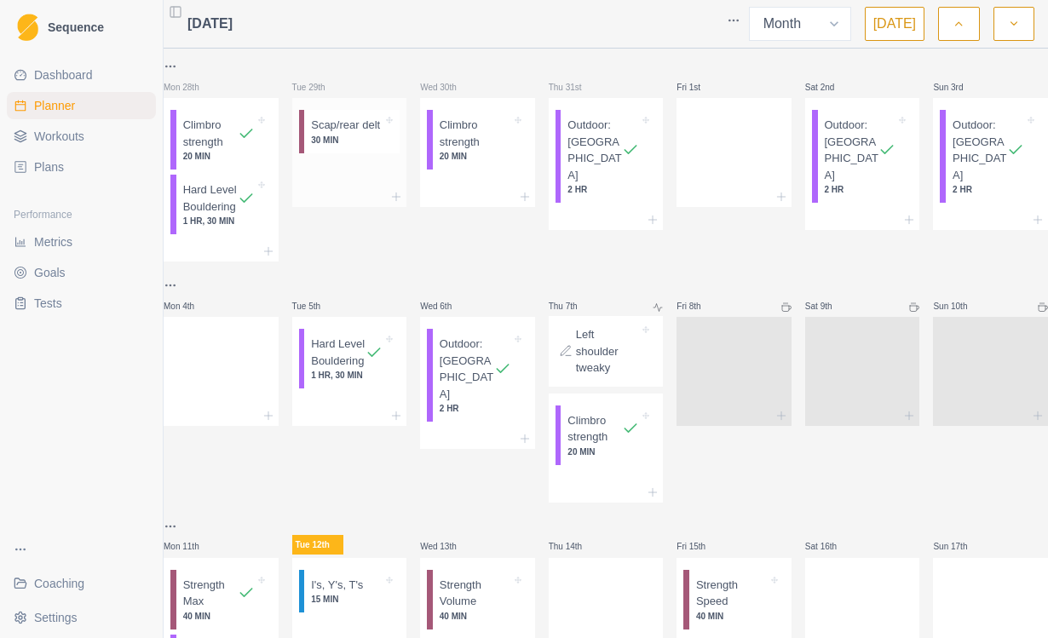
click at [364, 134] on p "Scap/rear delt" at bounding box center [345, 125] width 69 height 17
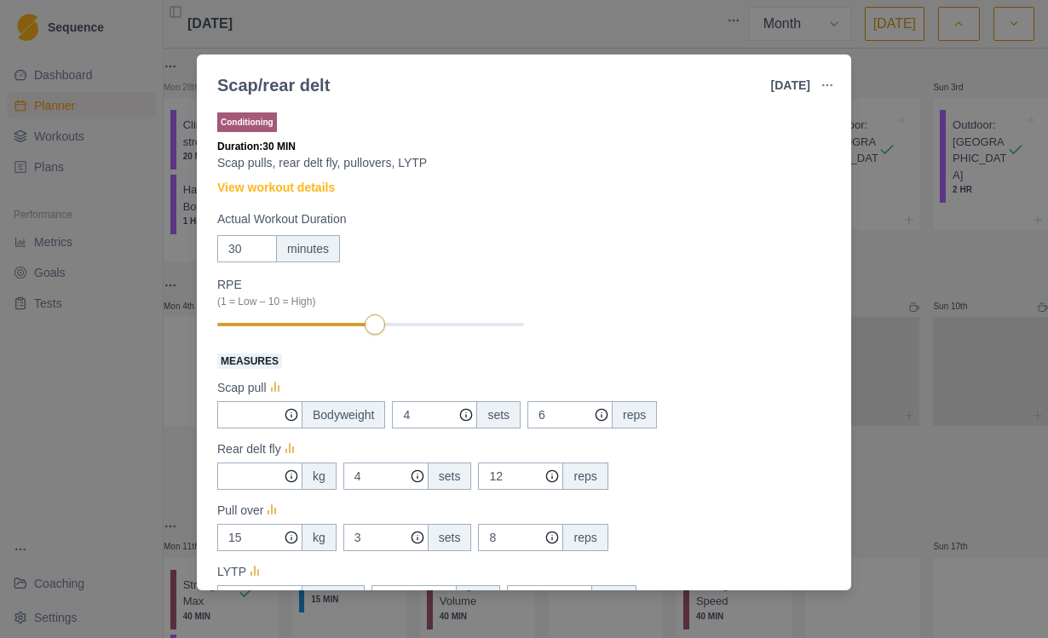
click at [837, 91] on button "button" at bounding box center [827, 85] width 34 height 34
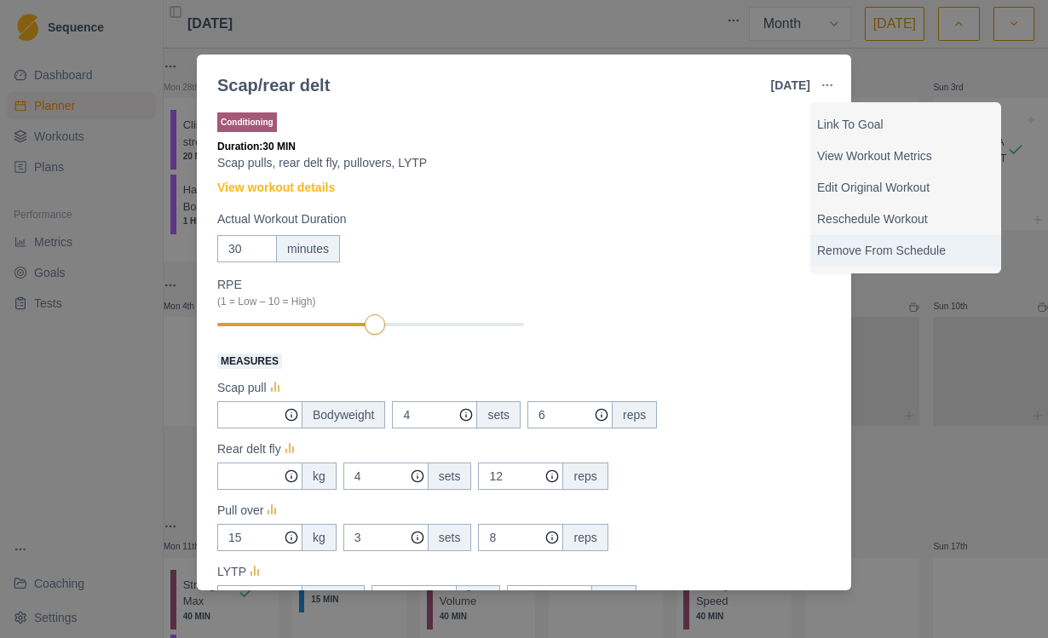
click at [932, 263] on div "Remove From Schedule" at bounding box center [905, 251] width 191 height 32
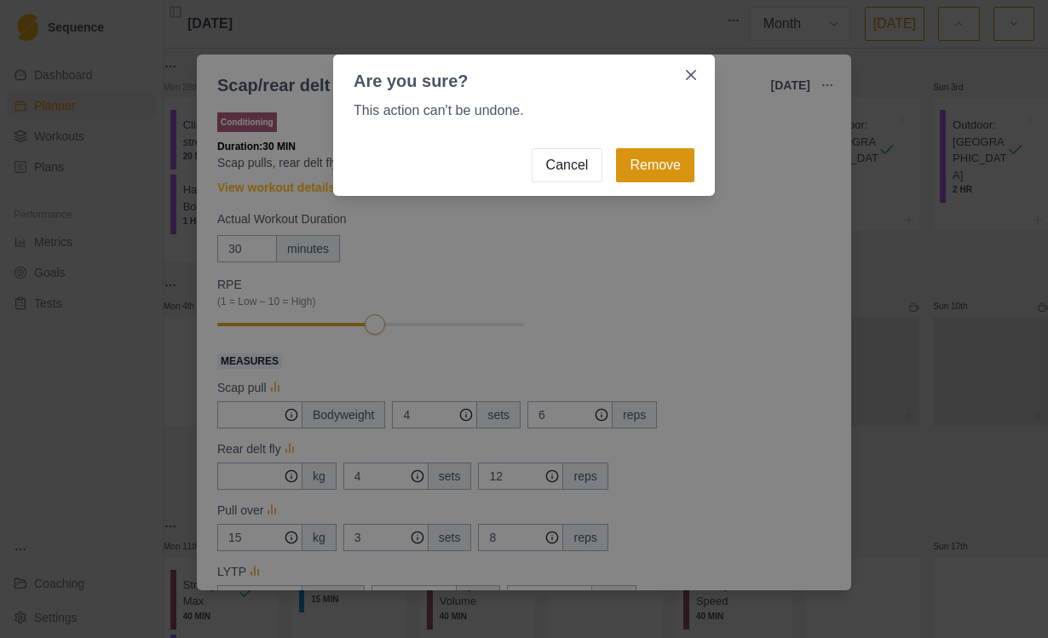
click at [666, 164] on button "Remove" at bounding box center [655, 165] width 78 height 34
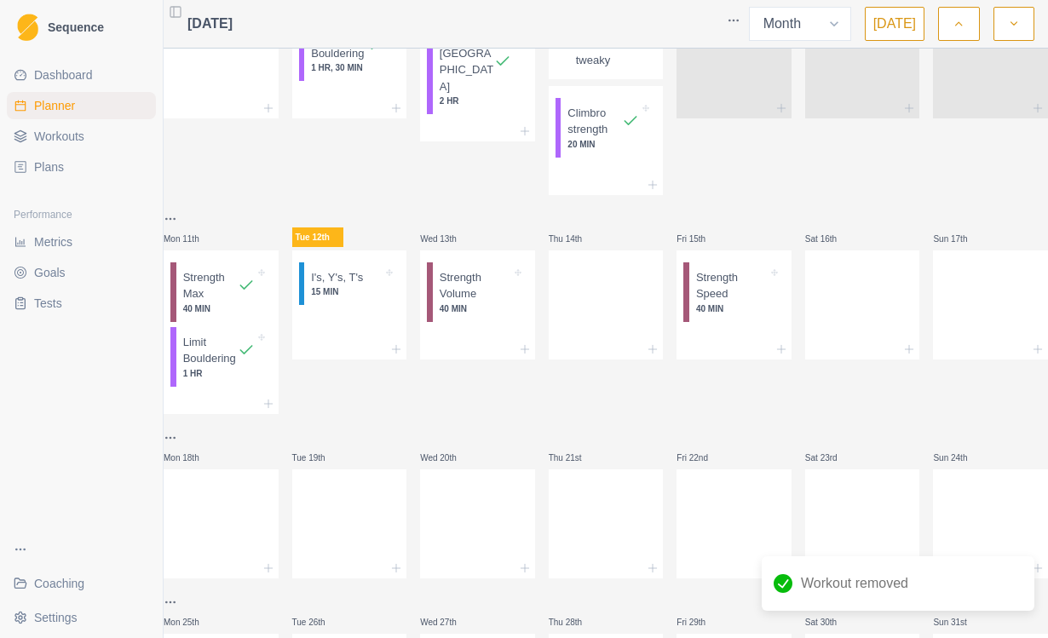
scroll to position [331, 0]
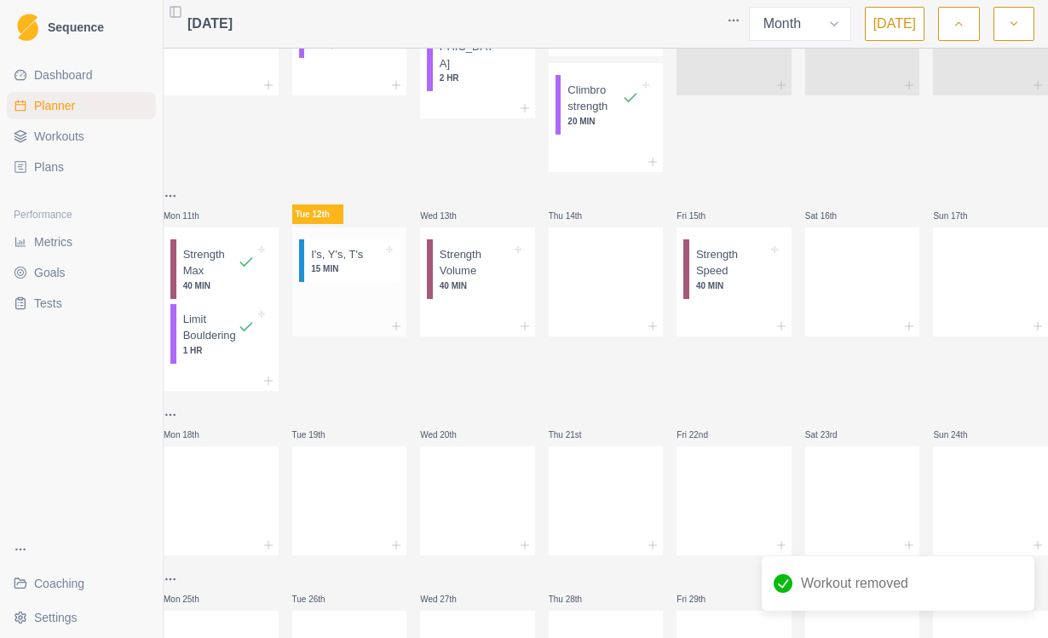
click at [372, 275] on p "15 MIN" at bounding box center [347, 268] width 72 height 13
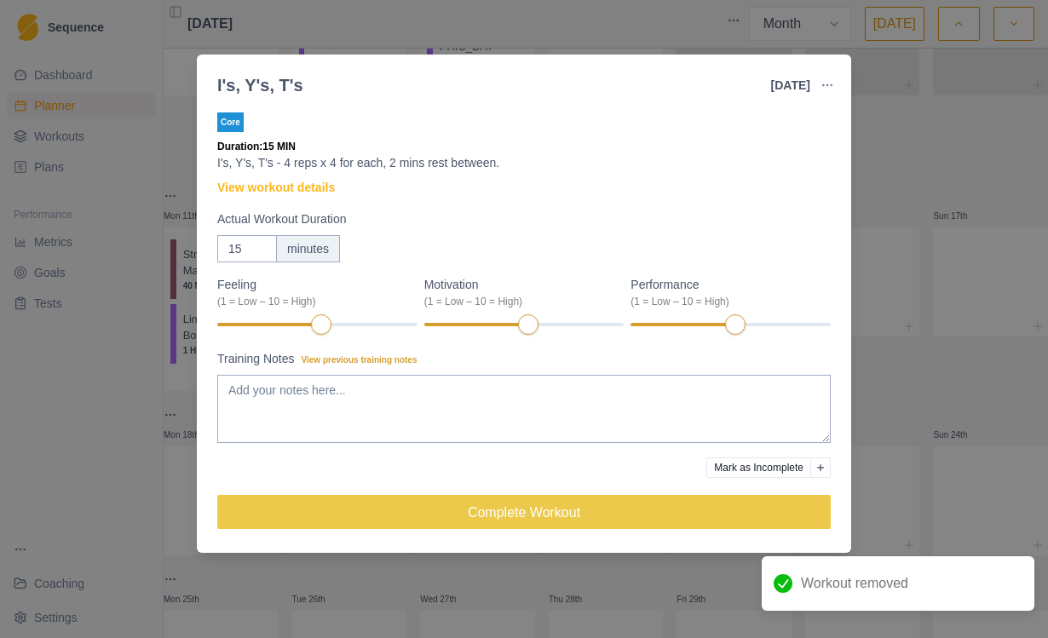
click at [823, 97] on button "button" at bounding box center [827, 85] width 34 height 34
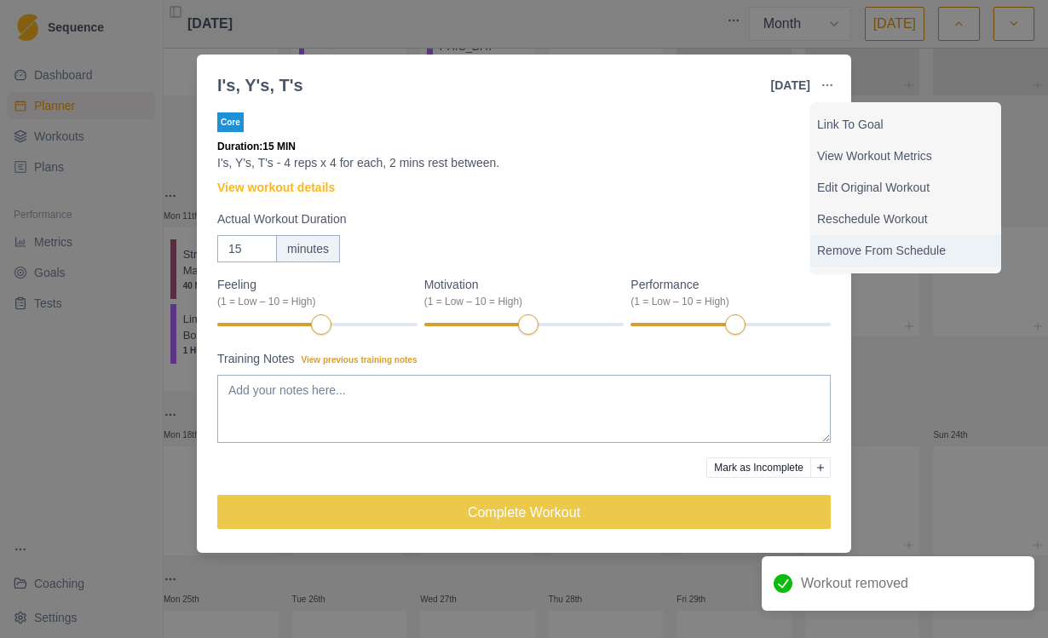
click at [929, 254] on p "Remove From Schedule" at bounding box center [905, 251] width 177 height 18
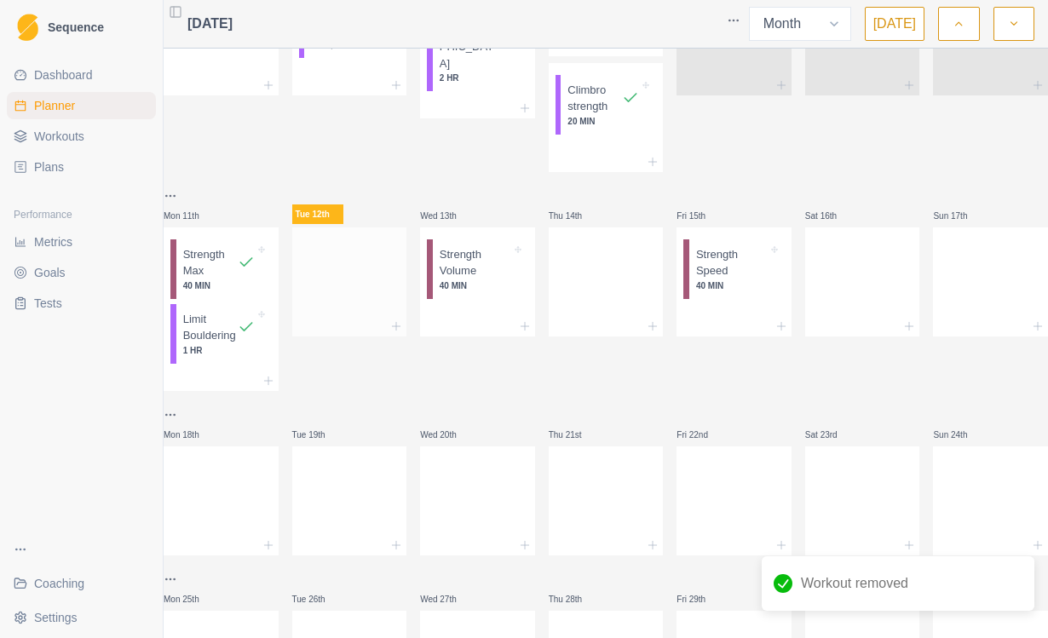
click at [361, 314] on div at bounding box center [349, 278] width 115 height 75
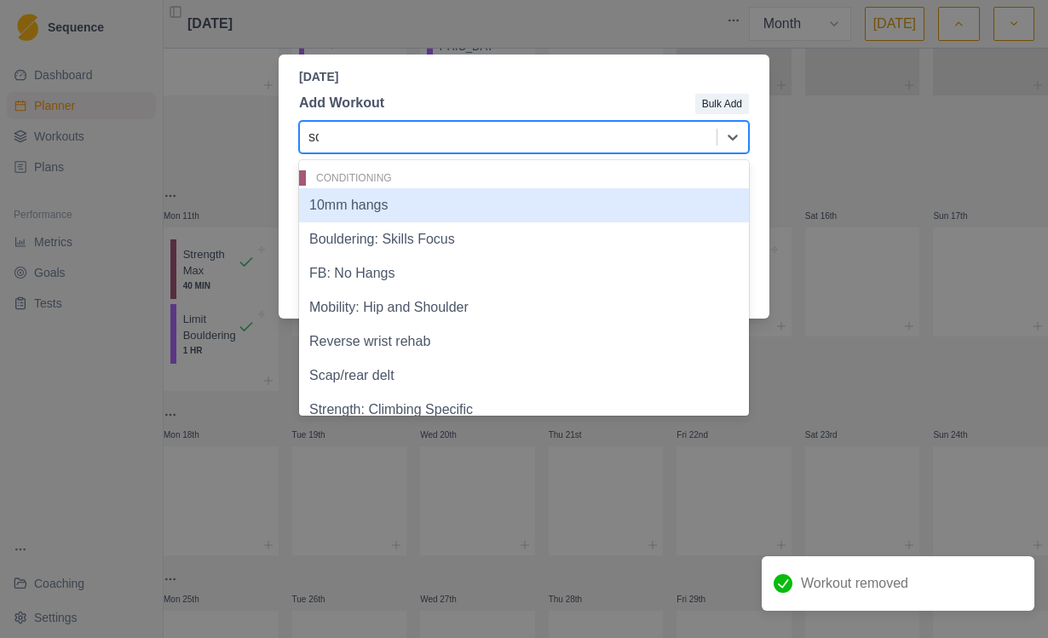
type input "sca"
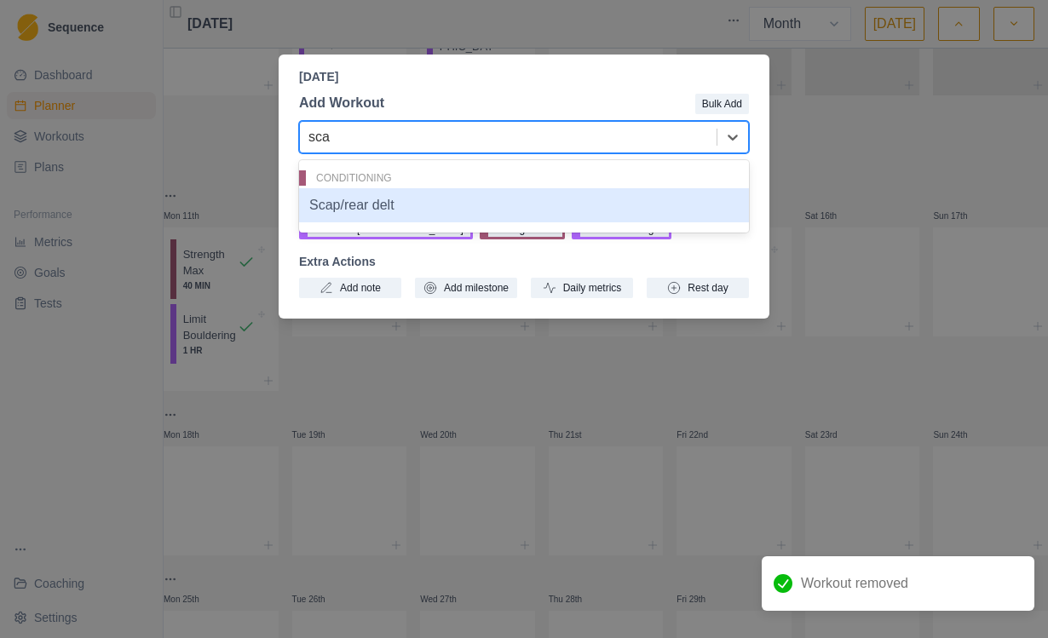
click at [484, 206] on div "Scap/rear delt" at bounding box center [524, 205] width 450 height 34
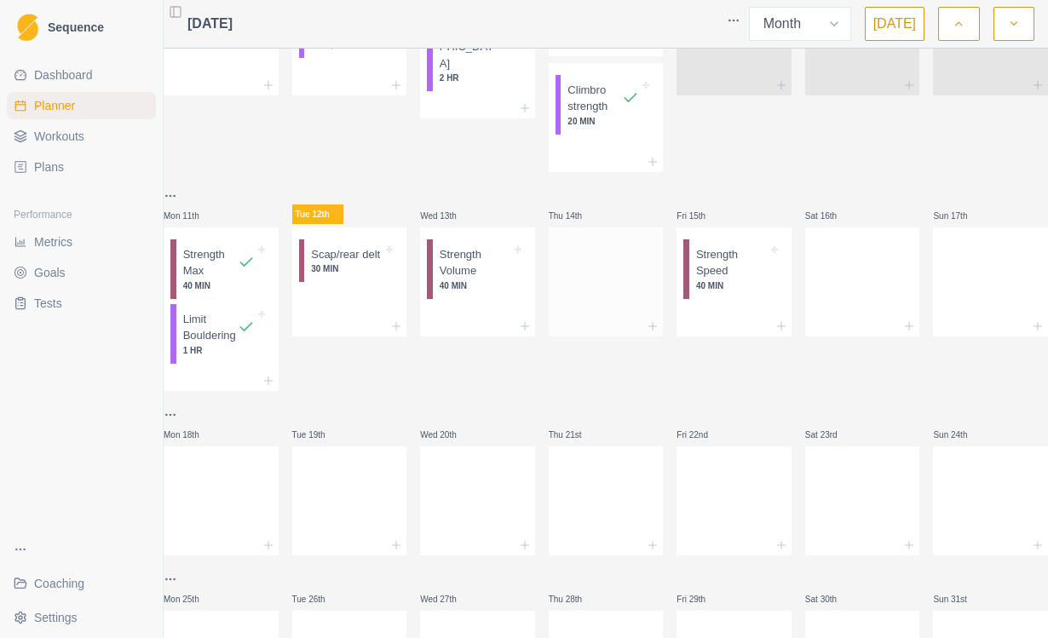
click at [601, 316] on div at bounding box center [606, 278] width 115 height 75
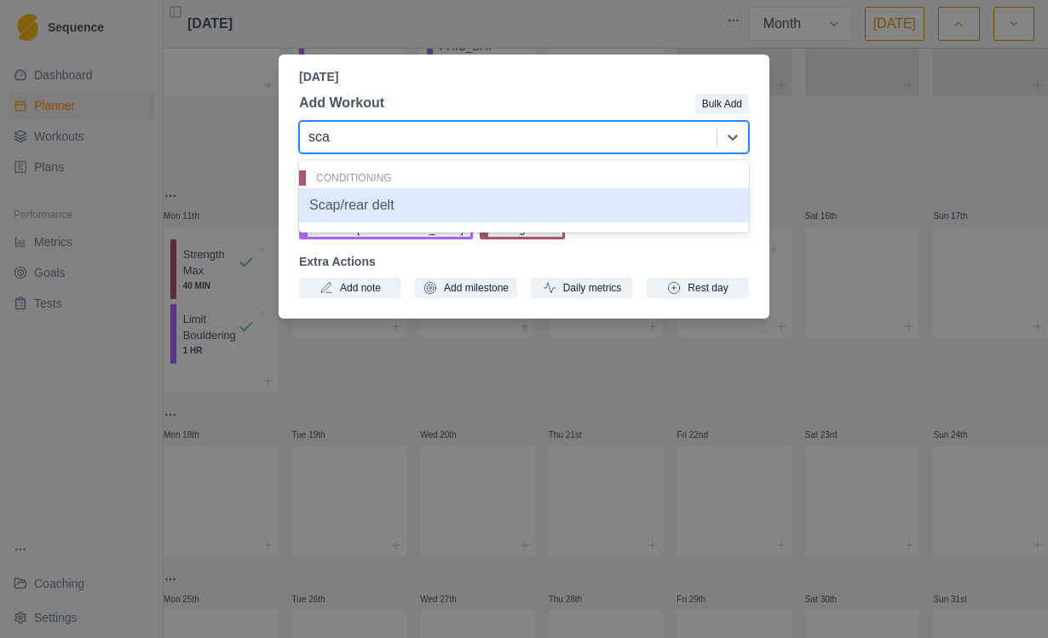
type input "scap"
click at [413, 221] on div "Scap/rear delt" at bounding box center [524, 205] width 450 height 34
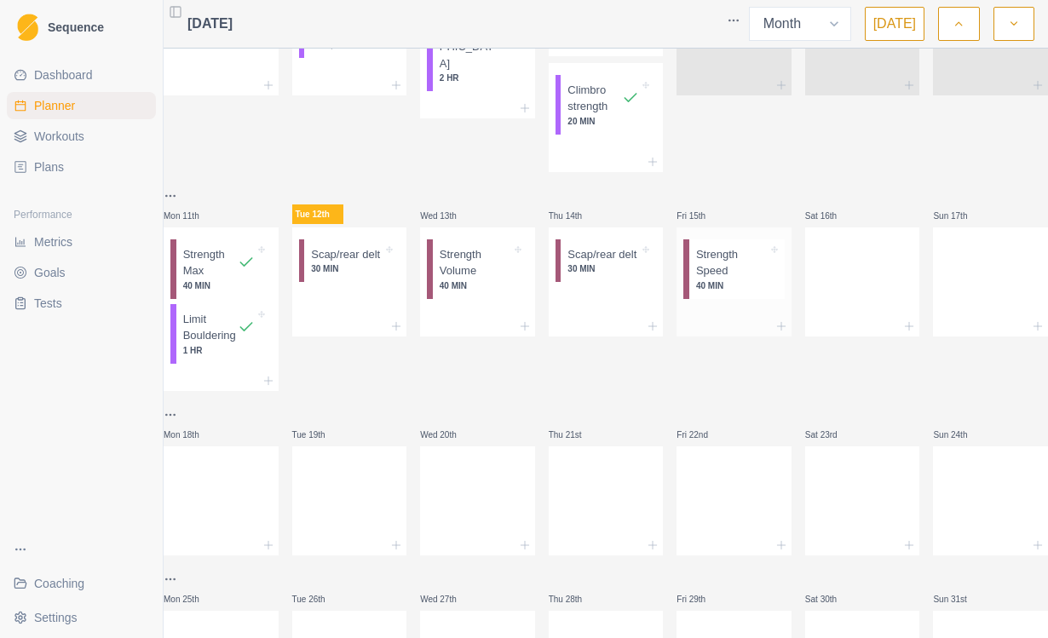
click at [742, 280] on p "Strength Speed" at bounding box center [732, 262] width 72 height 33
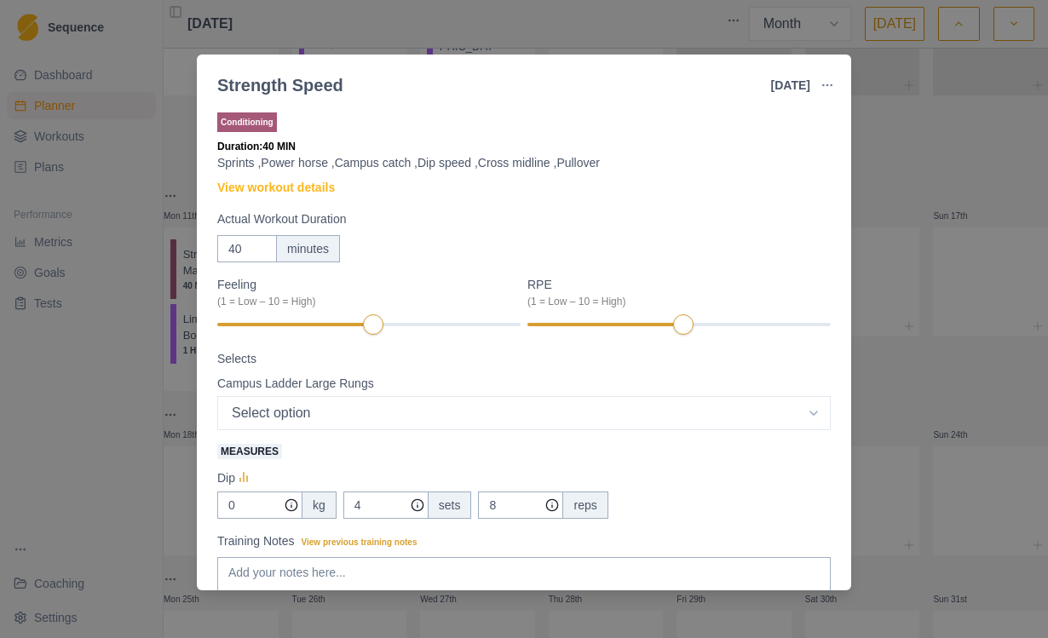
scroll to position [0, 0]
click at [942, 136] on div "Strength Speed [DATE] Link To Goal View Workout Metrics Edit Original Workout R…" at bounding box center [524, 319] width 1048 height 638
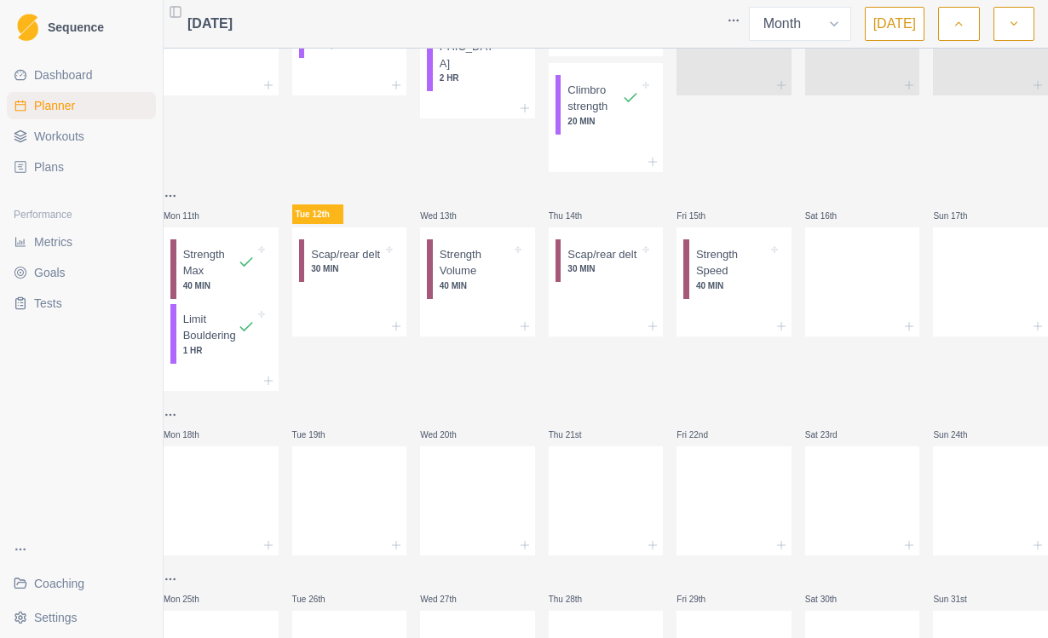
click at [70, 136] on span "Workouts" at bounding box center [59, 136] width 50 height 17
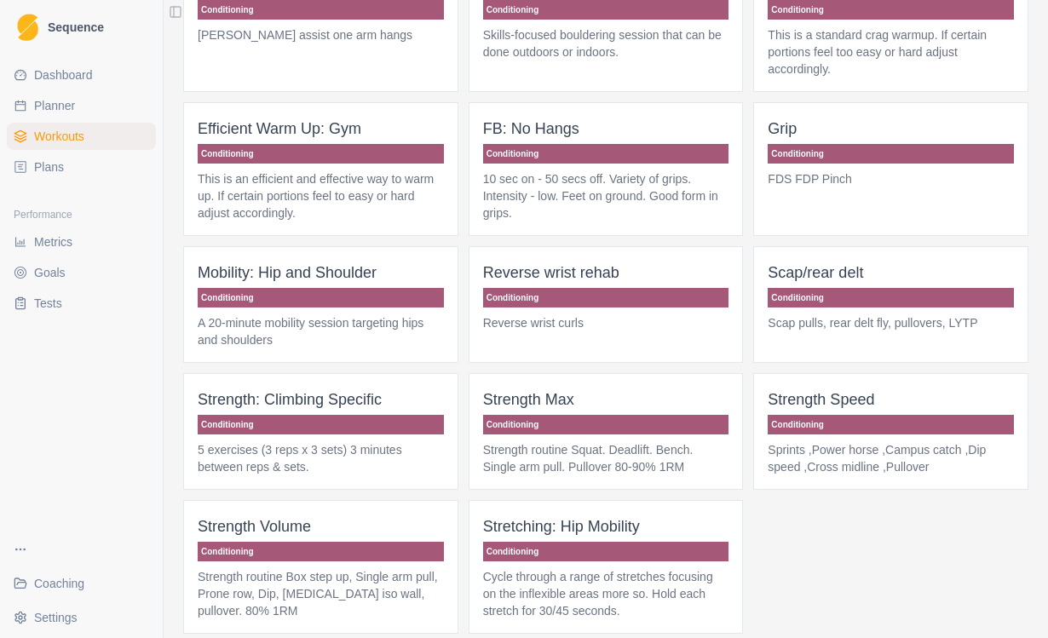
scroll to position [349, 0]
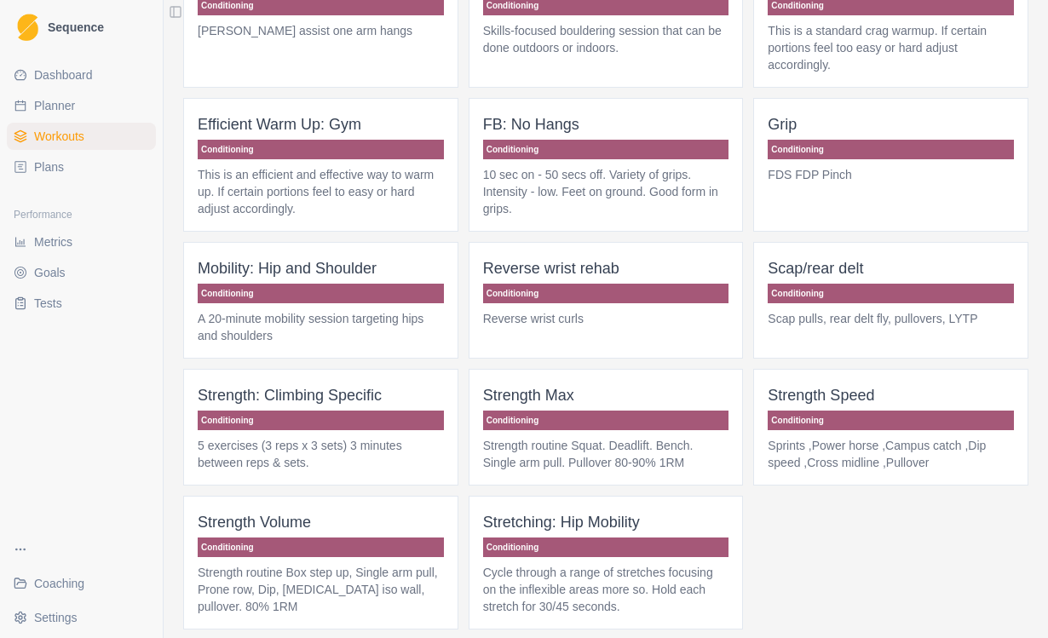
click at [959, 453] on p "Sprints ,Power horse ,Campus catch ,Dip speed ,Cross midline ,Pullover" at bounding box center [891, 454] width 246 height 34
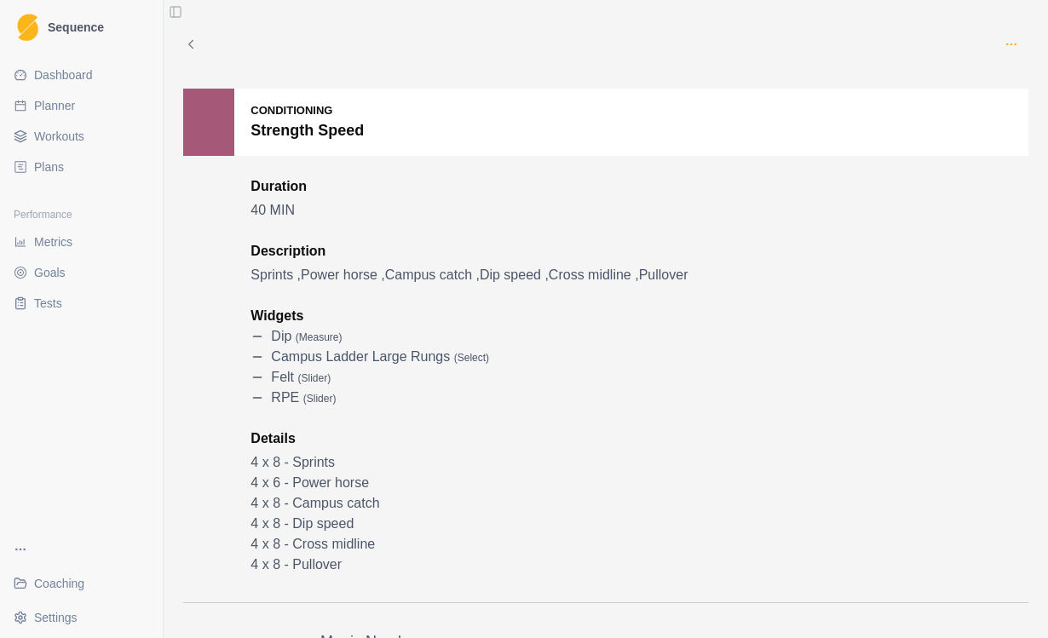
click at [1009, 38] on icon "button" at bounding box center [1012, 44] width 14 height 14
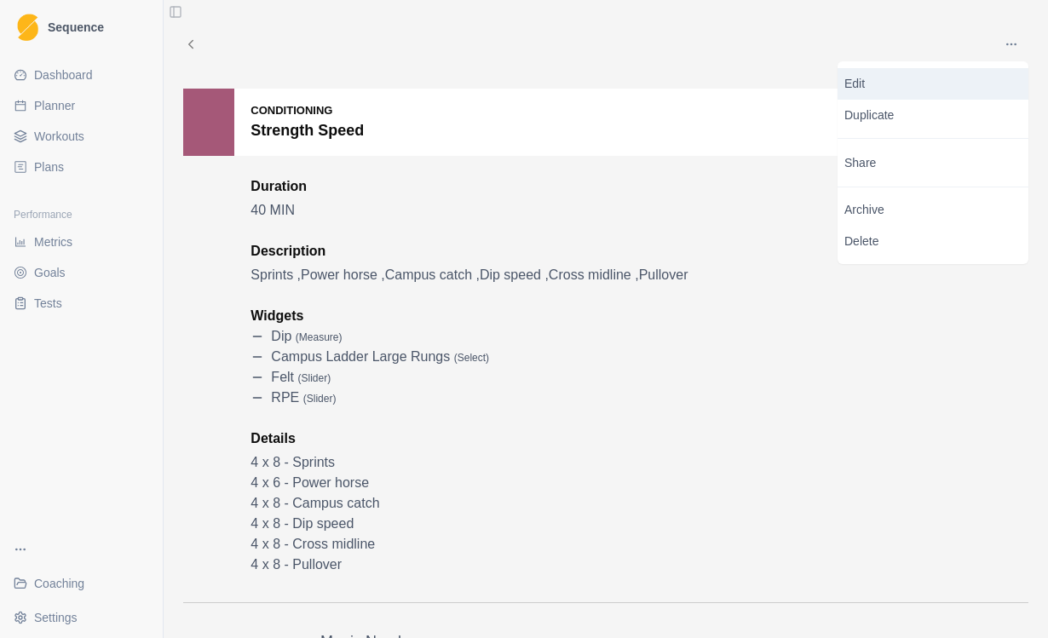
click at [906, 77] on p "Edit" at bounding box center [933, 84] width 177 height 18
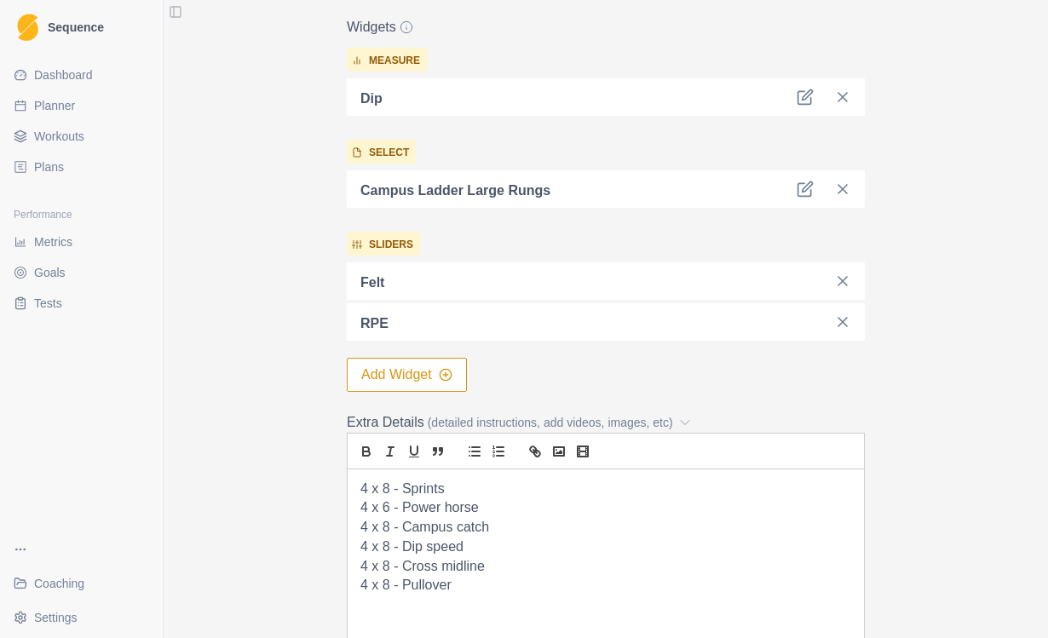
scroll to position [505, 0]
click at [430, 376] on button "Add Widget" at bounding box center [407, 373] width 120 height 34
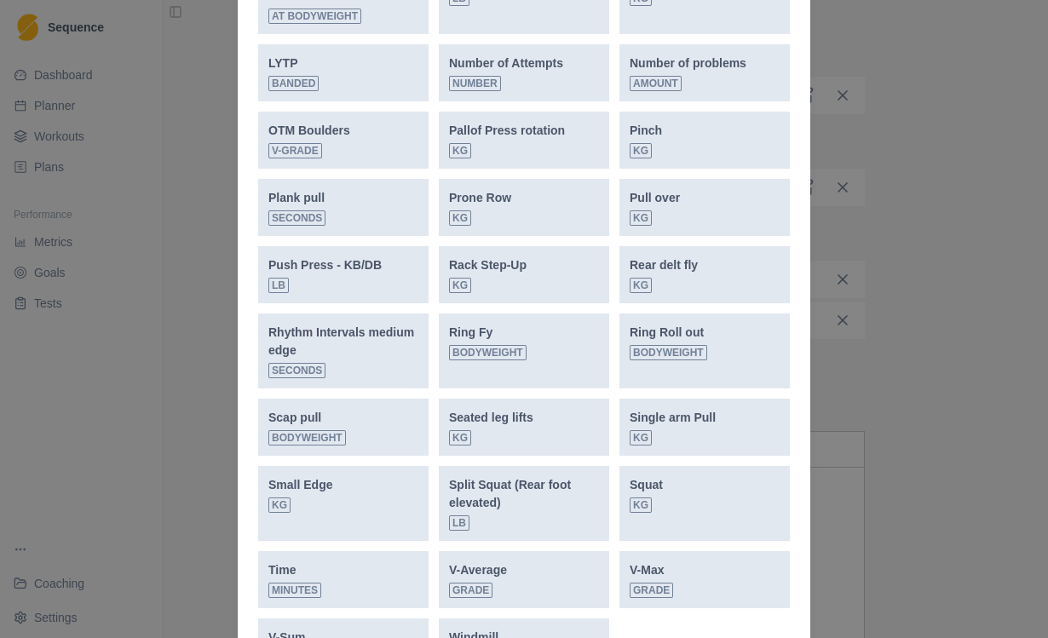
scroll to position [1310, 0]
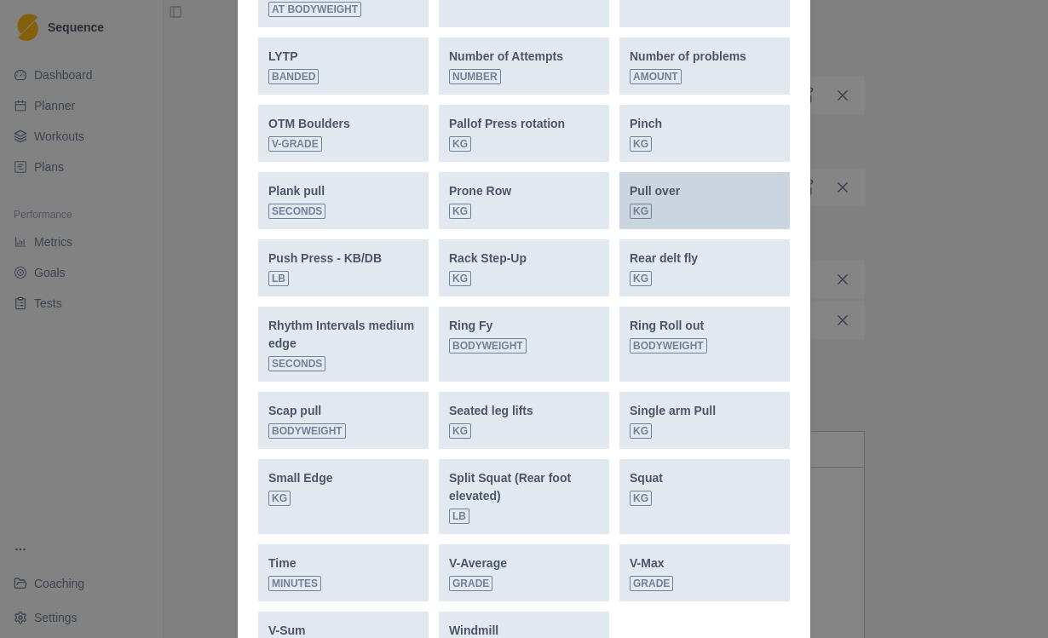
click at [723, 202] on div "Pull over kg" at bounding box center [705, 200] width 150 height 37
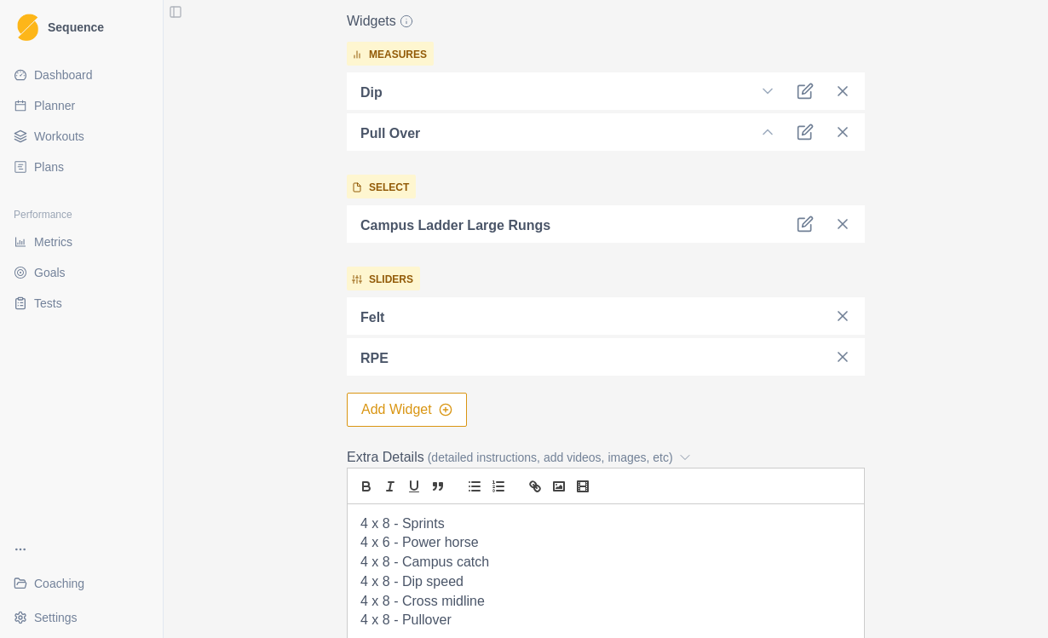
scroll to position [507, 0]
click at [412, 418] on button "Add Widget" at bounding box center [407, 412] width 120 height 34
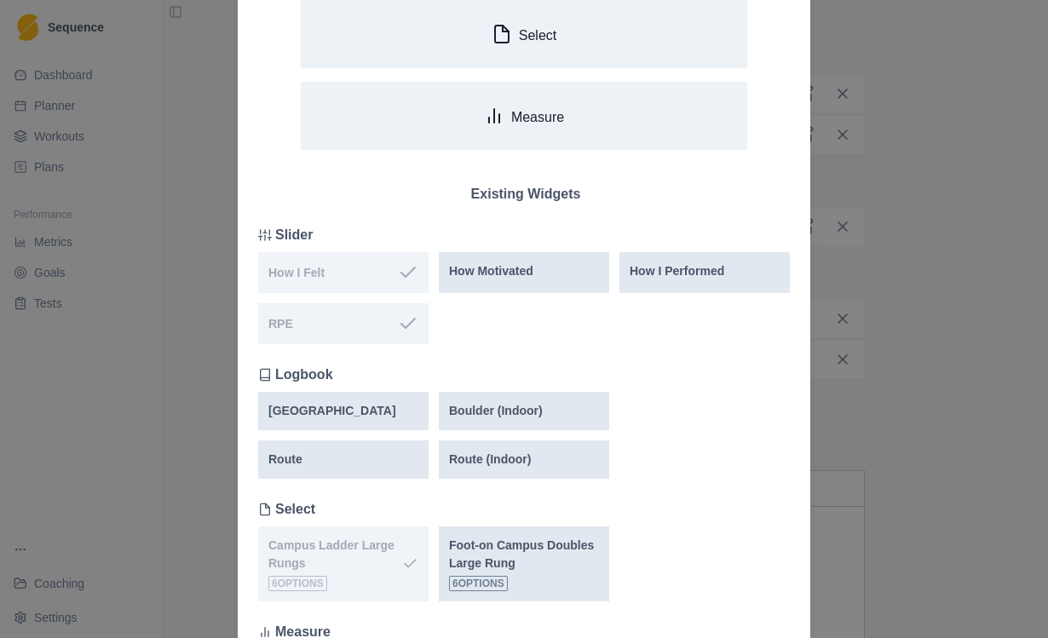
scroll to position [0, 0]
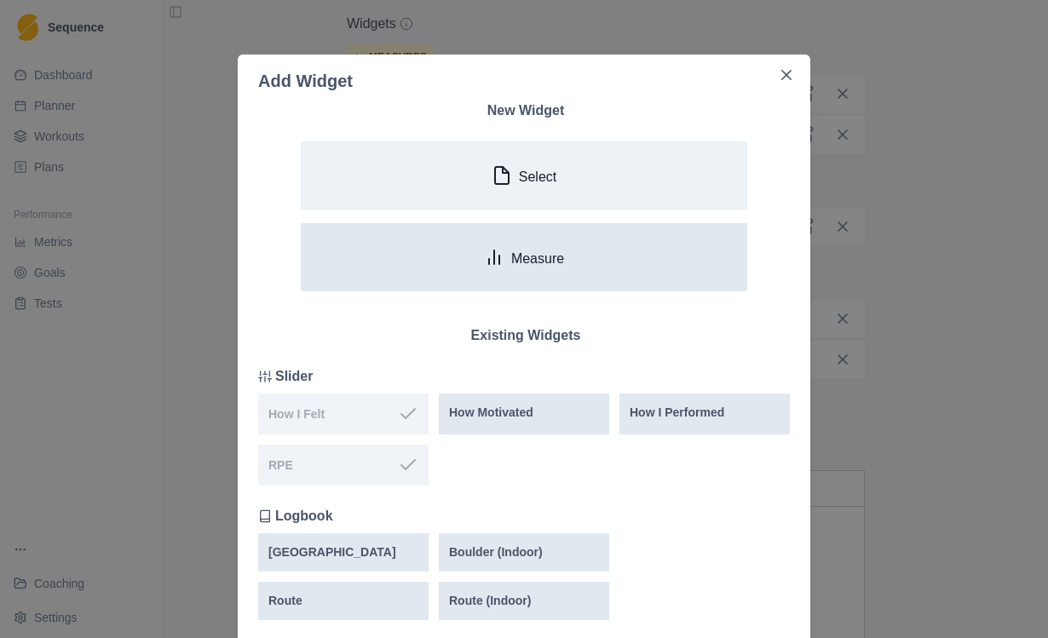
click at [577, 260] on button "Measure" at bounding box center [524, 257] width 447 height 68
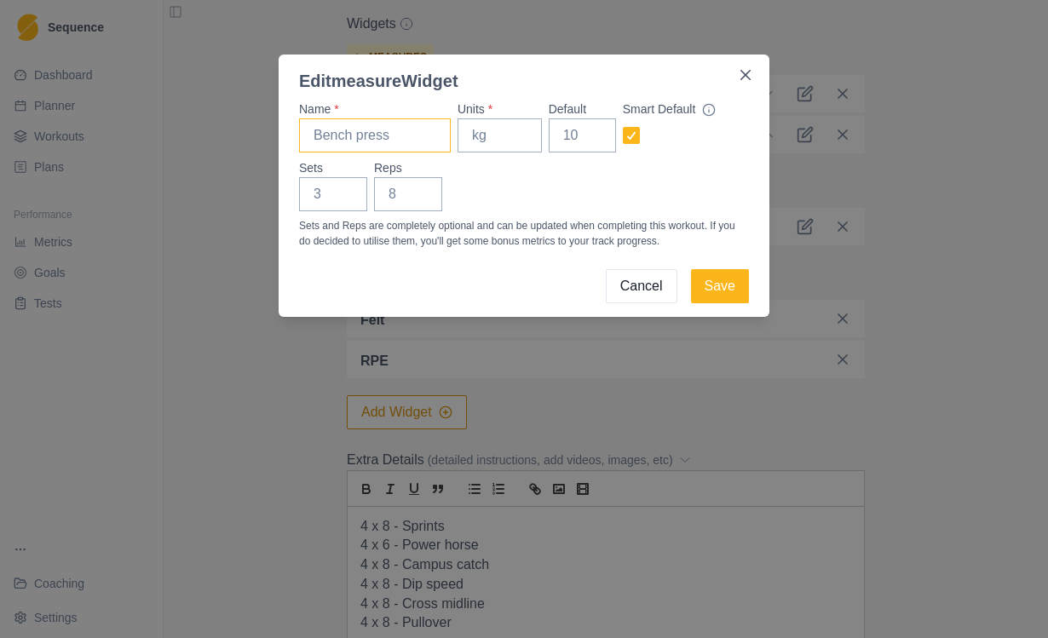
click at [388, 149] on input "Name *" at bounding box center [375, 135] width 152 height 34
type input "Cross midline press"
click at [525, 133] on input "Units *" at bounding box center [500, 135] width 84 height 34
type input "kg"
click at [343, 197] on input "Sets" at bounding box center [333, 194] width 68 height 34
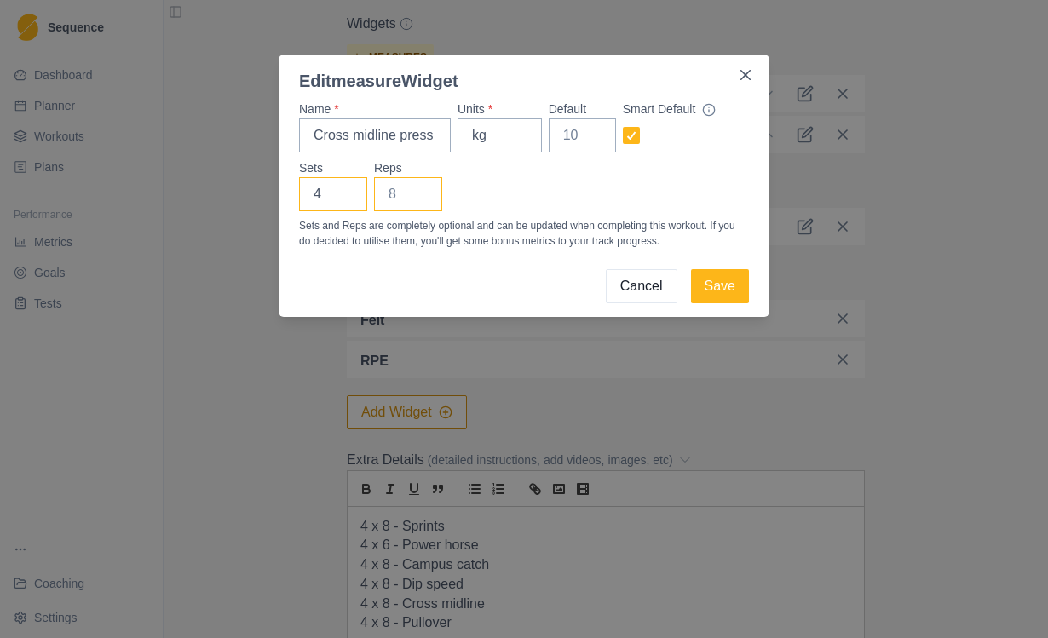
type input "4"
click at [435, 195] on input "Reps" at bounding box center [408, 194] width 68 height 34
type input "8"
click at [723, 285] on button "Save" at bounding box center [720, 286] width 58 height 34
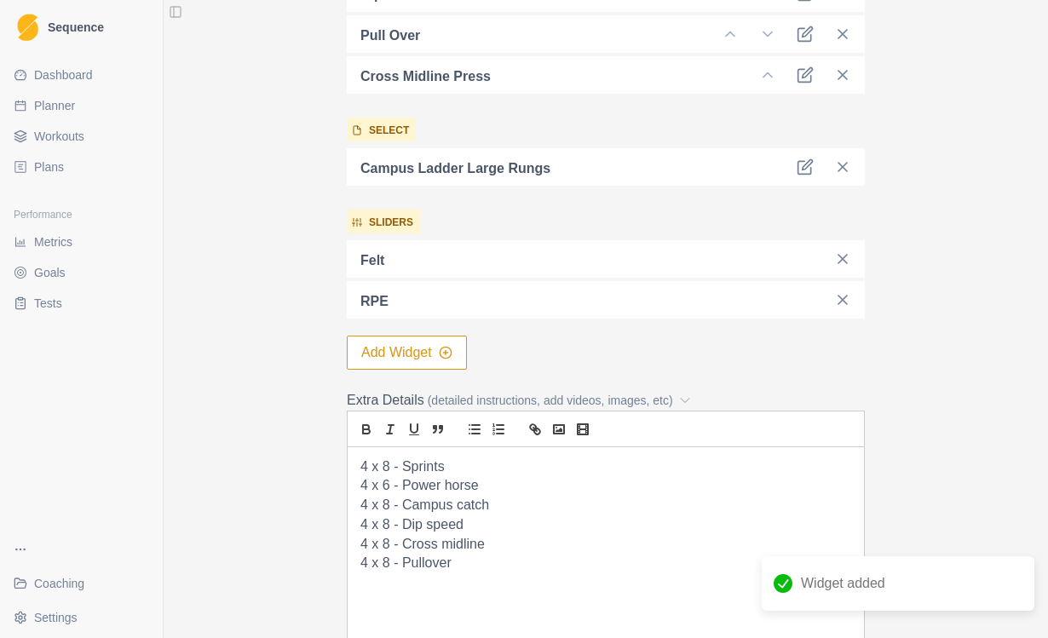
scroll to position [597, 0]
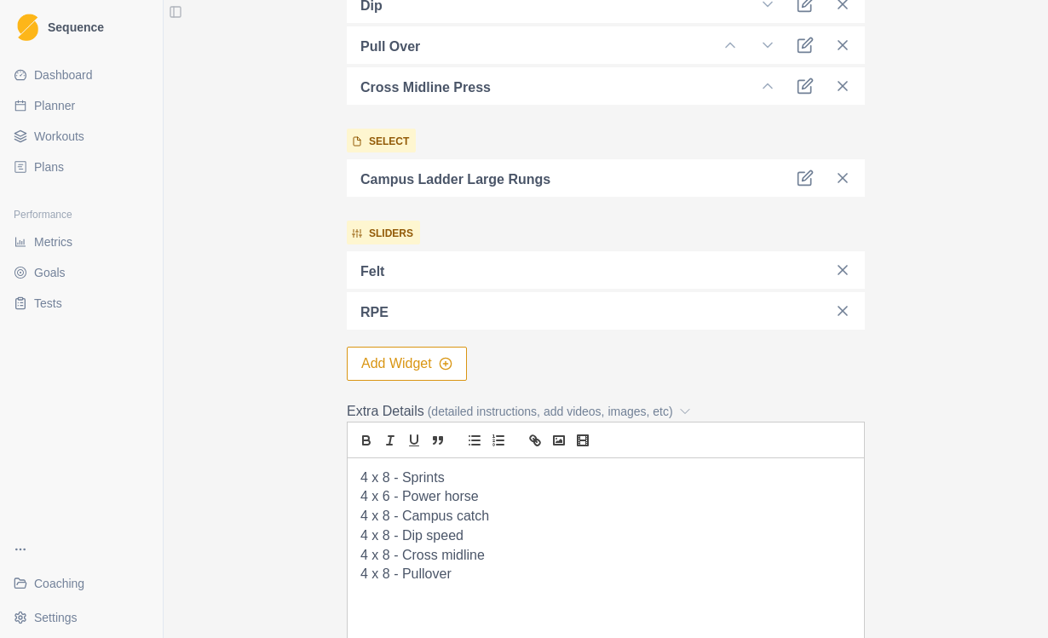
click at [403, 349] on button "Add Widget" at bounding box center [407, 364] width 120 height 34
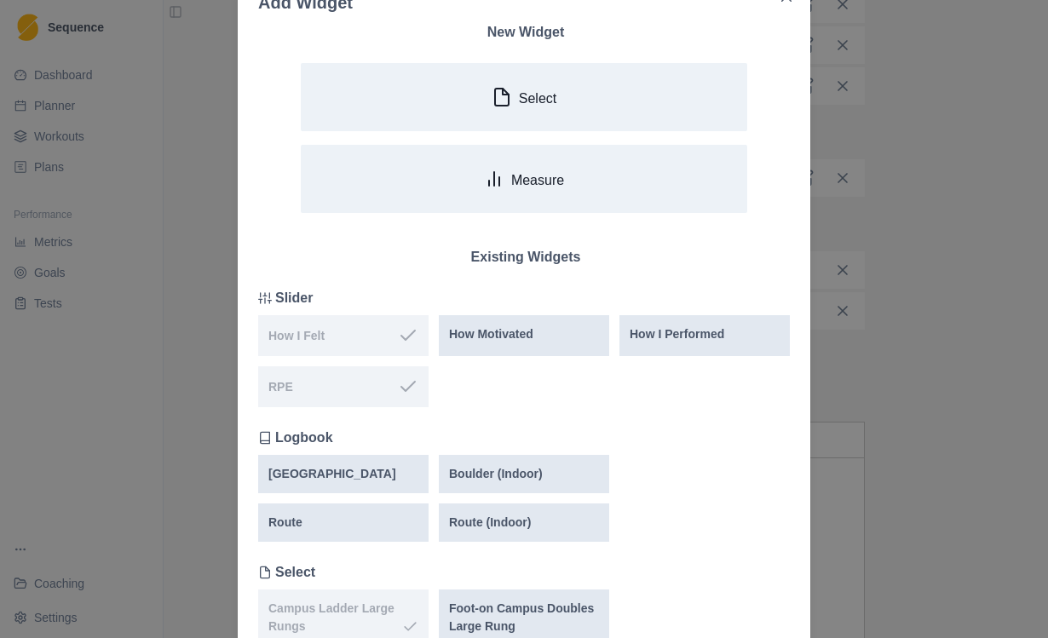
scroll to position [55, 0]
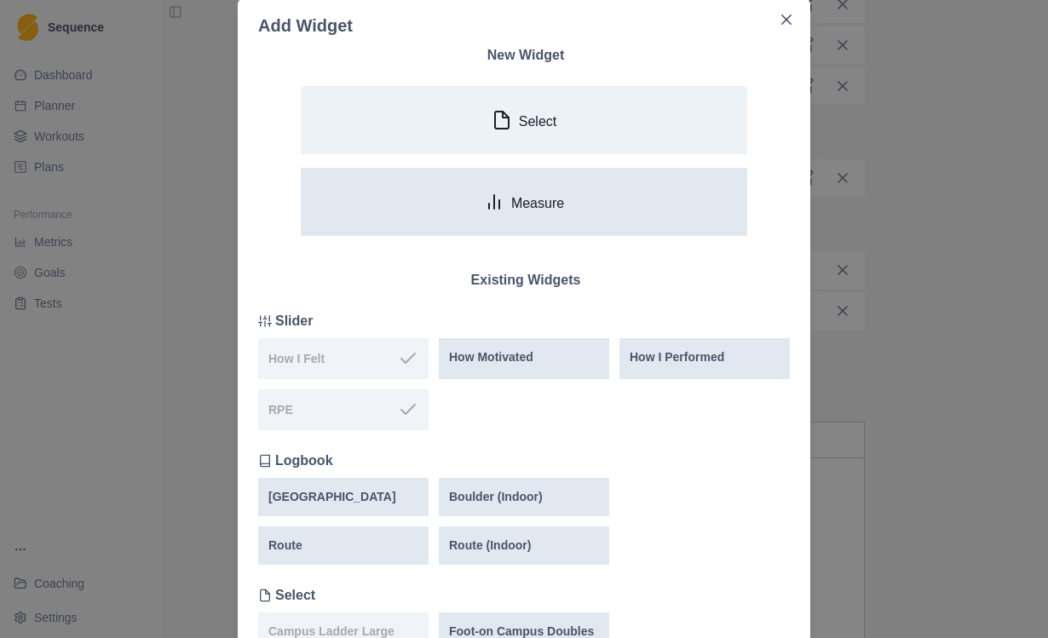
click at [598, 205] on button "Measure" at bounding box center [524, 202] width 447 height 68
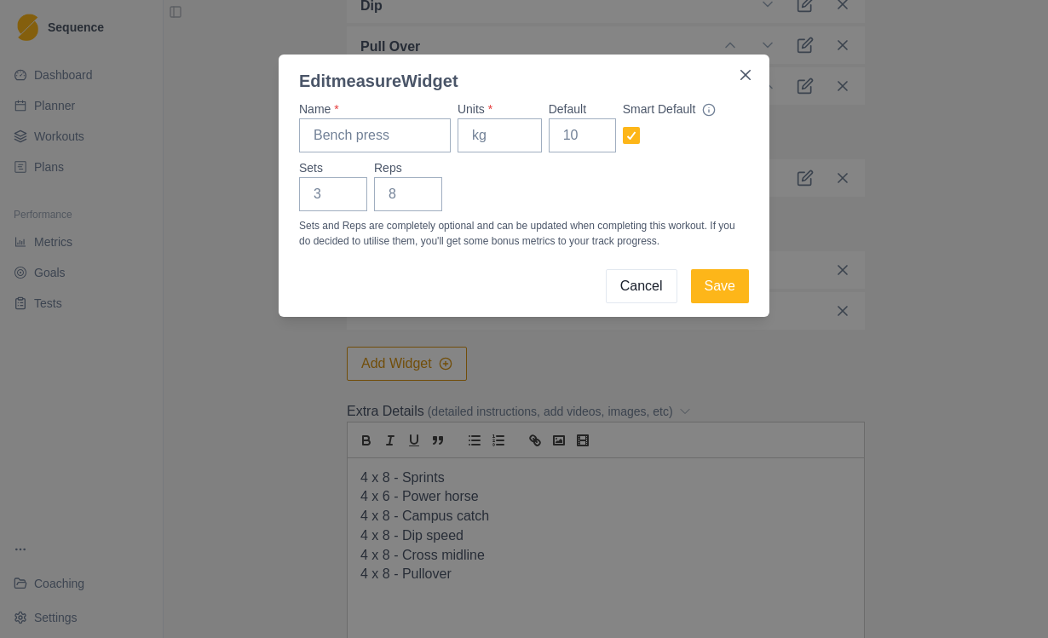
click at [388, 114] on label "Name *" at bounding box center [369, 110] width 141 height 18
click at [388, 118] on input "Name *" at bounding box center [375, 135] width 152 height 34
type input "Sprints"
click at [510, 134] on input "Units *" at bounding box center [500, 135] width 84 height 34
type input "Bodyweight"
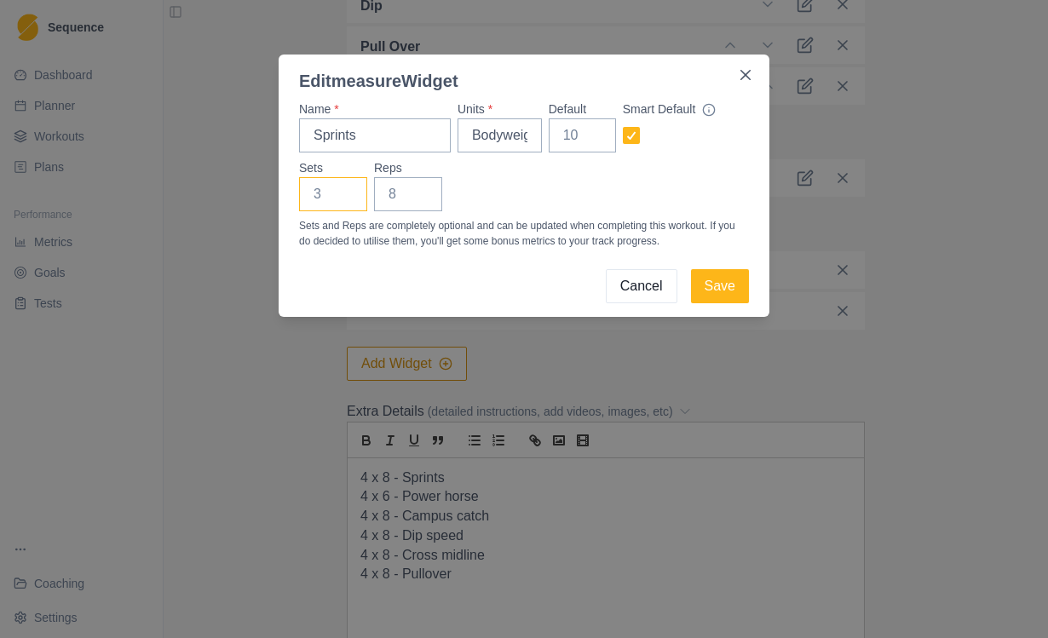
click at [344, 200] on input "Sets" at bounding box center [333, 194] width 68 height 34
type input "4"
click at [417, 199] on input "Reps" at bounding box center [408, 194] width 68 height 34
click at [512, 145] on input "Bodyweight" at bounding box center [500, 135] width 84 height 34
click at [512, 144] on input "Bodyweight" at bounding box center [500, 135] width 84 height 34
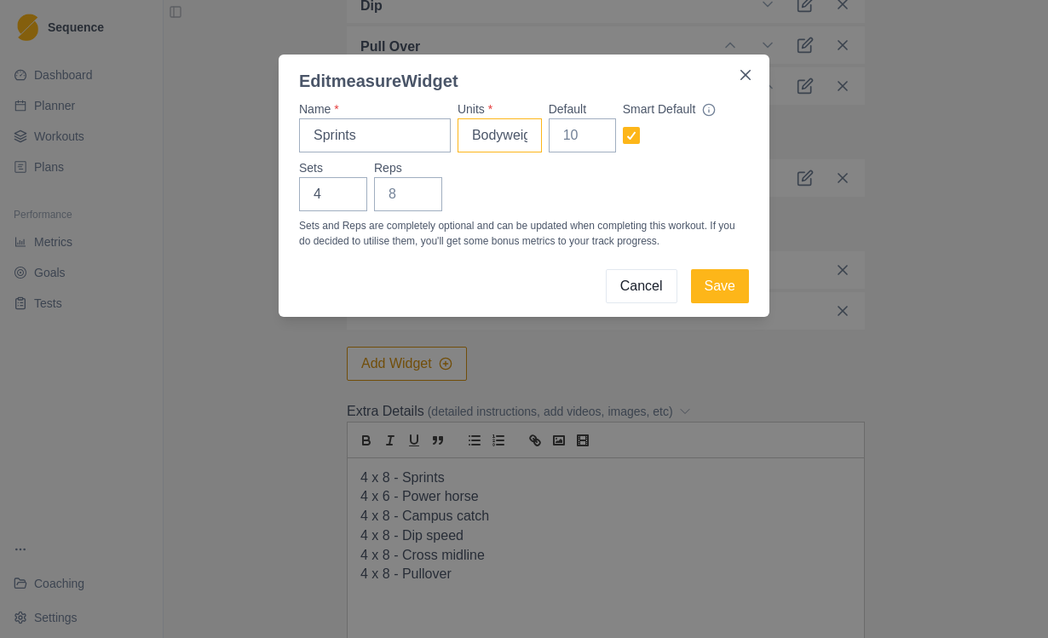
click at [504, 138] on input "Bodyweight" at bounding box center [500, 135] width 84 height 34
type input "Time"
click at [412, 198] on input "Reps" at bounding box center [408, 194] width 68 height 34
type input "4"
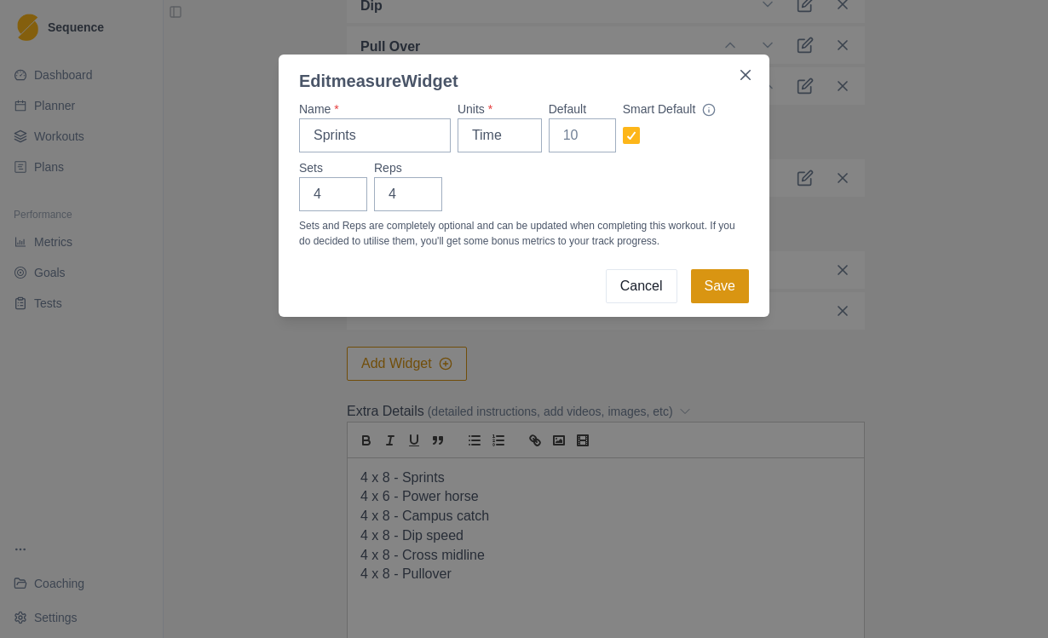
click at [726, 285] on button "Save" at bounding box center [720, 286] width 58 height 34
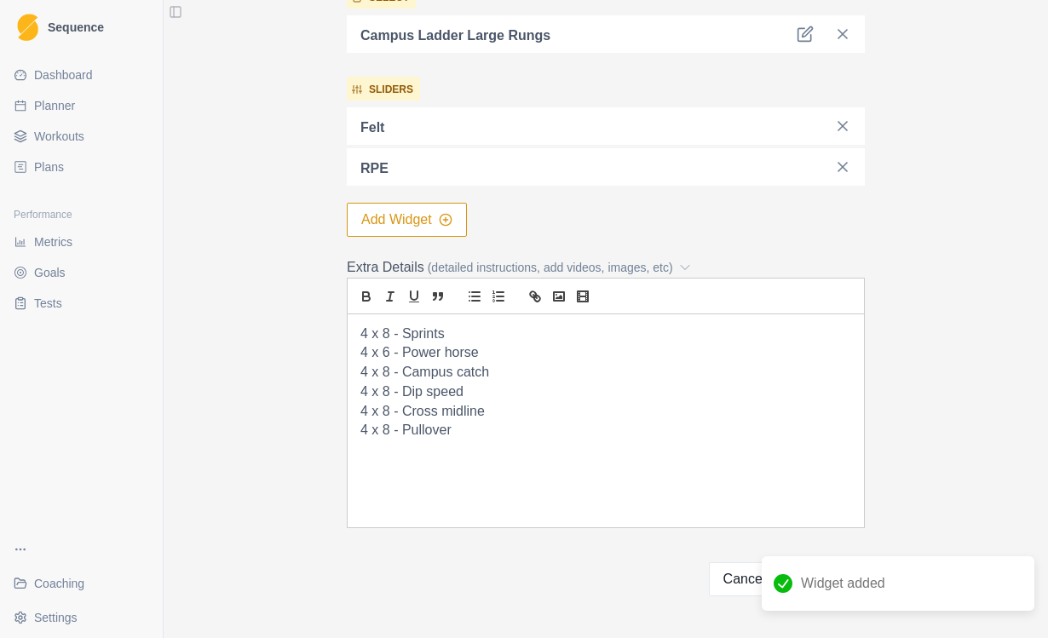
scroll to position [780, 0]
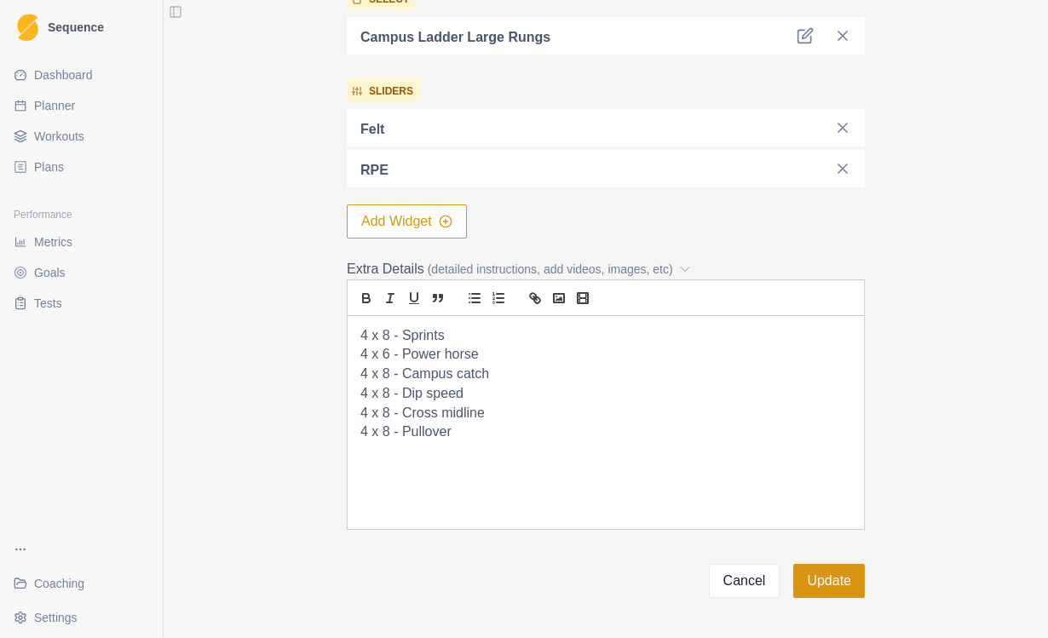
click at [847, 582] on button "Update" at bounding box center [829, 581] width 72 height 34
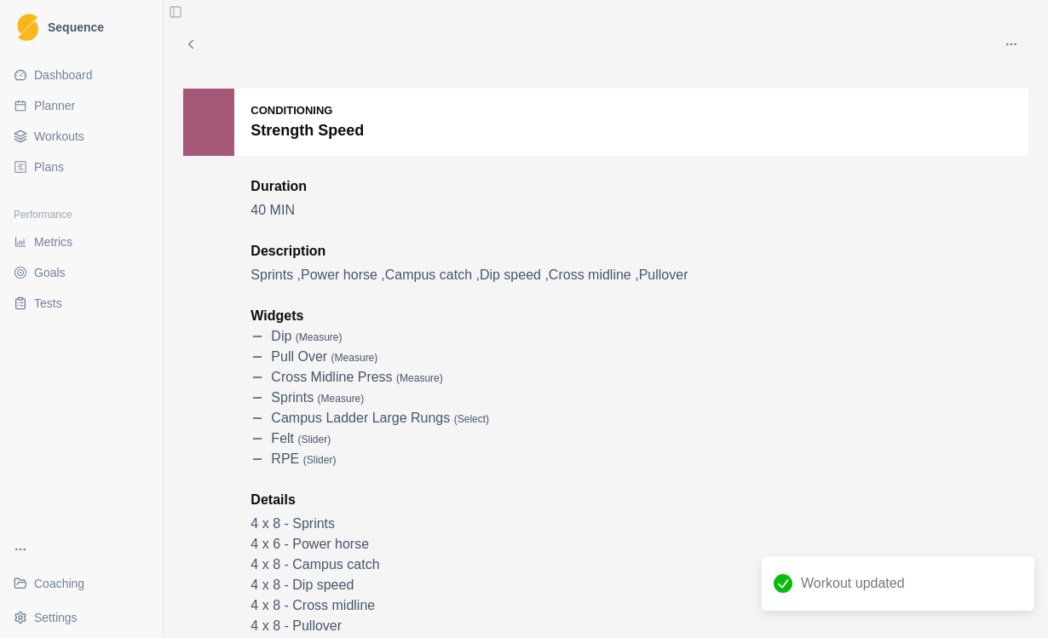
click at [58, 118] on link "Planner" at bounding box center [81, 105] width 149 height 27
select select "month"
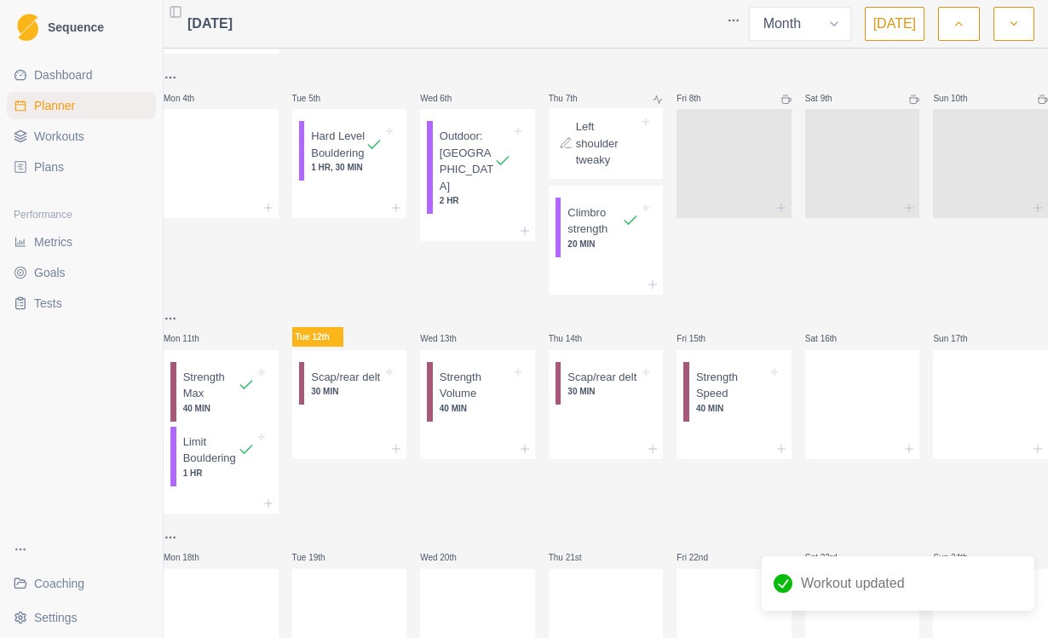
scroll to position [380, 0]
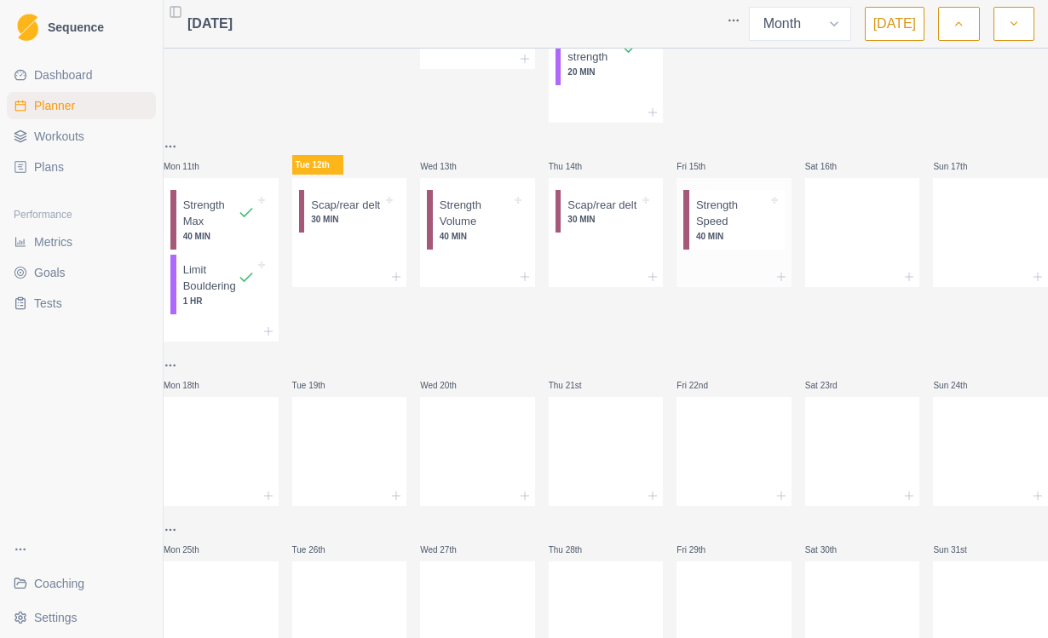
click at [731, 230] on p "Strength Speed" at bounding box center [732, 213] width 72 height 33
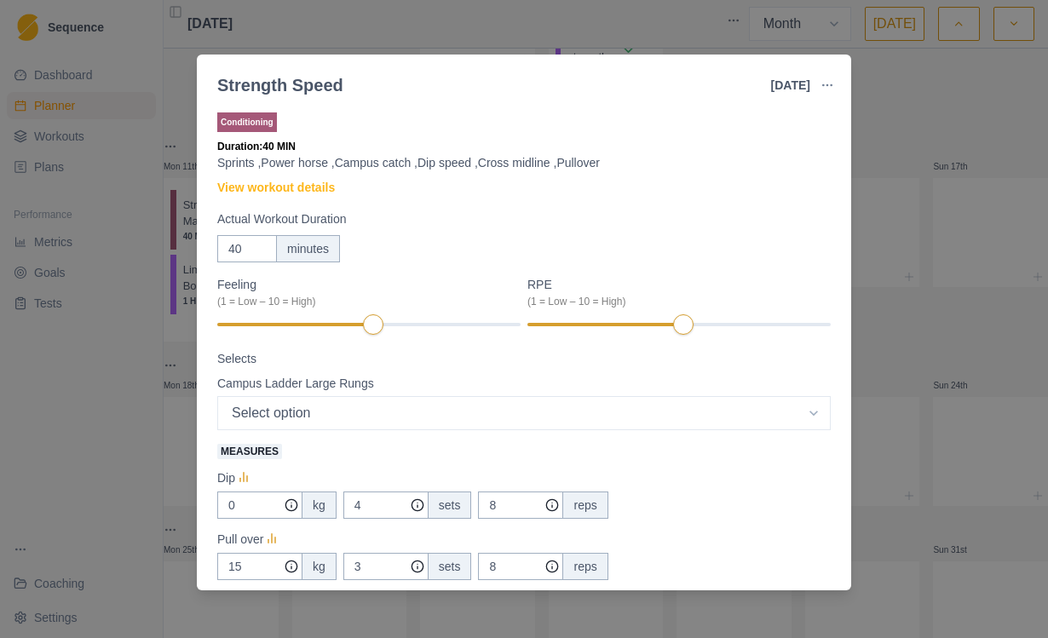
scroll to position [0, 0]
click at [471, 45] on div "Strength Speed [DATE] Link To Goal View Workout Metrics Edit Original Workout R…" at bounding box center [524, 319] width 1048 height 638
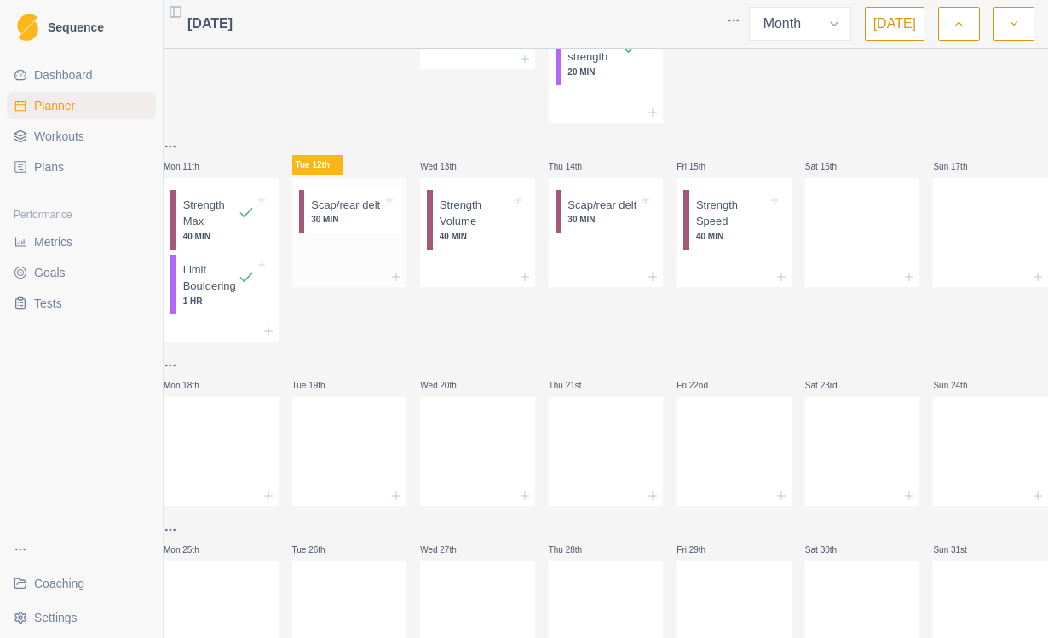
click at [364, 287] on div at bounding box center [349, 277] width 115 height 20
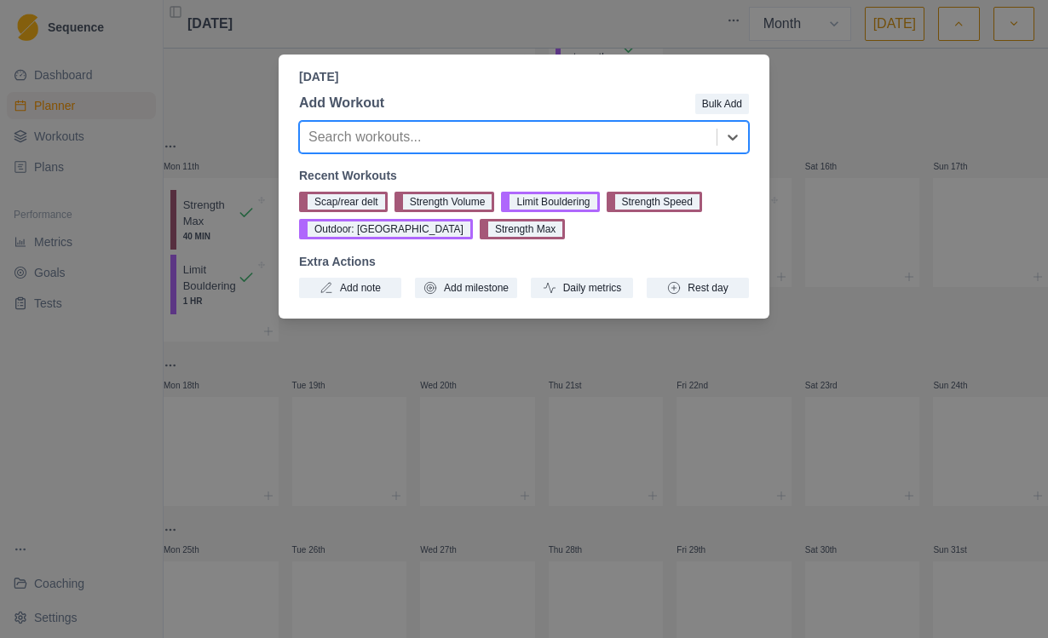
click at [864, 40] on div "[DATE] Add Workout Bulk Add Search workouts... Recent Workouts Scap/rear delt S…" at bounding box center [524, 319] width 1048 height 638
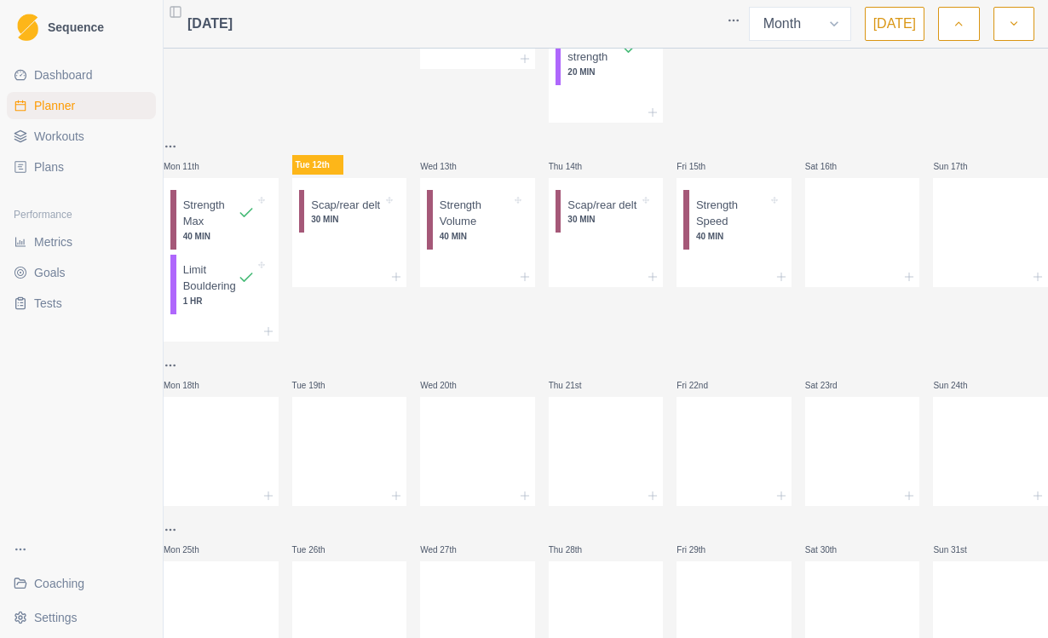
click at [83, 140] on span "Workouts" at bounding box center [59, 136] width 50 height 17
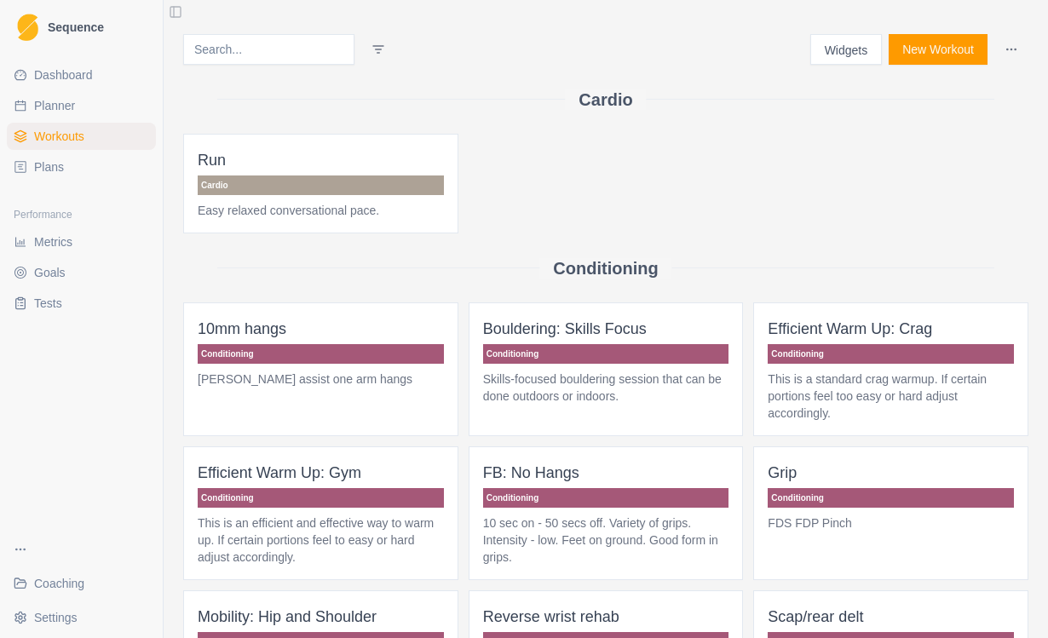
click at [963, 57] on button "New Workout" at bounding box center [938, 49] width 99 height 31
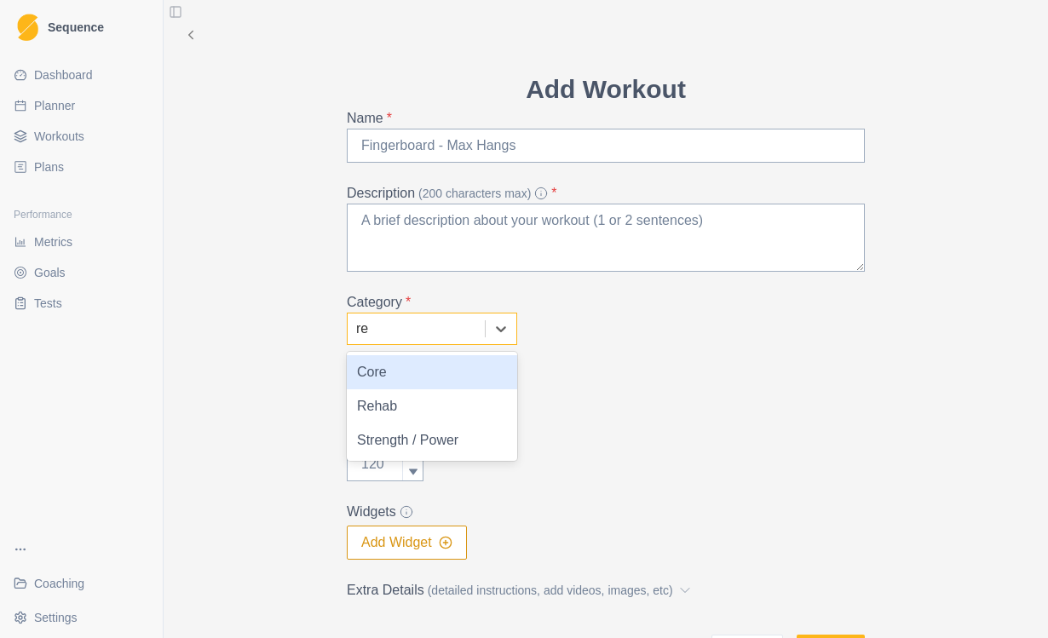
click at [410, 417] on div "Rehab" at bounding box center [432, 406] width 170 height 34
type input "re"
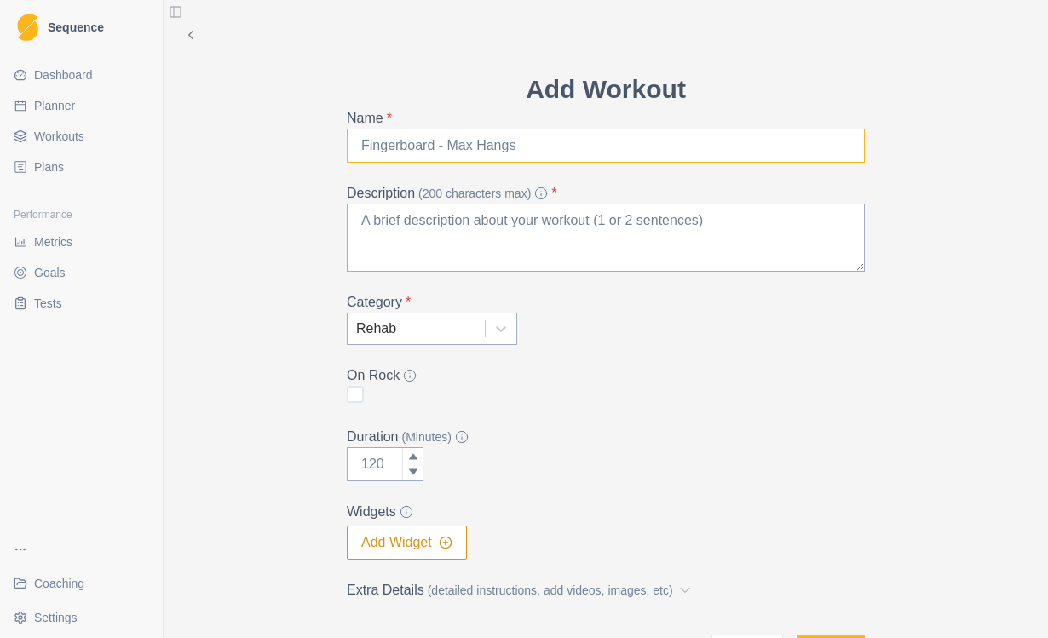
click at [499, 152] on input "Name *" at bounding box center [606, 146] width 518 height 34
type input "Middle spli"
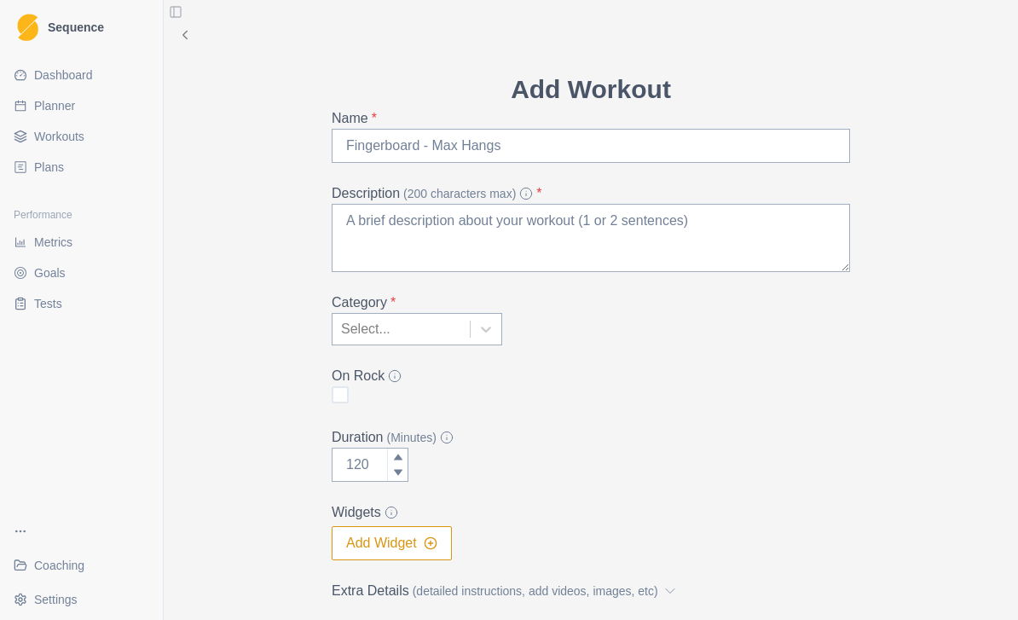
click at [78, 141] on span "Workouts" at bounding box center [59, 136] width 50 height 17
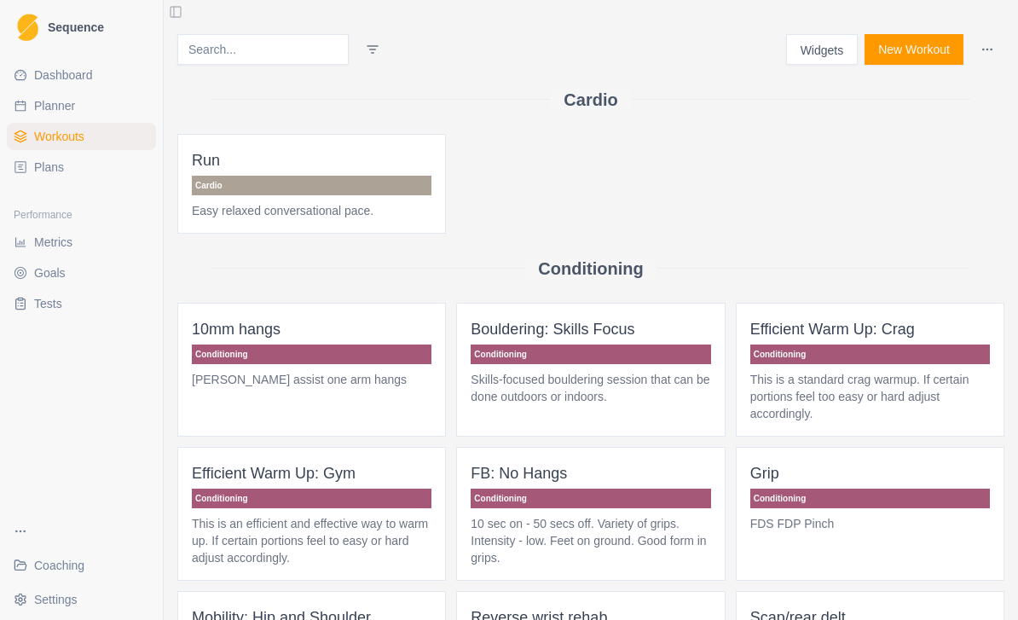
click at [70, 104] on span "Planner" at bounding box center [54, 105] width 41 height 17
select select "month"
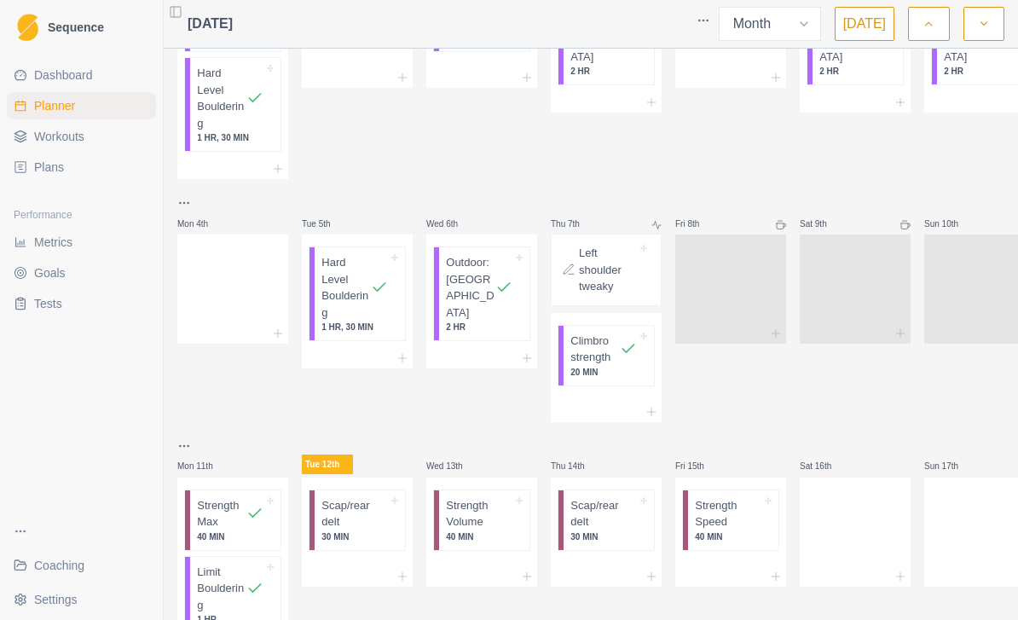
scroll to position [336, 0]
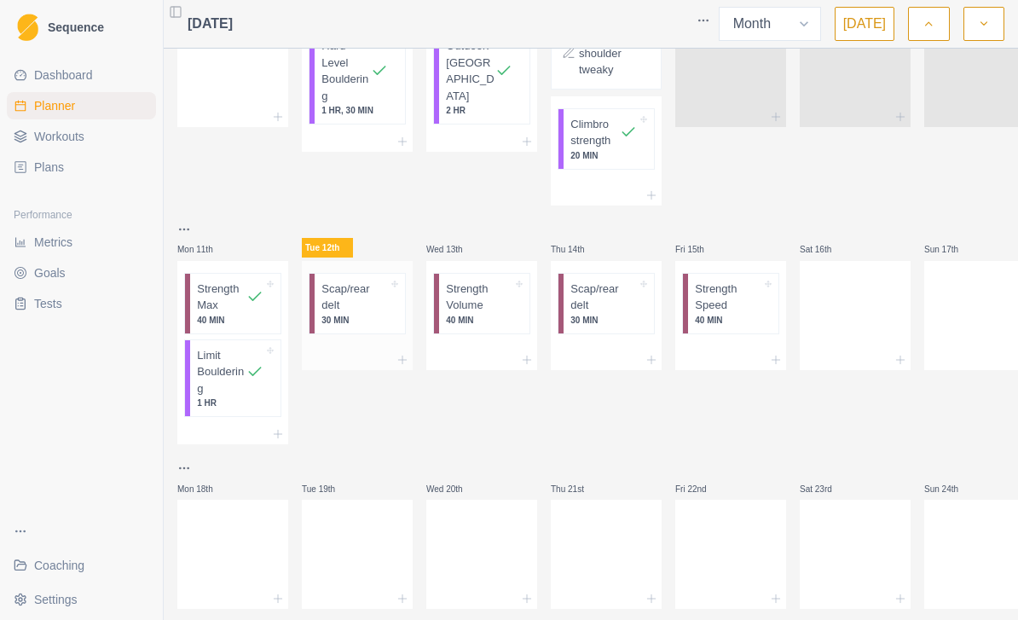
click at [371, 351] on div at bounding box center [357, 359] width 111 height 20
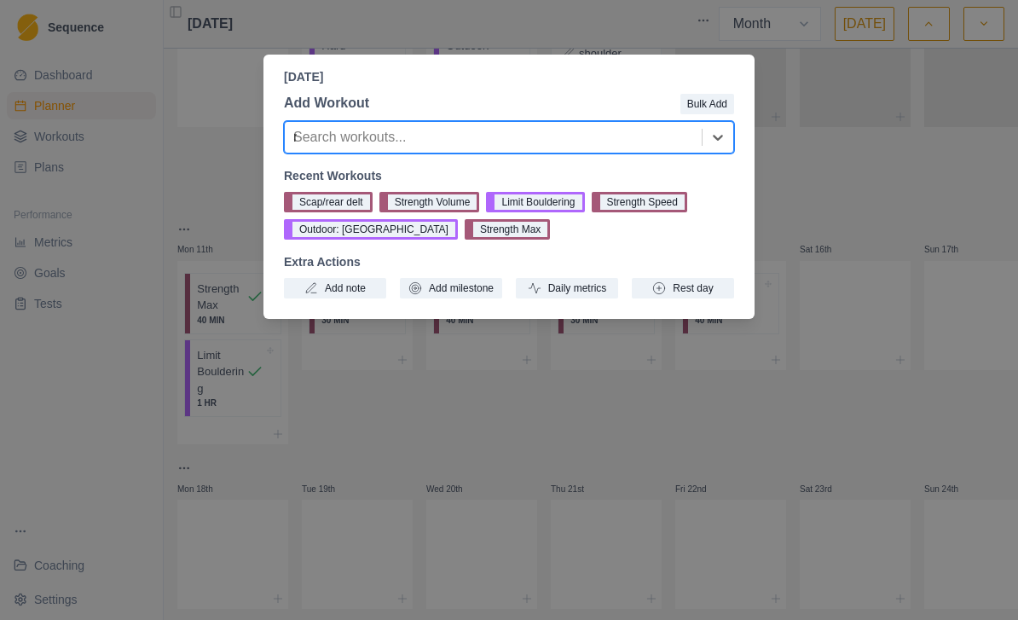
type input "mo"
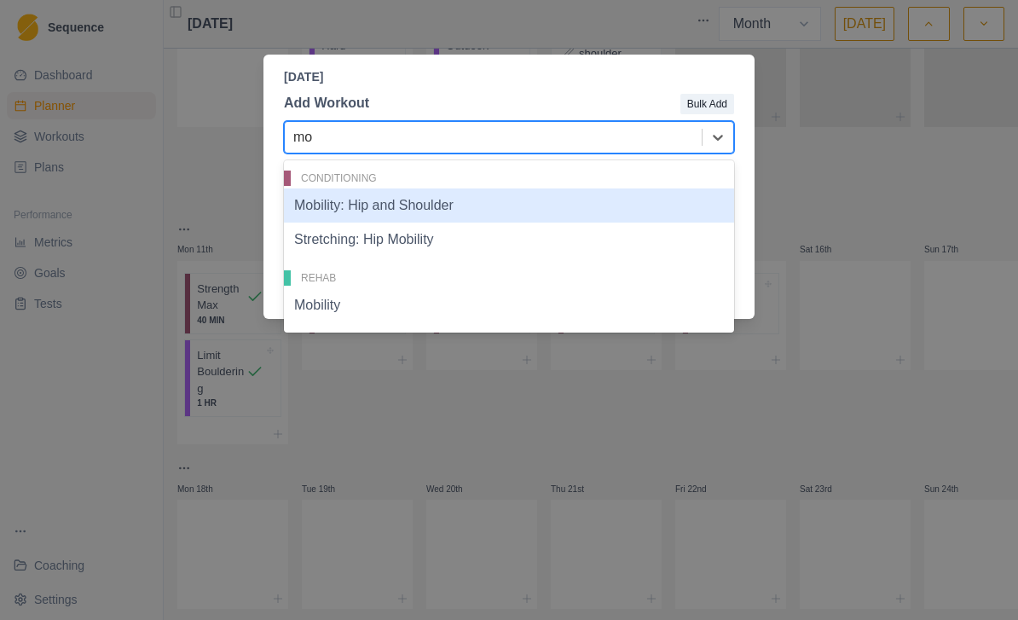
click at [343, 313] on div "Mobility" at bounding box center [509, 305] width 450 height 34
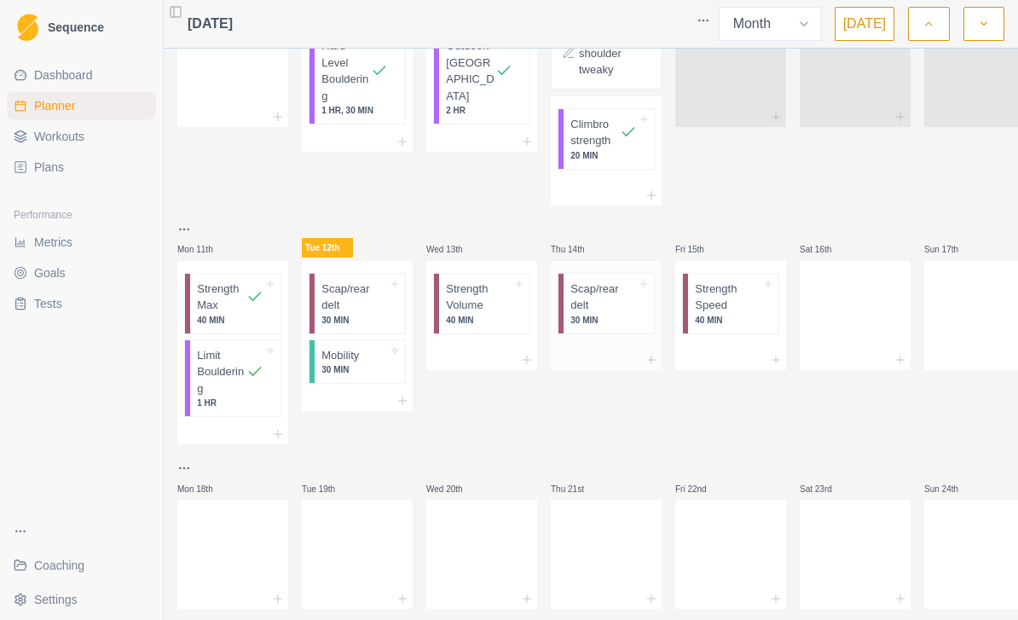
click at [617, 349] on div at bounding box center [606, 359] width 111 height 20
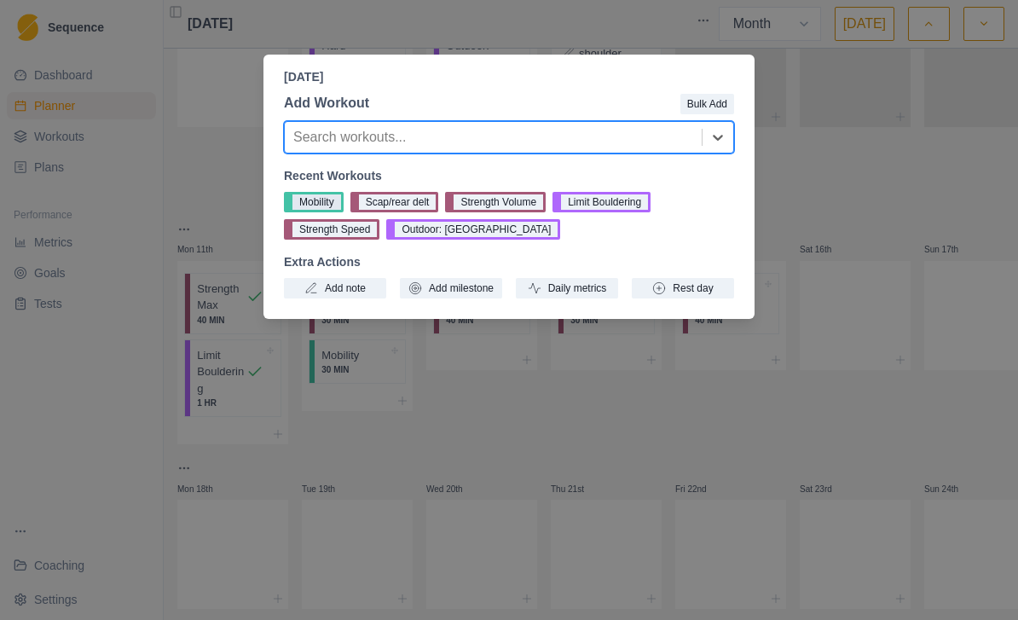
click at [323, 192] on button "Mobility" at bounding box center [314, 202] width 60 height 20
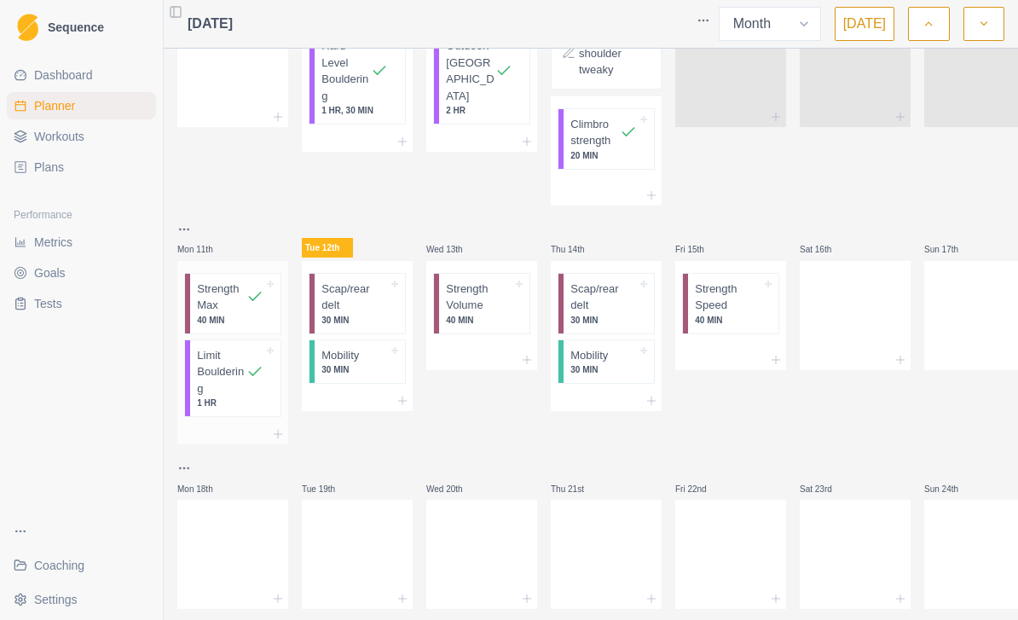
click at [222, 291] on p "Strength Max" at bounding box center [221, 296] width 49 height 33
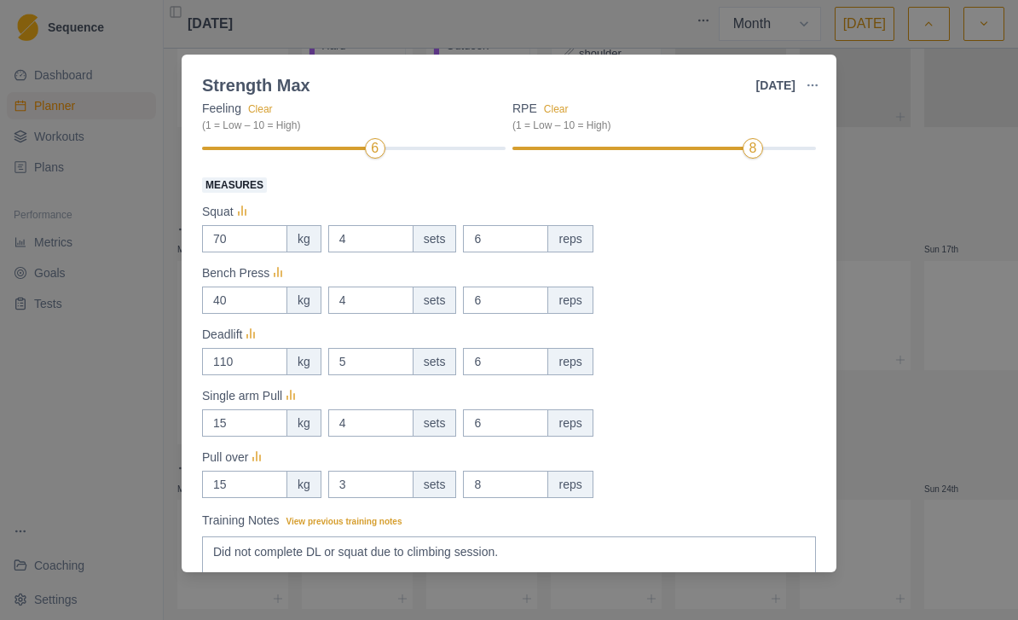
scroll to position [178, 0]
click at [812, 82] on icon "button" at bounding box center [812, 85] width 14 height 14
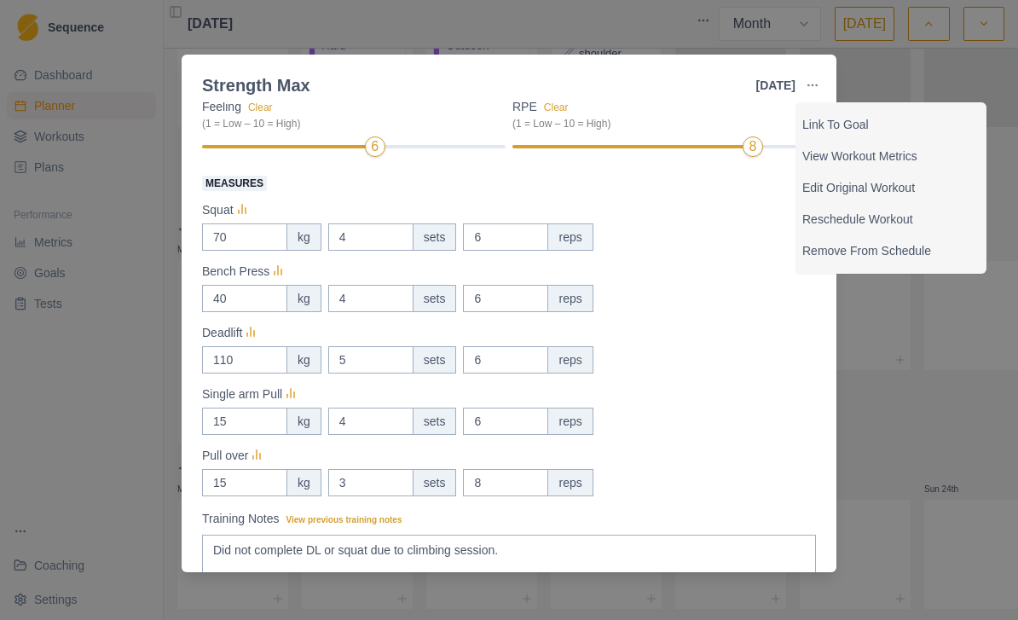
click at [893, 350] on div "Strength Max [DATE] Link To Goal View Workout Metrics Edit Original Workout Res…" at bounding box center [509, 310] width 1018 height 620
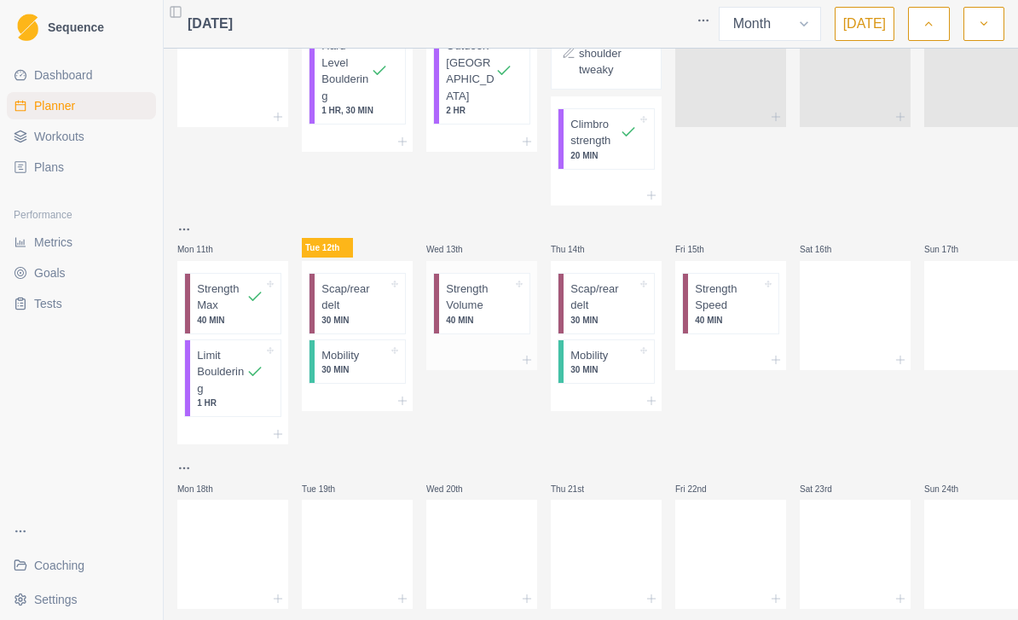
click at [481, 303] on p "Strength Volume" at bounding box center [479, 296] width 66 height 33
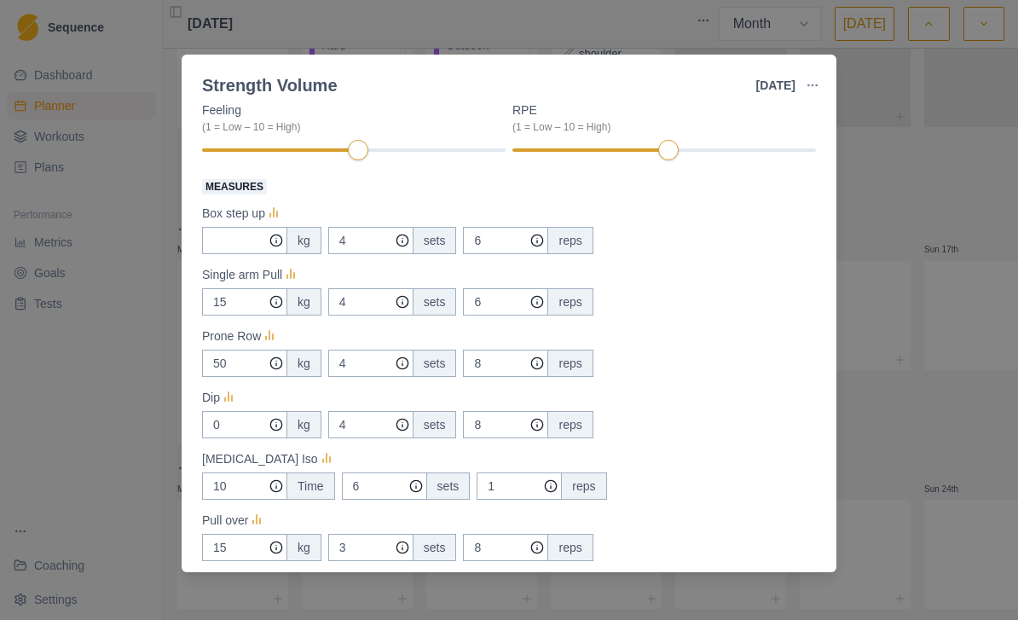
scroll to position [184, 0]
